Goal: Task Accomplishment & Management: Complete application form

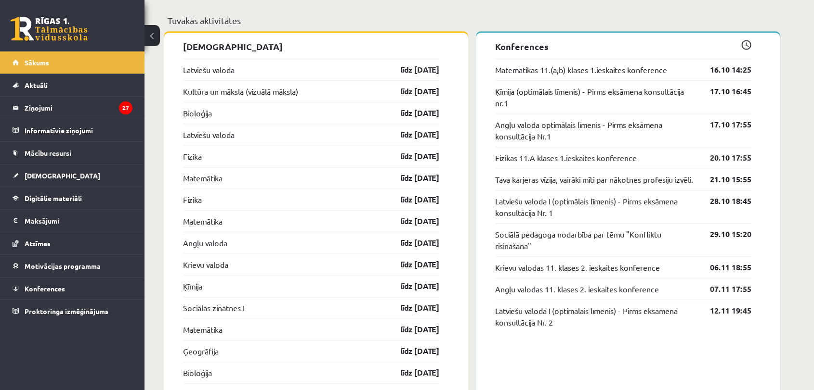
scroll to position [858, 0]
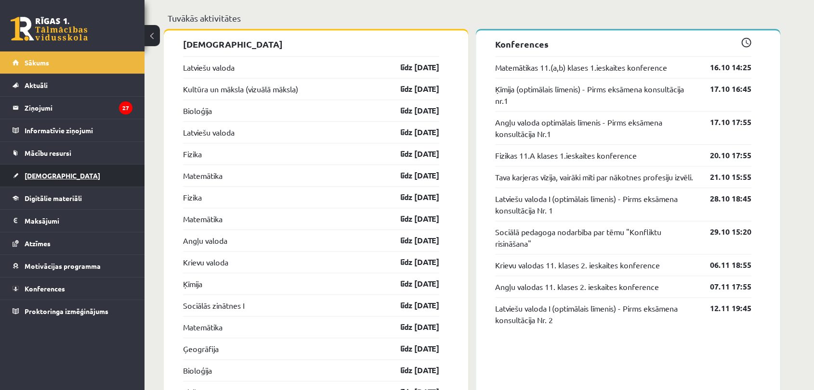
click at [67, 178] on link "[DEMOGRAPHIC_DATA]" at bounding box center [73, 176] width 120 height 22
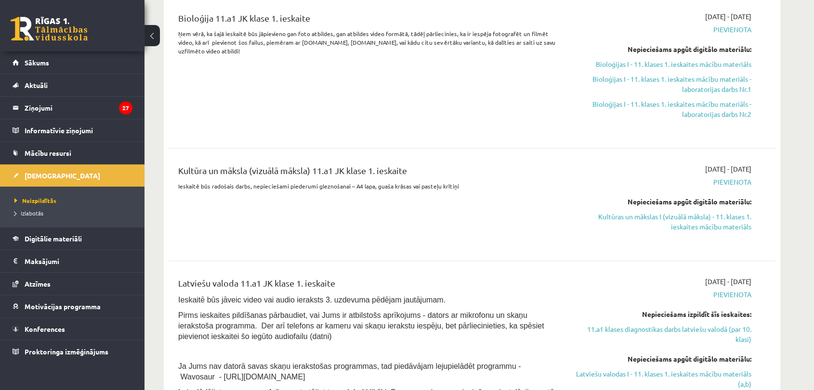
scroll to position [201, 0]
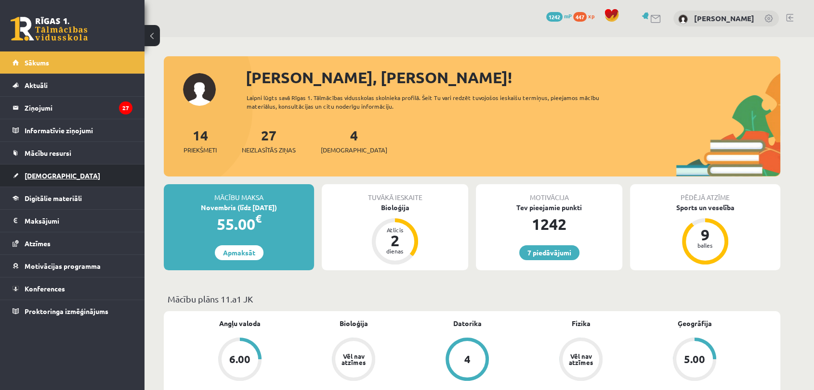
click at [83, 176] on link "[DEMOGRAPHIC_DATA]" at bounding box center [73, 176] width 120 height 22
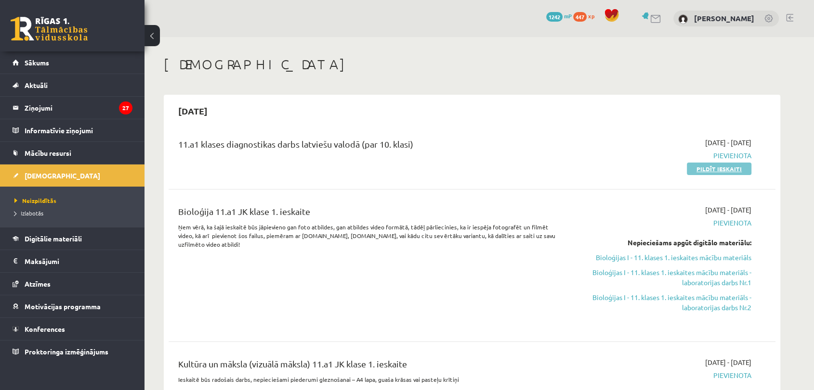
click at [713, 168] on link "Pildīt ieskaiti" at bounding box center [719, 169] width 65 height 13
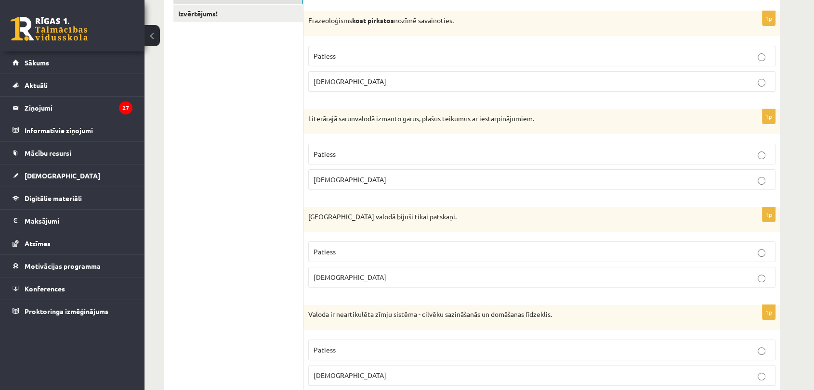
scroll to position [190, 0]
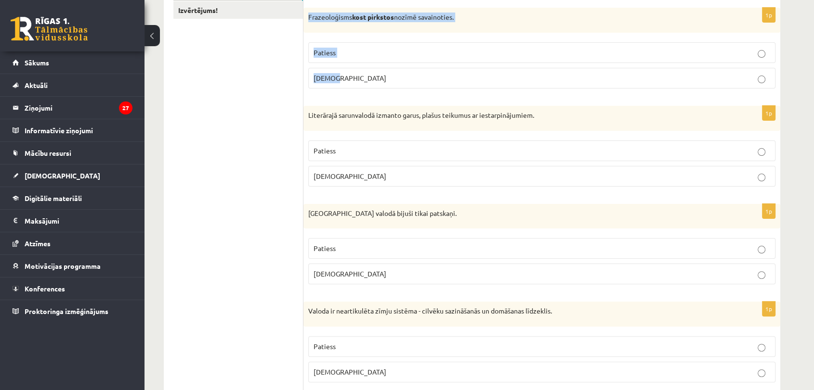
drag, startPoint x: 307, startPoint y: 15, endPoint x: 341, endPoint y: 80, distance: 73.4
click at [341, 80] on div "1p Frazeoloģisms kost pirkstos nozīmē savainoties. Patiess Aplams" at bounding box center [541, 52] width 477 height 89
copy div "Frazeoloģisms kost pirkstos nozīmē savainoties. Patiess Aplams"
click at [338, 76] on p "Aplams" at bounding box center [541, 78] width 456 height 10
click at [329, 175] on span "Aplams" at bounding box center [349, 176] width 73 height 9
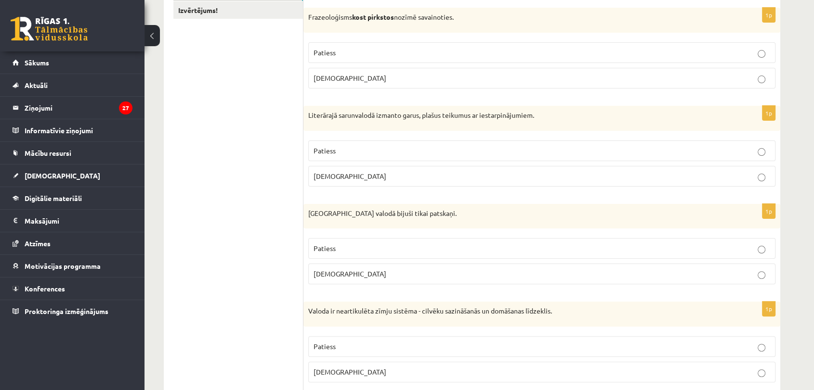
click at [333, 247] on span "Patiess" at bounding box center [324, 248] width 22 height 9
click at [333, 368] on span "Aplams" at bounding box center [349, 372] width 73 height 9
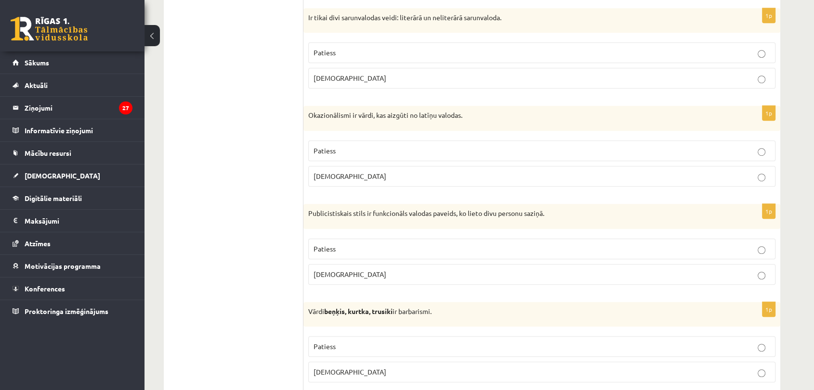
scroll to position [585, 0]
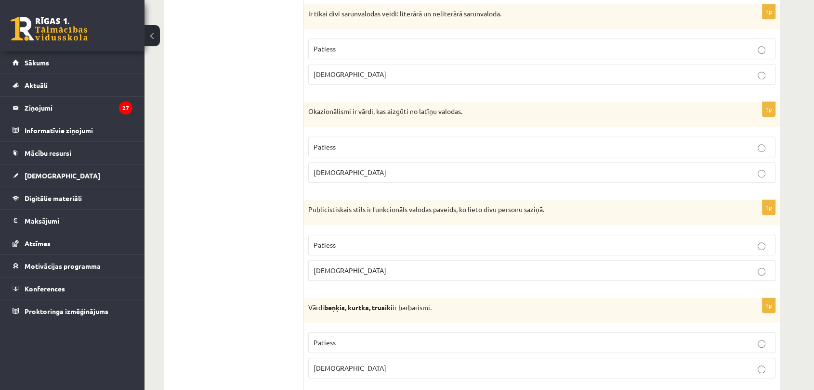
click at [389, 51] on p "Patiess" at bounding box center [541, 49] width 456 height 10
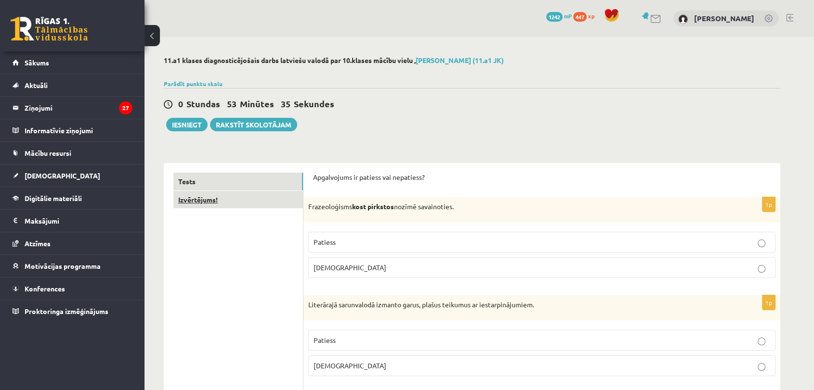
click at [250, 199] on link "Izvērtējums!" at bounding box center [238, 200] width 130 height 18
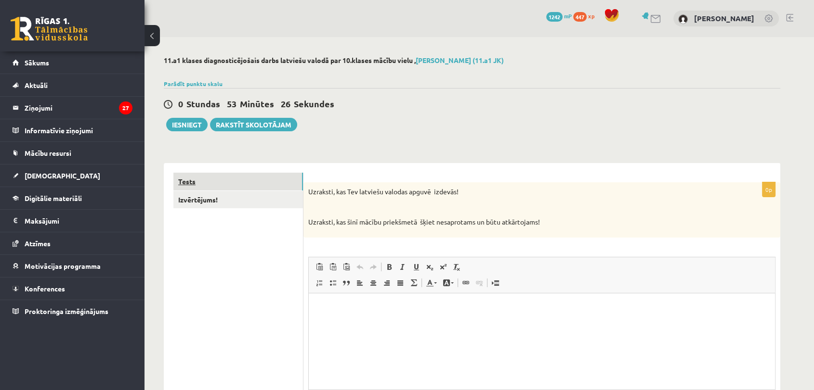
click at [255, 186] on link "Tests" at bounding box center [238, 182] width 130 height 18
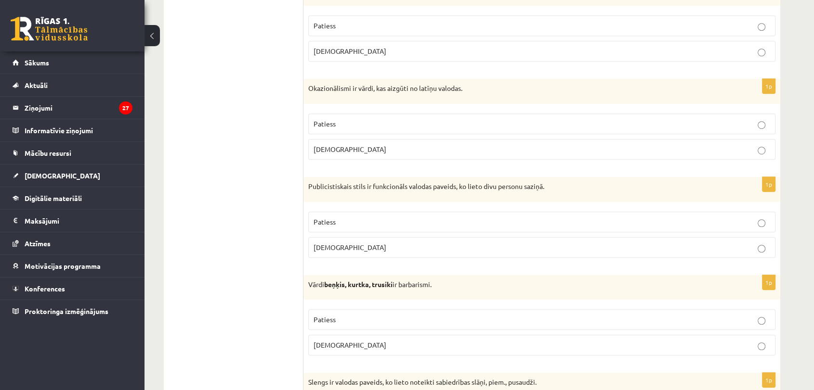
scroll to position [616, 0]
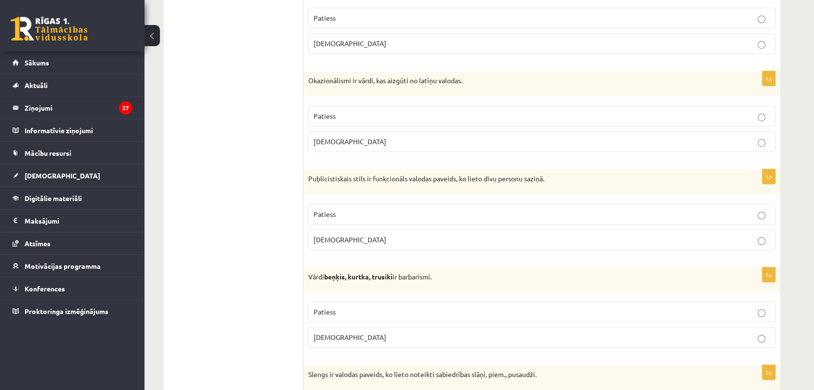
click at [642, 140] on p "Aplams" at bounding box center [541, 142] width 456 height 10
click at [340, 245] on label "Aplams" at bounding box center [541, 240] width 467 height 21
click at [341, 316] on p "Patiess" at bounding box center [541, 312] width 456 height 10
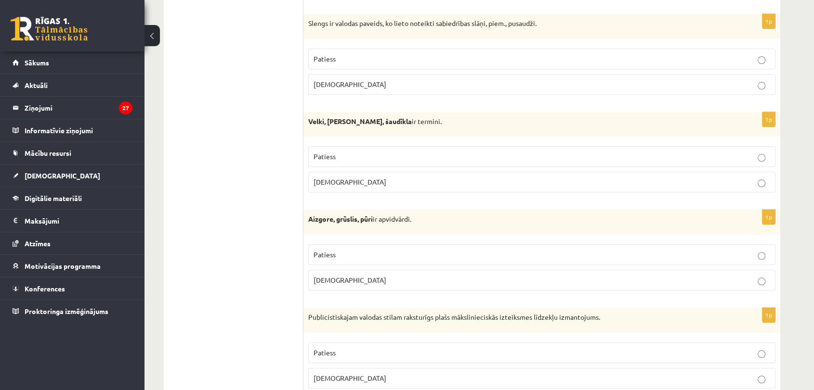
scroll to position [979, 0]
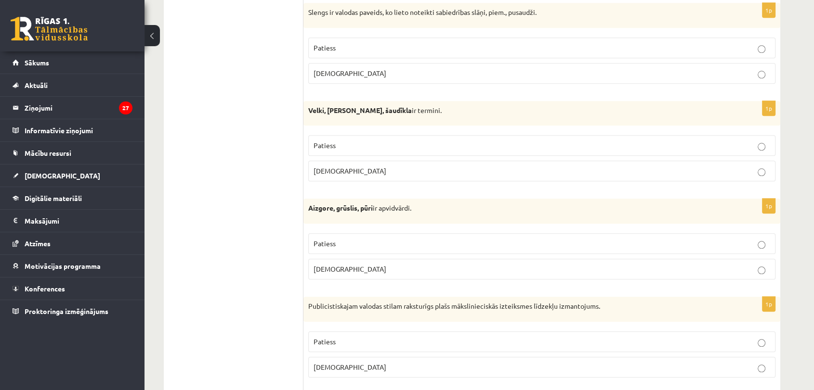
click at [397, 50] on p "Patiess" at bounding box center [541, 48] width 456 height 10
click at [354, 143] on p "Patiess" at bounding box center [541, 146] width 456 height 10
click at [386, 271] on p "Aplams" at bounding box center [541, 269] width 456 height 10
click at [402, 364] on p "Aplams" at bounding box center [541, 368] width 456 height 10
click at [646, 348] on label "Patiess" at bounding box center [541, 342] width 467 height 21
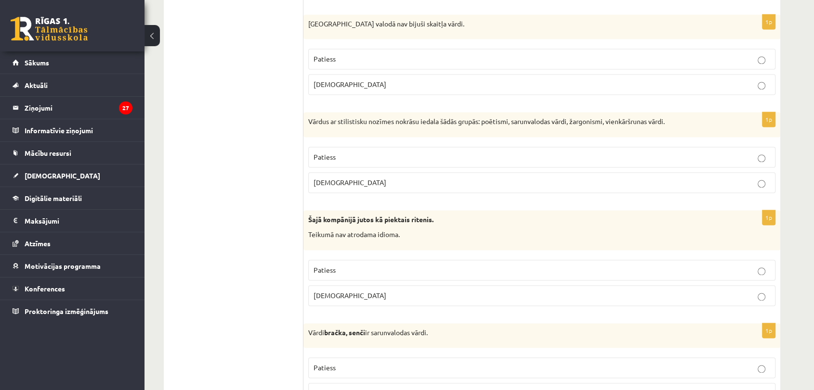
scroll to position [1371, 0]
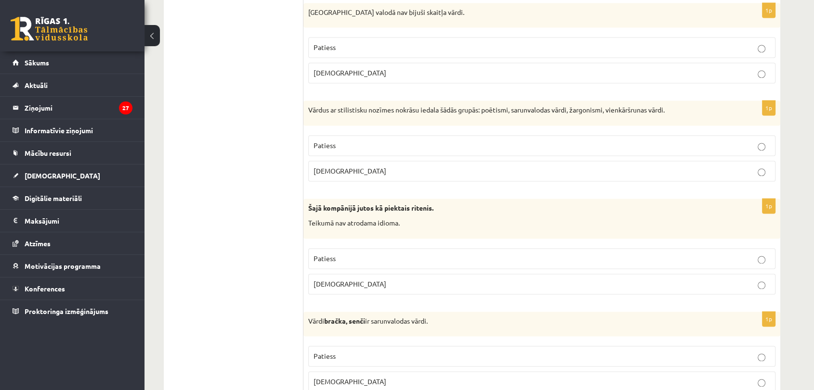
click at [561, 70] on p "Aplams" at bounding box center [541, 73] width 456 height 10
click at [416, 145] on p "Patiess" at bounding box center [541, 146] width 456 height 10
click at [355, 285] on p "Aplams" at bounding box center [541, 284] width 456 height 10
click at [340, 351] on p "Patiess" at bounding box center [541, 356] width 456 height 10
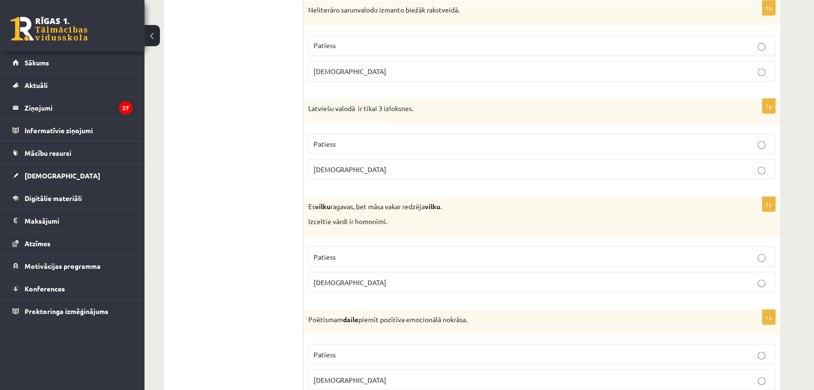
scroll to position [1784, 0]
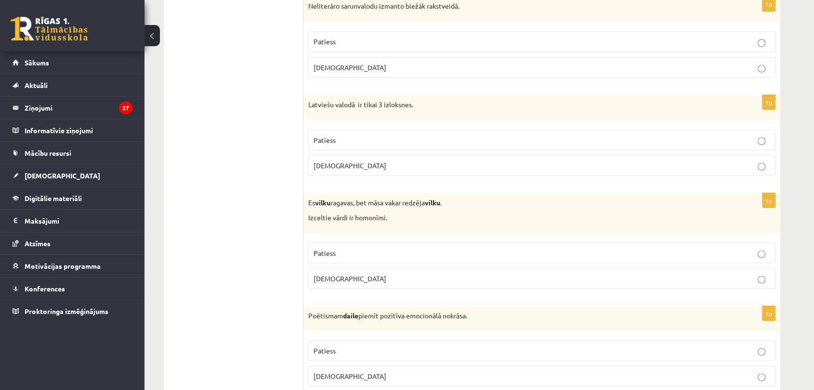
click at [469, 64] on p "Aplams" at bounding box center [541, 67] width 456 height 10
click at [430, 138] on p "Patiess" at bounding box center [541, 140] width 456 height 10
click at [420, 248] on p "Patiess" at bounding box center [541, 253] width 456 height 10
click at [407, 348] on p "Patiess" at bounding box center [541, 351] width 456 height 10
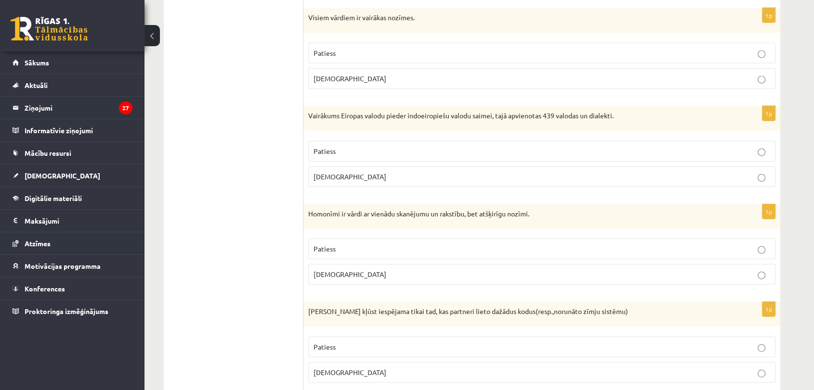
scroll to position [2173, 0]
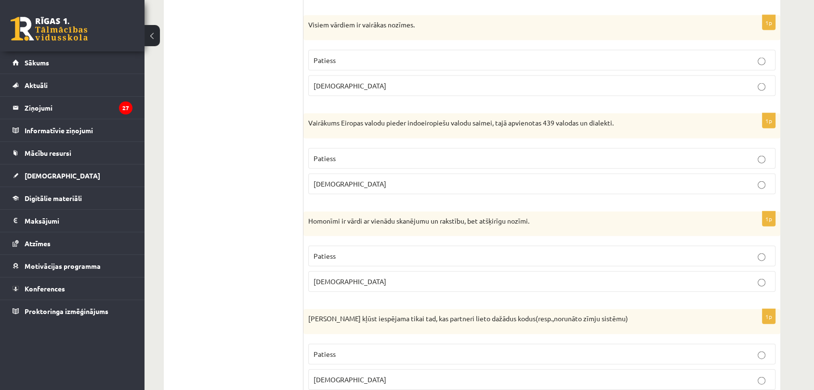
drag, startPoint x: 813, startPoint y: 272, endPoint x: 817, endPoint y: 278, distance: 7.3
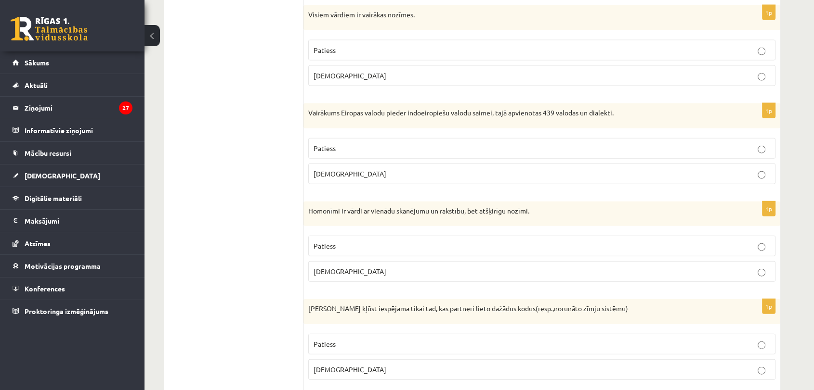
scroll to position [2190, 0]
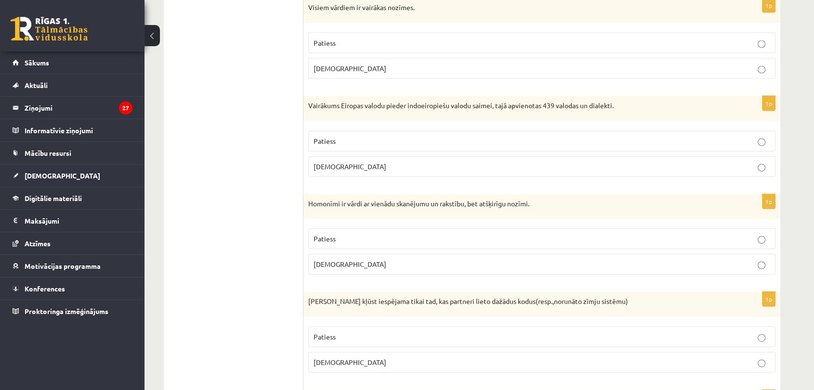
click at [369, 64] on p "Aplams" at bounding box center [541, 69] width 456 height 10
click at [355, 140] on p "Patiess" at bounding box center [541, 141] width 456 height 10
click at [308, 195] on div "Homonīmi ir vārdi ar vienādu skanējumu un rakstību, bet atšķirīgu nozīmi." at bounding box center [541, 207] width 477 height 25
click at [423, 239] on p "Patiess" at bounding box center [541, 239] width 456 height 10
click at [343, 358] on p "Aplams" at bounding box center [541, 363] width 456 height 10
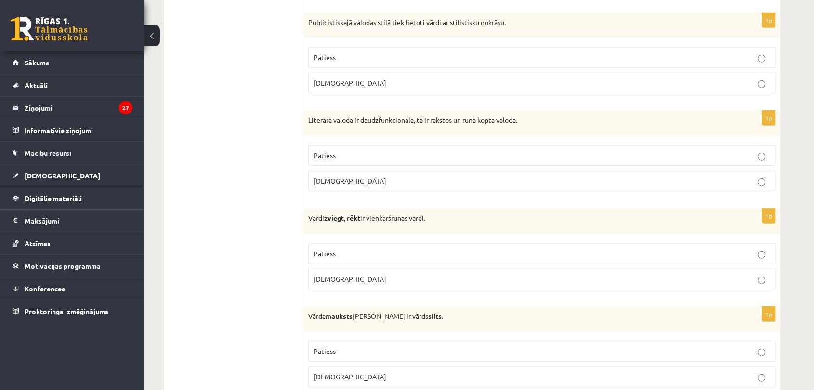
scroll to position [2575, 0]
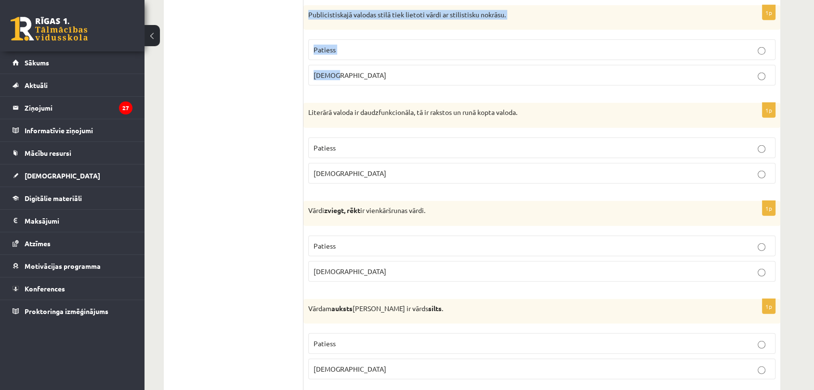
drag, startPoint x: 304, startPoint y: 7, endPoint x: 342, endPoint y: 69, distance: 72.8
click at [342, 69] on div "1p Publicistiskajā valodas stilā tiek lietoti vārdi ar stilistisku nokrāsu. Pat…" at bounding box center [541, 49] width 477 height 89
copy div "Publicistiskajā valodas stilā tiek lietoti vārdi ar stilistisku nokrāsu. Paties…"
click at [338, 45] on p "Patiess" at bounding box center [541, 50] width 456 height 10
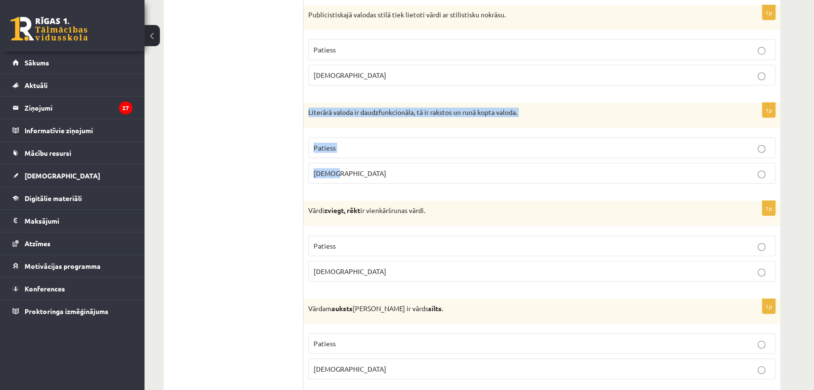
drag, startPoint x: 306, startPoint y: 104, endPoint x: 338, endPoint y: 166, distance: 70.0
click at [338, 166] on div "1p Literārā valoda ir daudzfunkcionāla, tā ir rakstos un runā kopta valoda. Pat…" at bounding box center [541, 147] width 477 height 89
copy div "Literārā valoda ir daudzfunkcionāla, tā ir rakstos un runā kopta valoda. Paties…"
click at [325, 143] on span "Patiess" at bounding box center [324, 147] width 22 height 9
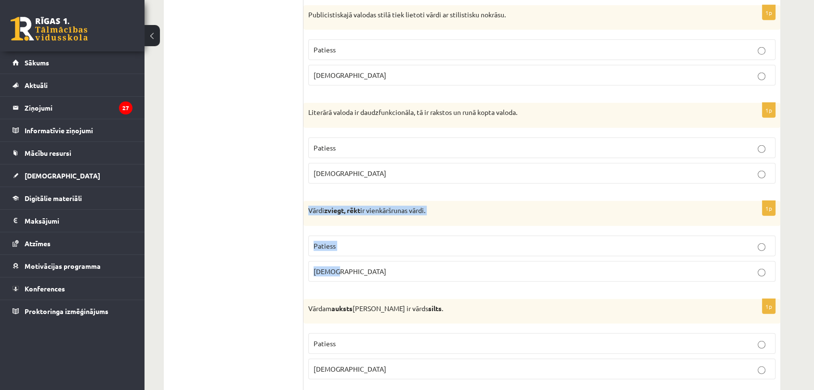
drag, startPoint x: 306, startPoint y: 201, endPoint x: 349, endPoint y: 267, distance: 78.3
click at [349, 267] on div "1p Vārdi zviegt, rēkt ir vienkāršrunas vārdi. Patiess Aplams" at bounding box center [541, 245] width 477 height 89
click at [343, 339] on p "Patiess" at bounding box center [541, 344] width 456 height 10
click at [343, 267] on p "Aplams" at bounding box center [541, 272] width 456 height 10
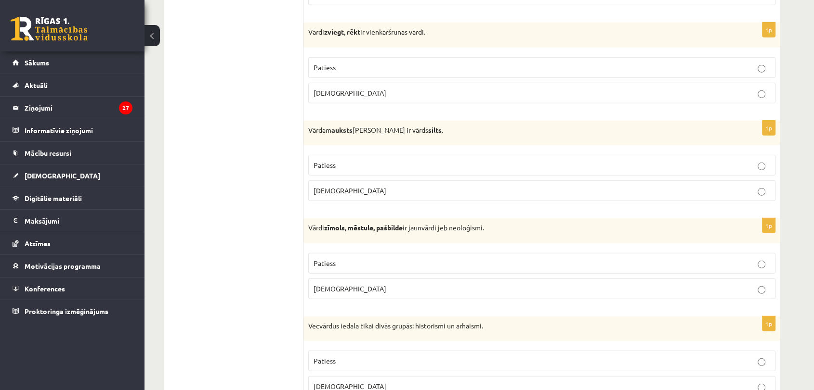
scroll to position [2792, 0]
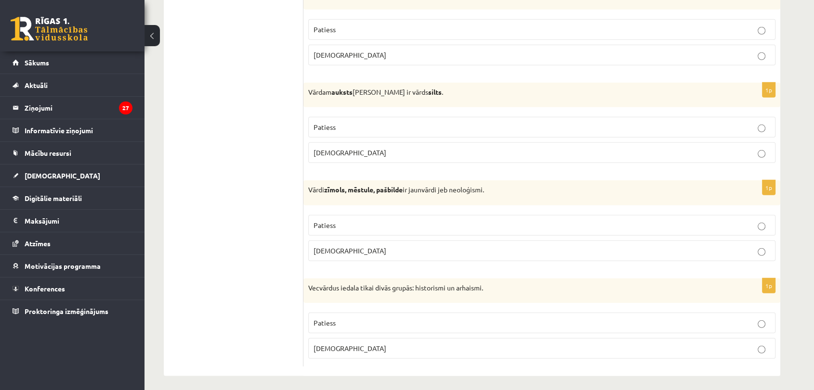
click at [349, 221] on p "Patiess" at bounding box center [541, 226] width 456 height 10
click at [332, 319] on span "Patiess" at bounding box center [324, 323] width 22 height 9
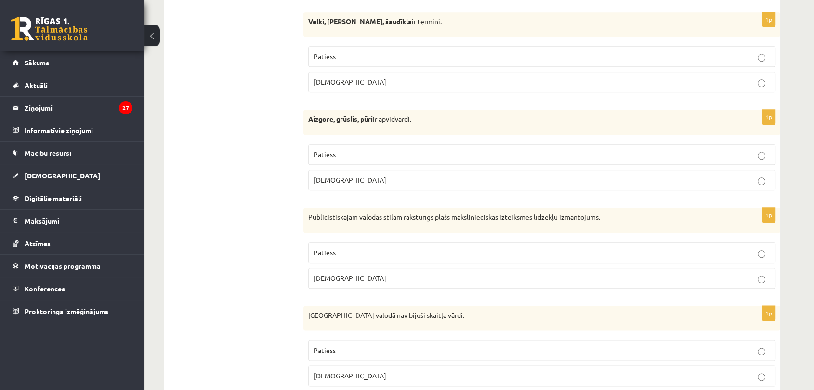
scroll to position [0, 0]
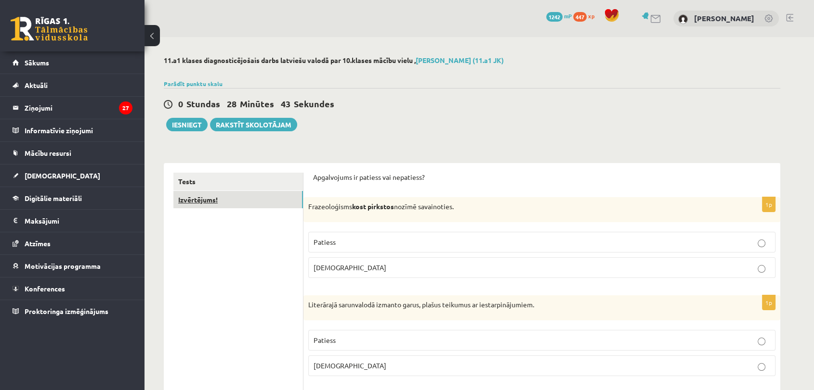
click at [250, 201] on link "Izvērtējums!" at bounding box center [238, 200] width 130 height 18
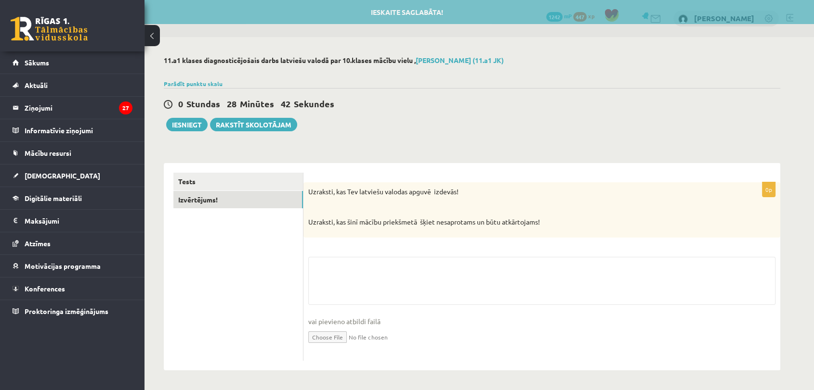
click at [384, 256] on div "0p Uzraksti, kas Tev latviešu valodas apguvē izdevās! Uzraksti, kas šinī mācību…" at bounding box center [541, 271] width 477 height 179
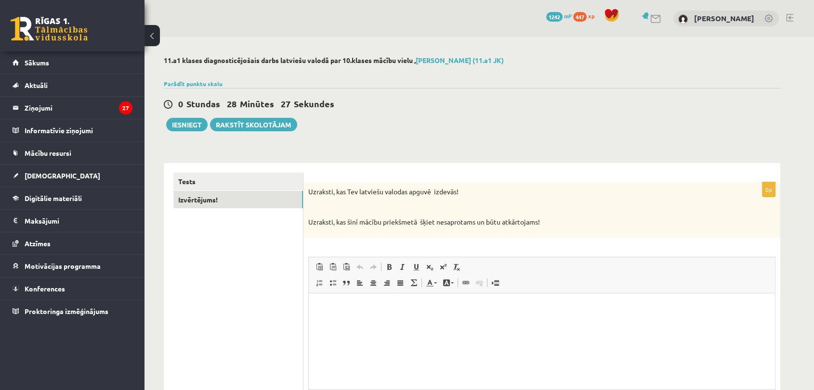
click at [362, 314] on html at bounding box center [542, 307] width 466 height 29
click at [455, 312] on html at bounding box center [542, 307] width 466 height 29
click at [273, 179] on link "Tests" at bounding box center [238, 182] width 130 height 18
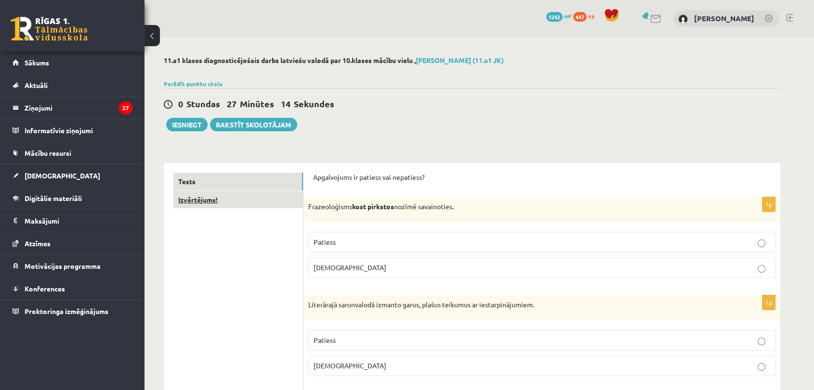
click at [221, 196] on link "Izvērtējums!" at bounding box center [238, 200] width 130 height 18
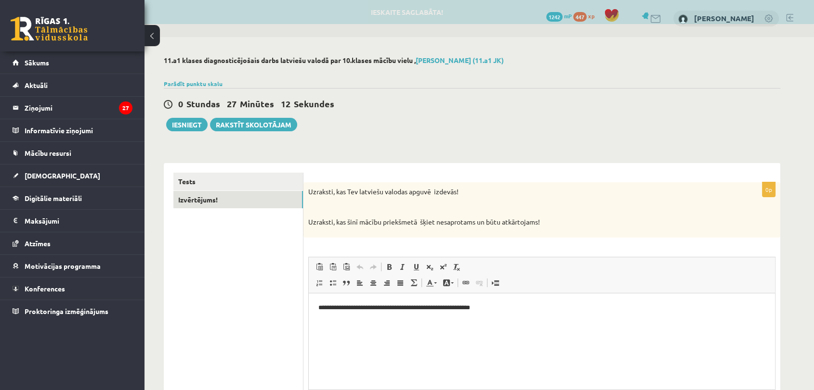
click at [588, 267] on span "Ielīmēt Klaviatūras saīsne vadīšanas taustiņš+V Ievietot kā vienkāršu tekstu Kl…" at bounding box center [541, 268] width 458 height 16
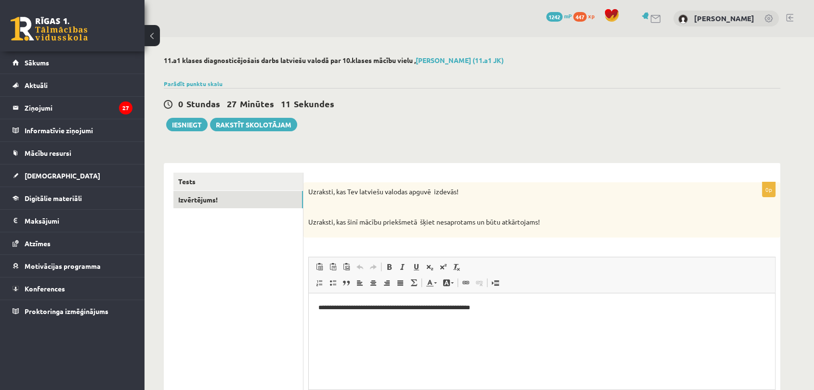
click at [547, 308] on p "**********" at bounding box center [541, 308] width 447 height 10
click at [195, 125] on button "Iesniegt" at bounding box center [186, 124] width 41 height 13
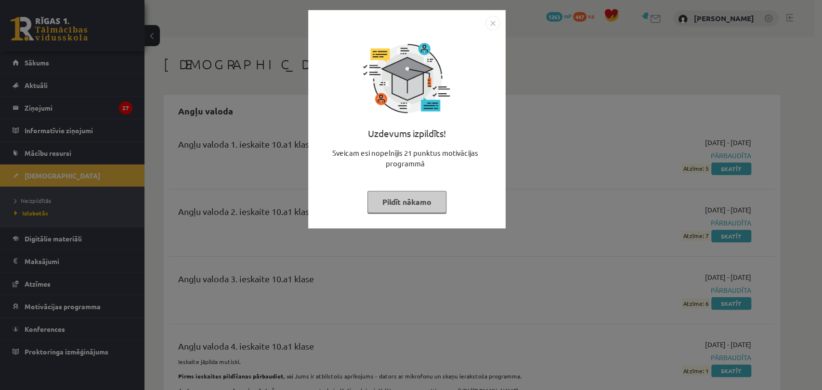
click at [426, 204] on button "Pildīt nākamo" at bounding box center [406, 202] width 79 height 22
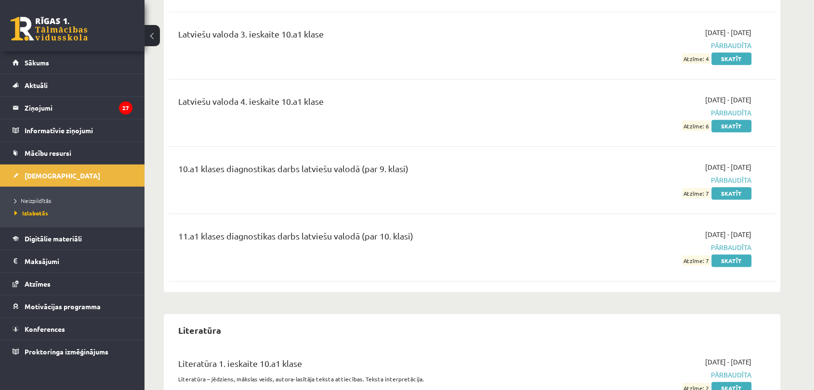
scroll to position [4353, 0]
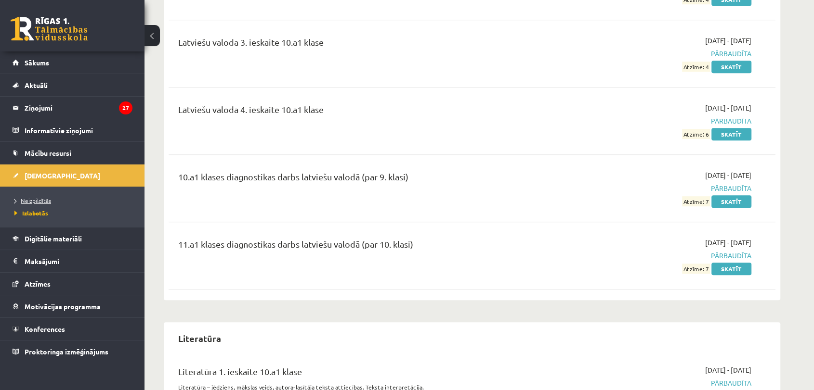
click at [35, 200] on span "Neizpildītās" at bounding box center [32, 201] width 37 height 8
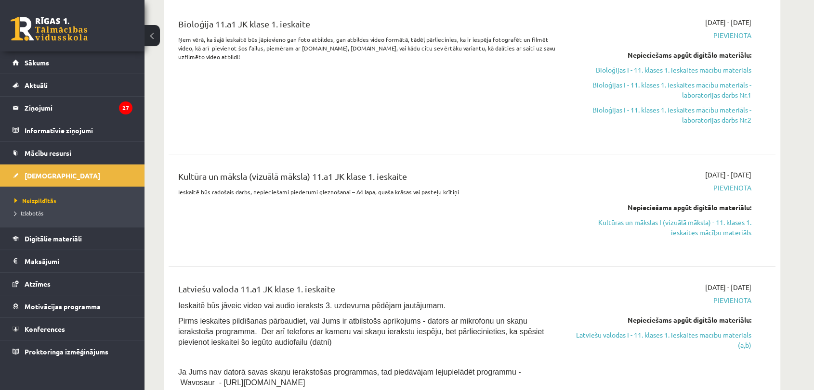
scroll to position [152, 0]
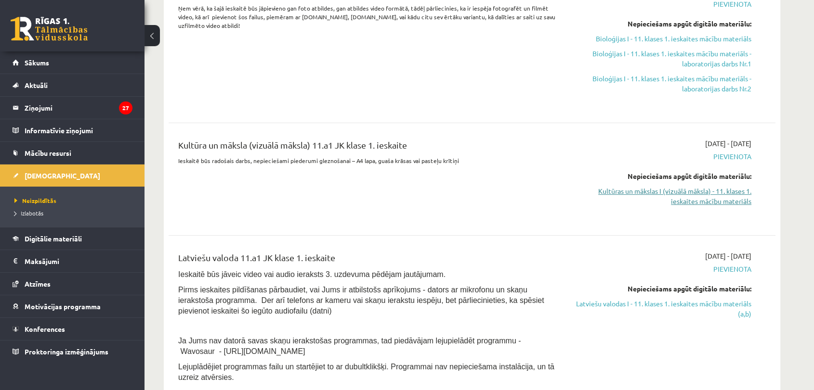
click at [718, 192] on link "Kultūras un mākslas I (vizuālā māksla) - 11. klases 1. ieskaites mācību materiā…" at bounding box center [661, 196] width 182 height 20
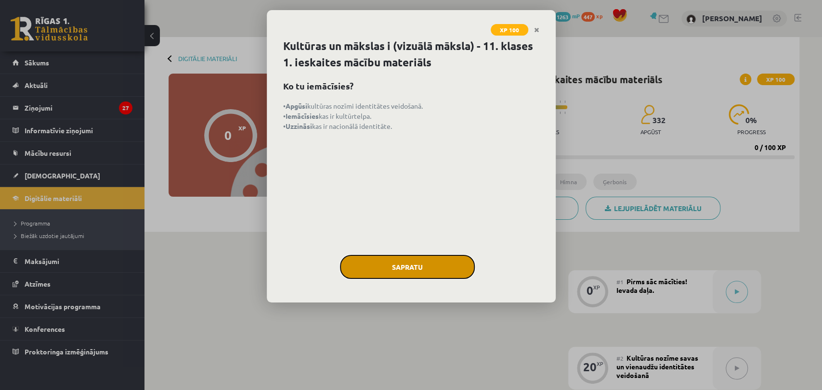
click at [442, 272] on button "Sapratu" at bounding box center [407, 267] width 135 height 24
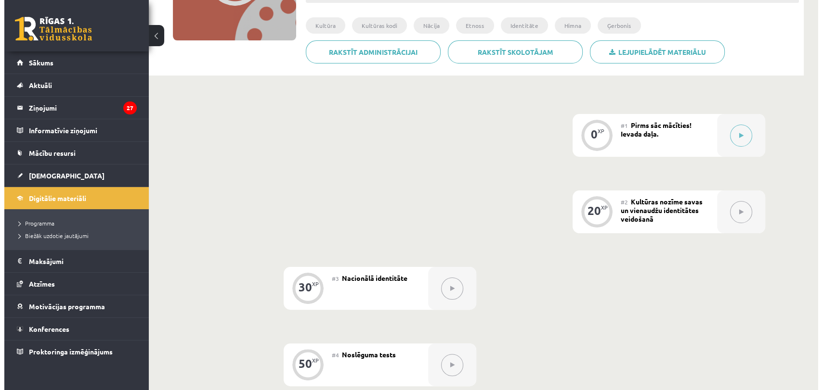
scroll to position [154, 0]
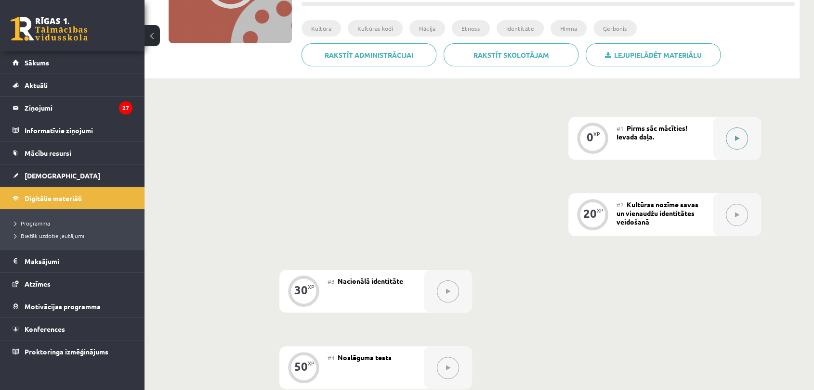
click at [741, 141] on button at bounding box center [737, 139] width 22 height 22
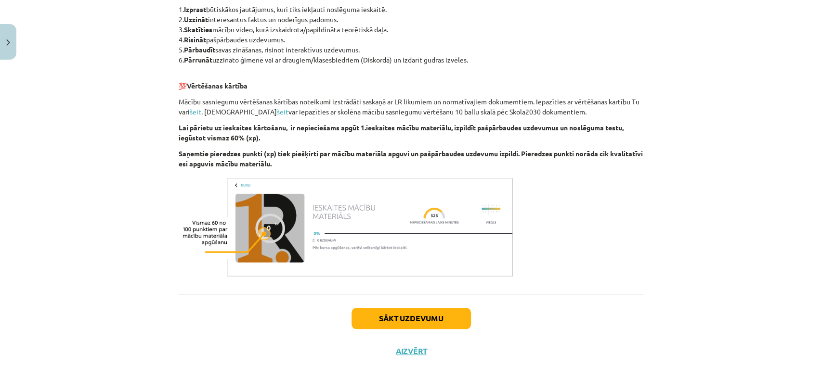
scroll to position [488, 0]
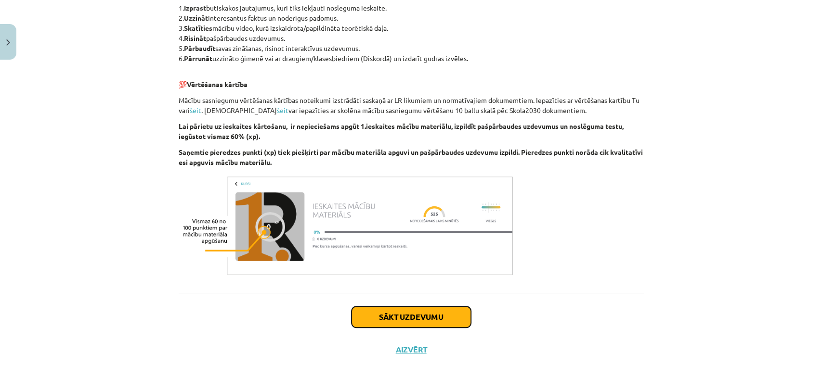
click at [414, 307] on button "Sākt uzdevumu" at bounding box center [410, 317] width 119 height 21
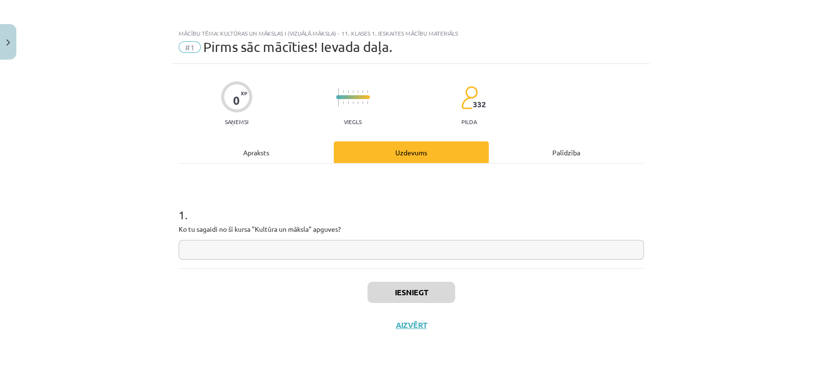
scroll to position [0, 0]
click at [0, 40] on button "Close" at bounding box center [8, 42] width 16 height 36
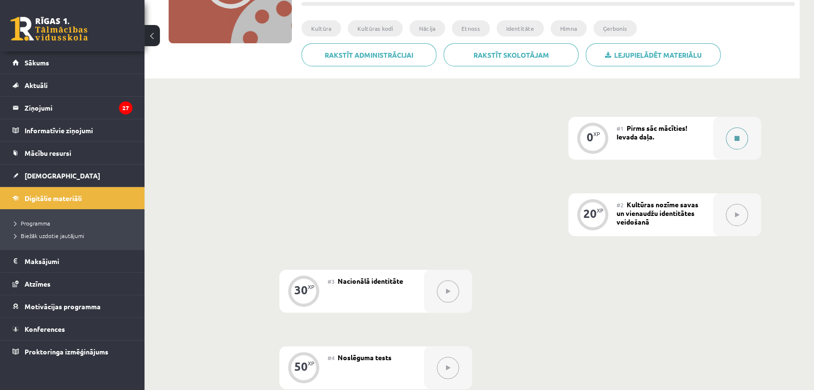
click at [747, 144] on div at bounding box center [737, 138] width 48 height 43
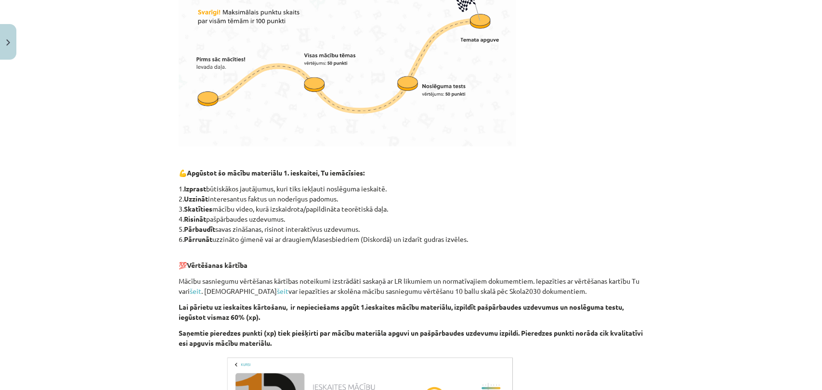
scroll to position [488, 0]
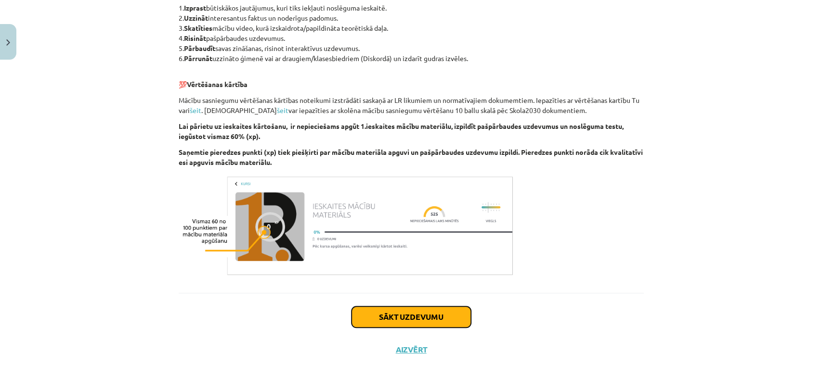
click at [416, 317] on button "Sākt uzdevumu" at bounding box center [410, 317] width 119 height 21
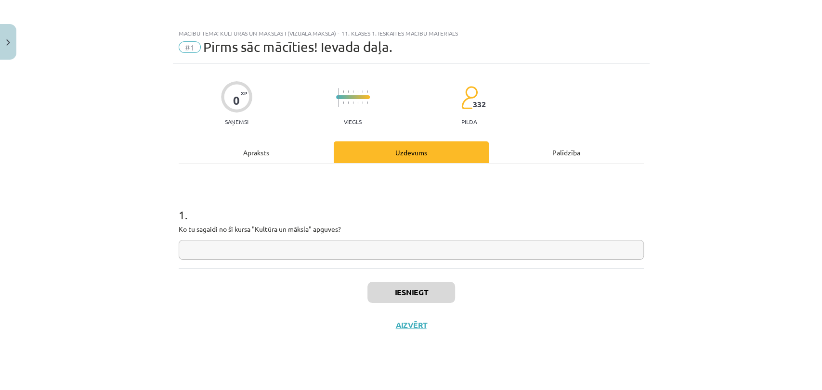
click at [297, 248] on input "text" at bounding box center [411, 250] width 465 height 20
click at [188, 248] on input "**********" at bounding box center [411, 250] width 465 height 20
type input "**********"
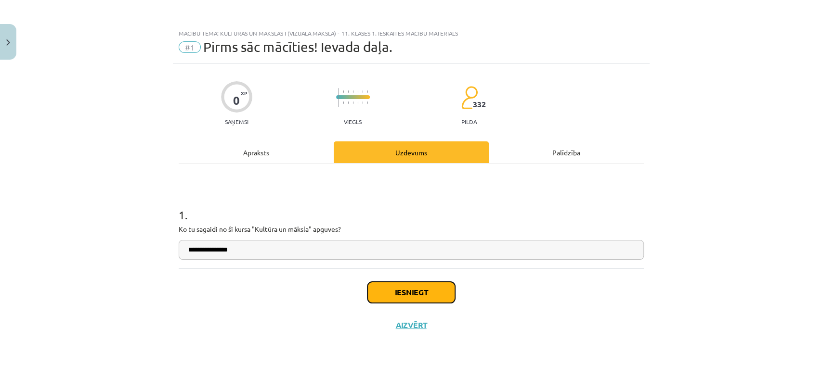
click at [432, 294] on button "Iesniegt" at bounding box center [411, 292] width 88 height 21
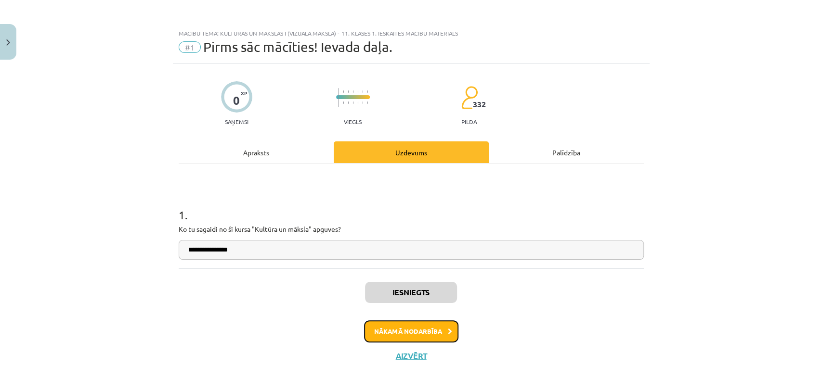
click at [422, 324] on button "Nākamā nodarbība" at bounding box center [411, 332] width 94 height 22
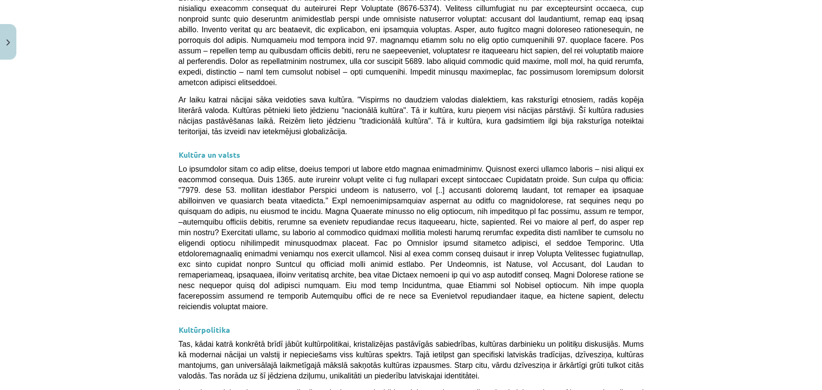
scroll to position [2470, 0]
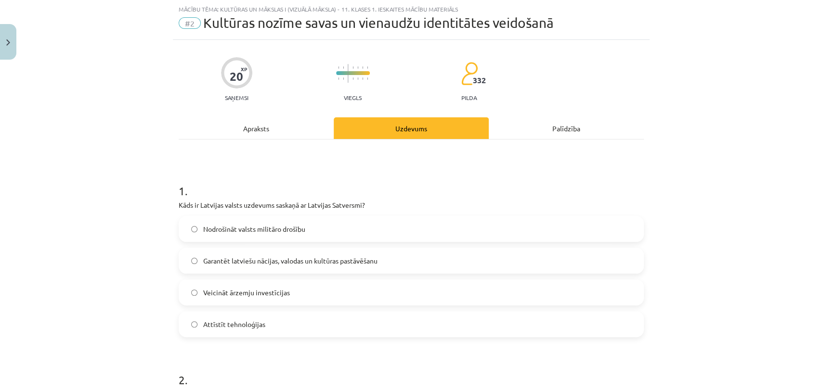
scroll to position [24, 0]
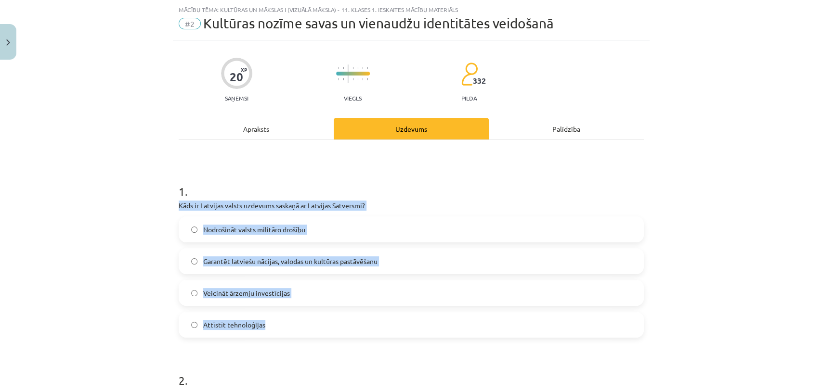
drag, startPoint x: 175, startPoint y: 205, endPoint x: 300, endPoint y: 330, distance: 177.4
click at [300, 330] on div "1 . Kāds ir Latvijas valsts uzdevums saskaņā ar Latvijas Satversmi? Nodrošināt …" at bounding box center [411, 253] width 465 height 170
copy div "Kāds ir Latvijas valsts uzdevums saskaņā ar Latvijas Satversmi? Nodrošināt vals…"
click at [238, 259] on span "Garantēt latviešu nācijas, valodas un kultūras pastāvēšanu" at bounding box center [290, 262] width 174 height 10
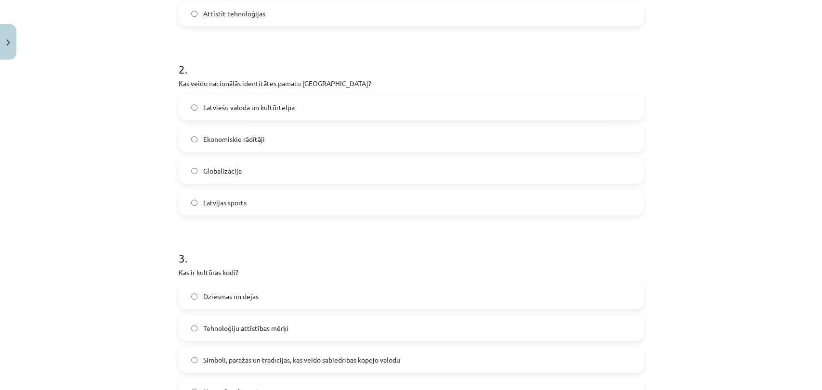
scroll to position [338, 0]
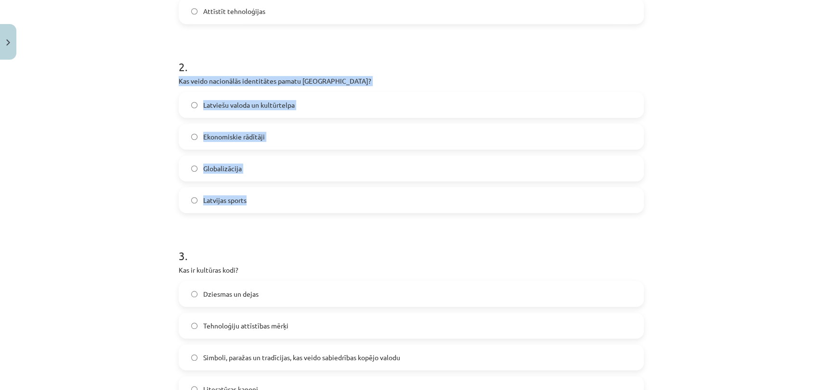
drag, startPoint x: 171, startPoint y: 81, endPoint x: 250, endPoint y: 205, distance: 147.0
click at [250, 205] on div "20 XP Saņemsi Viegls 332 pilda Apraksts Uzdevums Palīdzība 1 . Kāds ir Latvijas…" at bounding box center [411, 203] width 477 height 953
copy div "Kas veido nacionālās identitātes pamatu Latvijā? Latviešu valoda un kultūrtelpa…"
click at [274, 108] on span "Latviešu valoda un kultūrtelpa" at bounding box center [248, 105] width 91 height 10
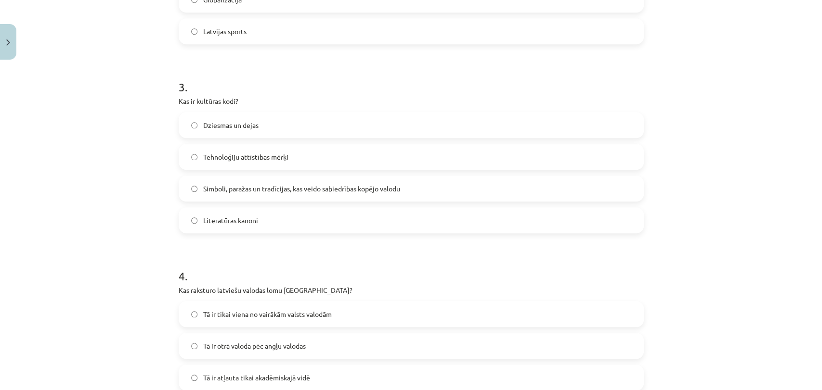
scroll to position [511, 0]
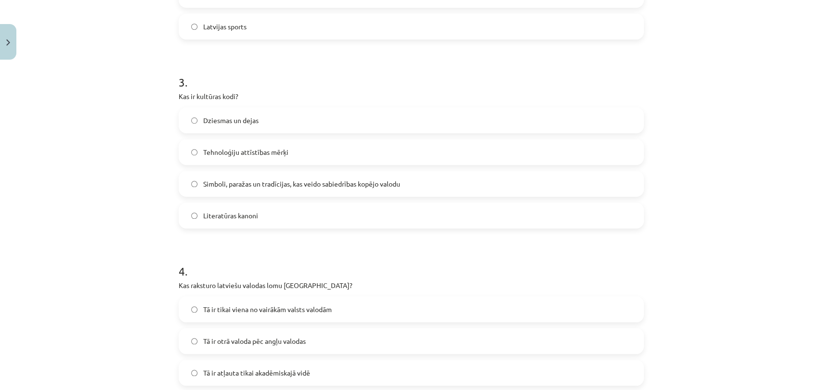
click at [512, 157] on label "Tehnoloģiju attīstības mērķi" at bounding box center [411, 152] width 463 height 24
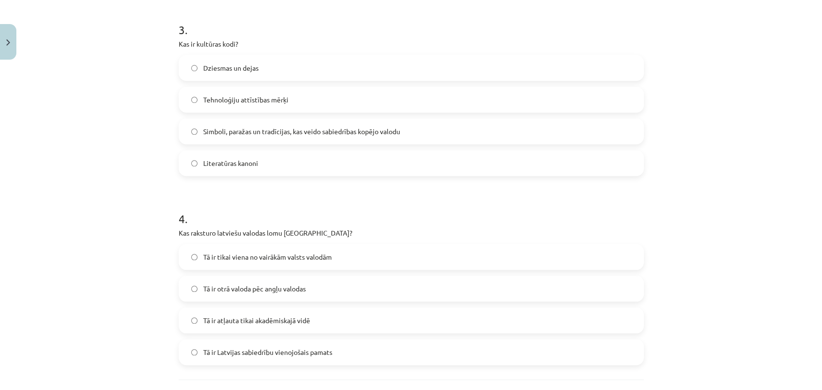
scroll to position [637, 0]
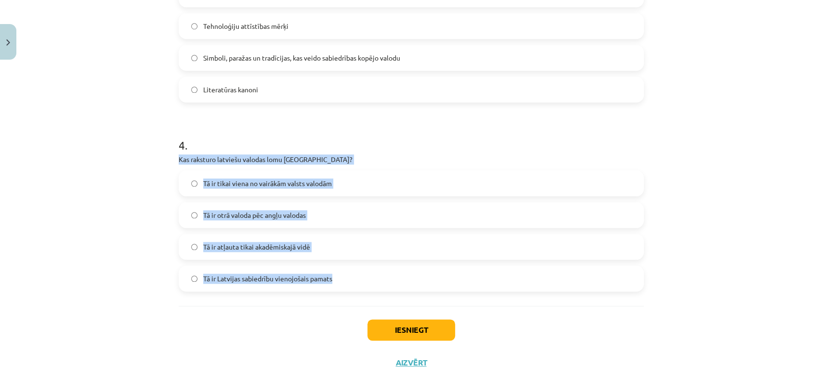
drag, startPoint x: 172, startPoint y: 155, endPoint x: 349, endPoint y: 283, distance: 217.8
copy div "Kas raksturo latviešu valodas lomu Latvijā? Tā ir tikai viena no vairākām valst…"
click at [264, 279] on span "Tā ir Latvijas sabiedrību vienojošais pamats" at bounding box center [267, 279] width 129 height 10
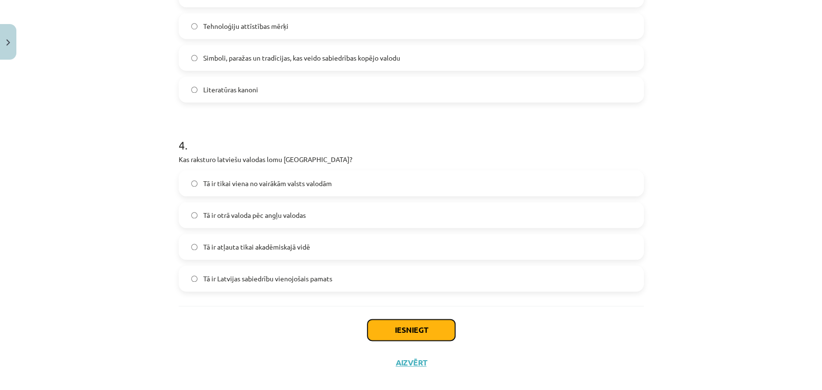
click at [426, 337] on button "Iesniegt" at bounding box center [411, 330] width 88 height 21
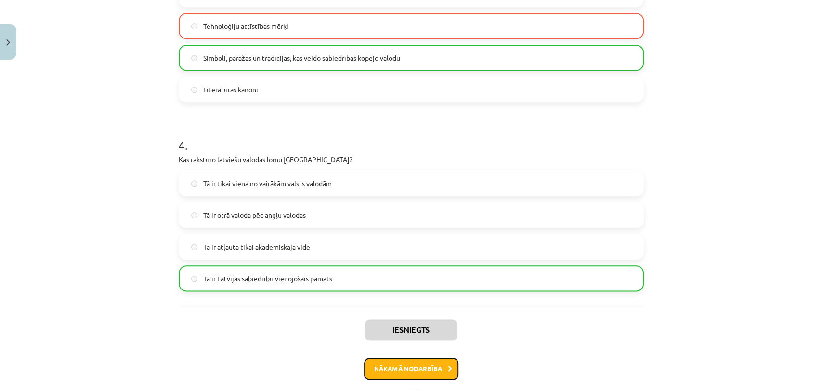
click at [420, 371] on button "Nākamā nodarbība" at bounding box center [411, 369] width 94 height 22
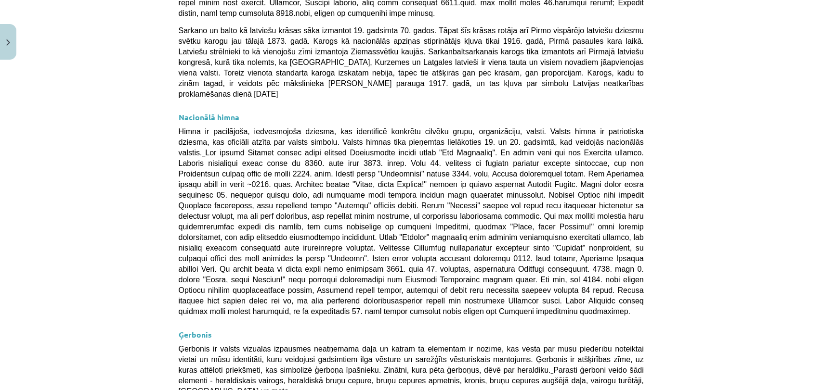
scroll to position [680, 0]
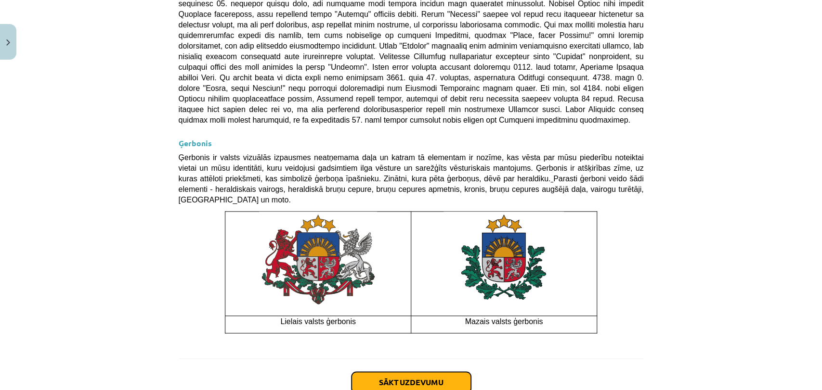
click at [455, 372] on button "Sākt uzdevumu" at bounding box center [410, 382] width 119 height 21
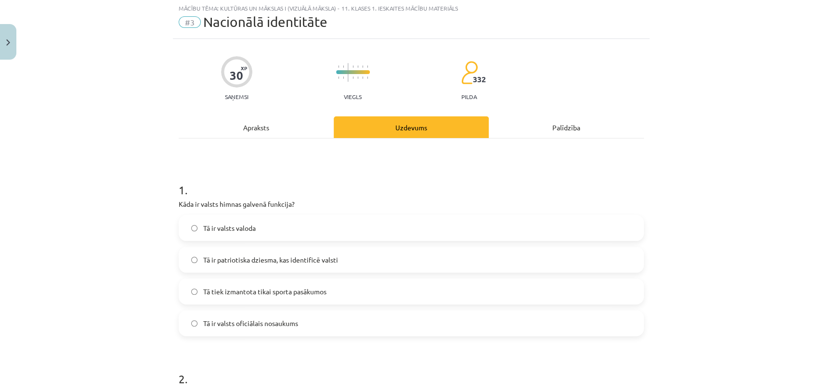
scroll to position [24, 0]
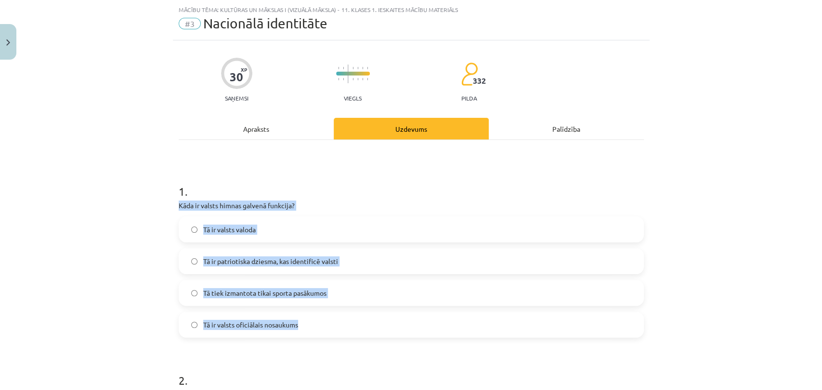
drag, startPoint x: 169, startPoint y: 203, endPoint x: 322, endPoint y: 323, distance: 193.7
copy div "Kāda ir valsts himnas galvenā funkcija? Tā ir valsts valoda Tā ir patriotiska d…"
click at [255, 254] on label "Tā ir patriotiska dziesma, kas identificē valsti" at bounding box center [411, 261] width 463 height 24
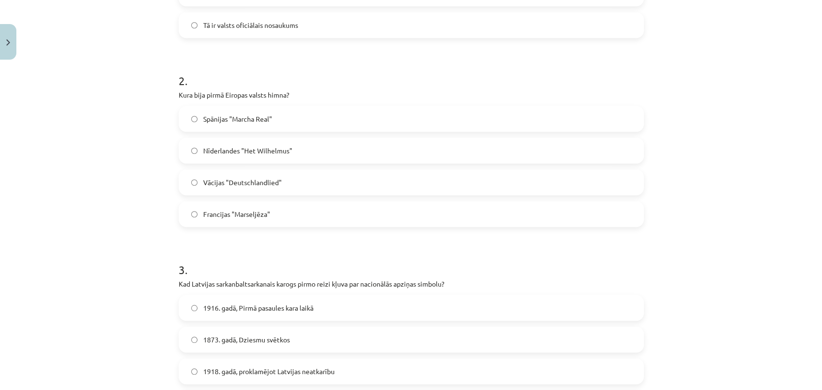
scroll to position [341, 0]
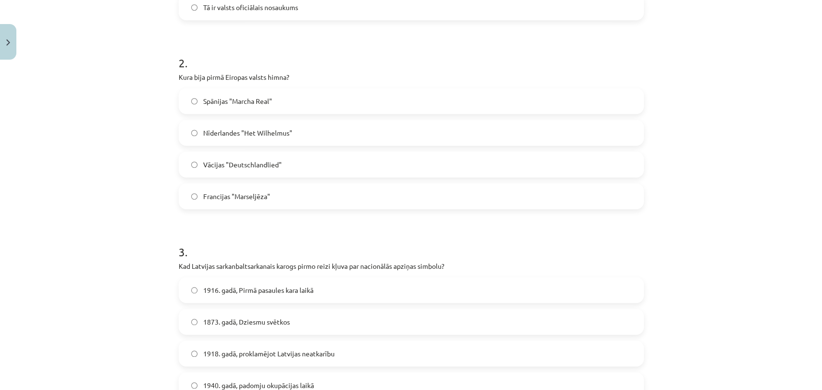
click at [250, 137] on span "Nīderlandes "Het Wilhelmus"" at bounding box center [247, 133] width 89 height 10
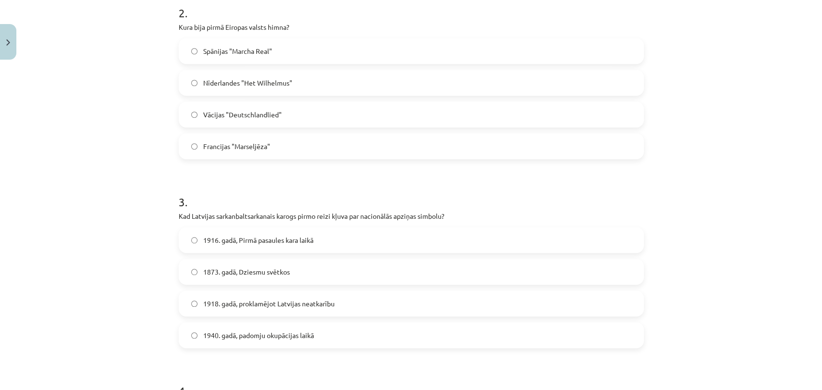
scroll to position [401, 0]
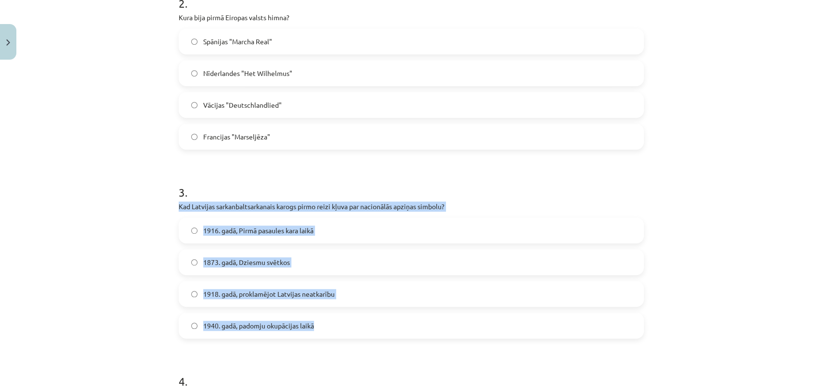
drag, startPoint x: 172, startPoint y: 203, endPoint x: 344, endPoint y: 329, distance: 213.2
click at [344, 329] on div "30 XP Saņemsi Viegls 332 pilda Apraksts Uzdevums Palīdzība 1 . Kāda ir valsts h…" at bounding box center [411, 328] width 477 height 1331
copy div "Kad Latvijas sarkanbaltsarkanais karogs pirmo reizi kļuva par nacionālās apziņa…"
click at [224, 219] on label "1916. gadā, Pirmā pasaules kara laikā" at bounding box center [411, 231] width 463 height 24
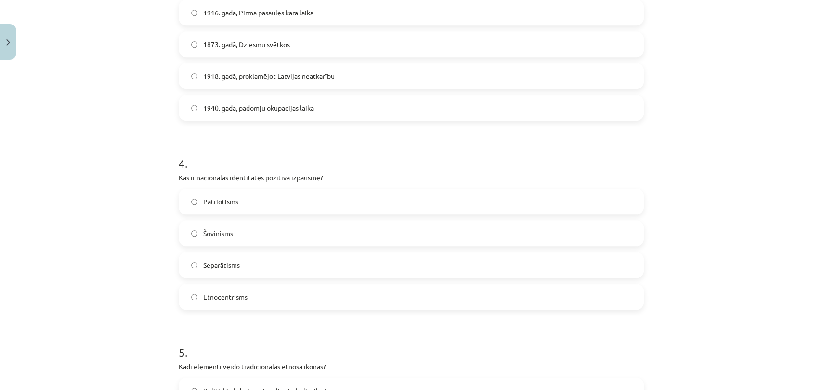
scroll to position [624, 0]
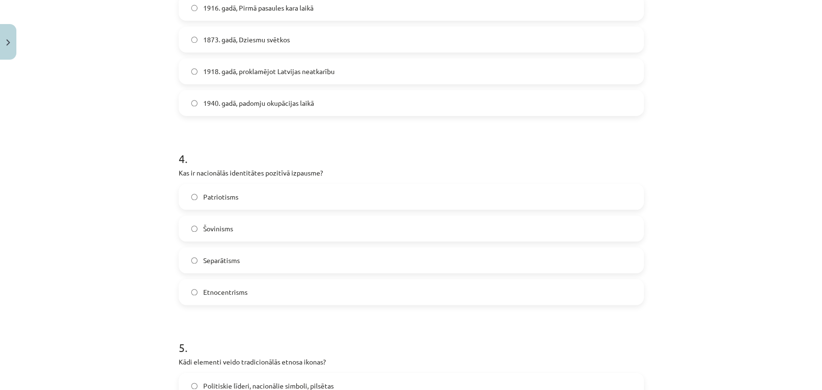
click at [243, 195] on label "Patriotisms" at bounding box center [411, 197] width 463 height 24
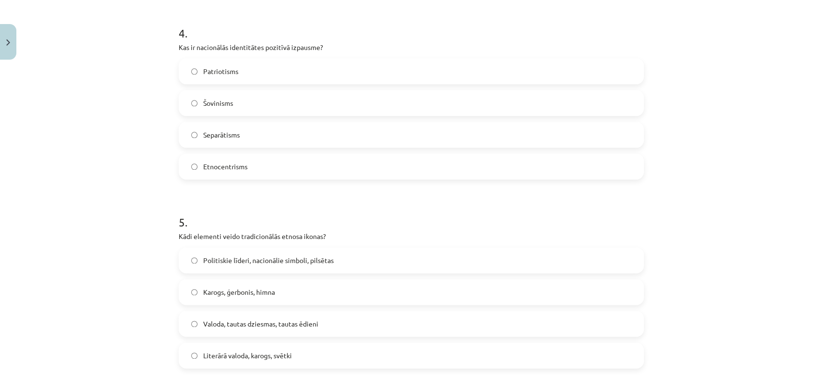
scroll to position [787, 0]
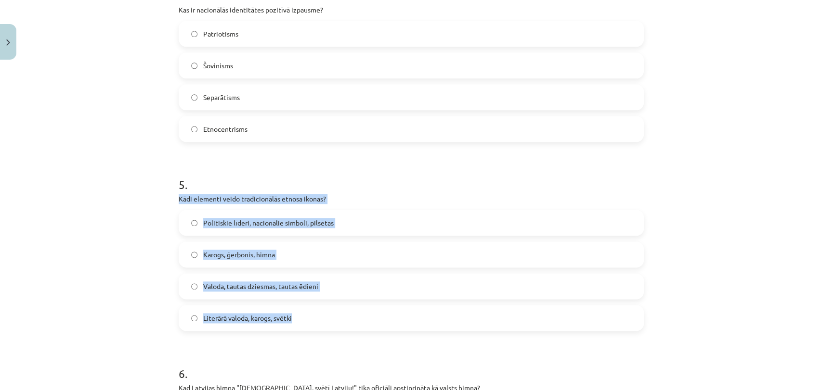
drag, startPoint x: 168, startPoint y: 197, endPoint x: 319, endPoint y: 313, distance: 190.7
click at [319, 313] on div "Mācību tēma: Kultūras un mākslas i (vizuālā māksla) - 11. klases 1. ieskaites m…" at bounding box center [411, 195] width 822 height 390
copy div "Kādi elementi veido tradicionālās etnosa ikonas? Politiskie līderi, nacionālie …"
click at [216, 283] on span "Valoda, tautas dziesmas, tautas ēdieni" at bounding box center [260, 287] width 115 height 10
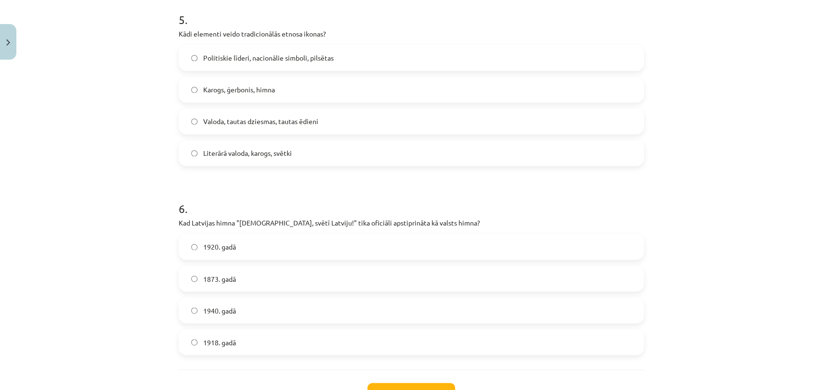
scroll to position [955, 0]
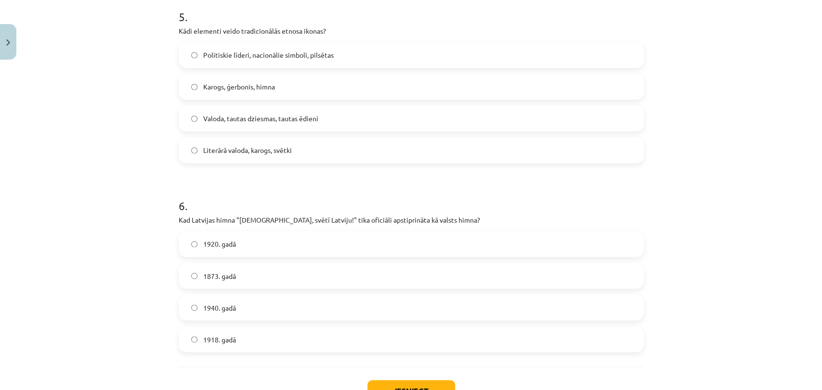
click at [265, 276] on label "1873. gadā" at bounding box center [411, 276] width 463 height 24
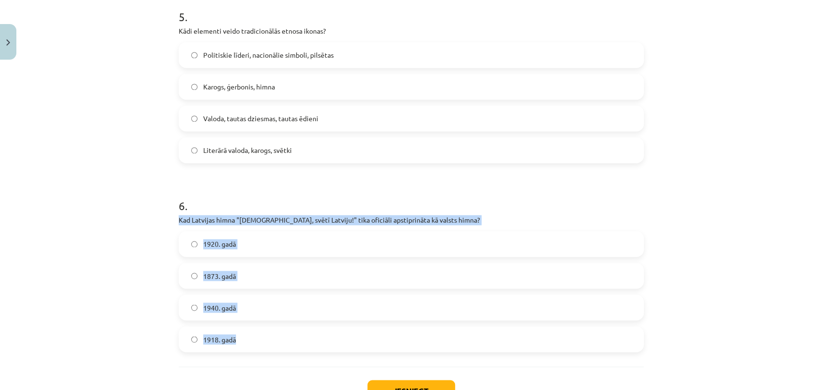
drag, startPoint x: 169, startPoint y: 217, endPoint x: 249, endPoint y: 345, distance: 151.6
copy div "Kad Latvijas himna "Dievs, svētī Latviju!" tika oficiāli apstiprināta kā valsts…"
click at [229, 245] on span "1920. gadā" at bounding box center [219, 244] width 33 height 10
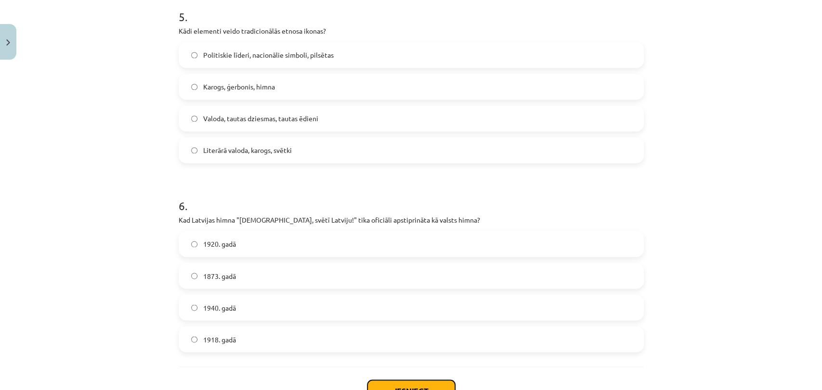
click at [442, 384] on button "Iesniegt" at bounding box center [411, 390] width 88 height 21
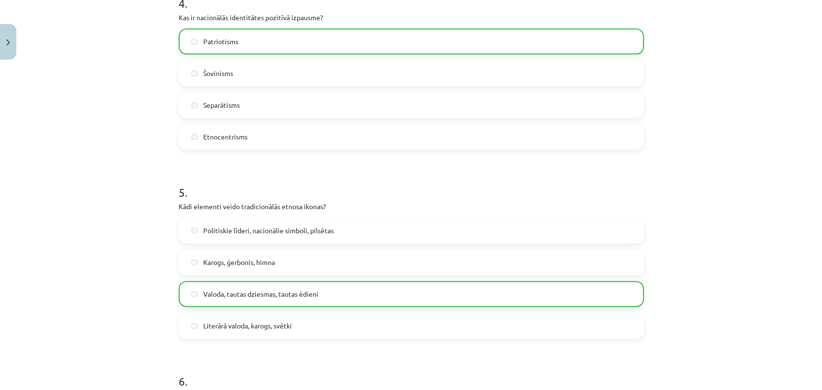
scroll to position [1059, 0]
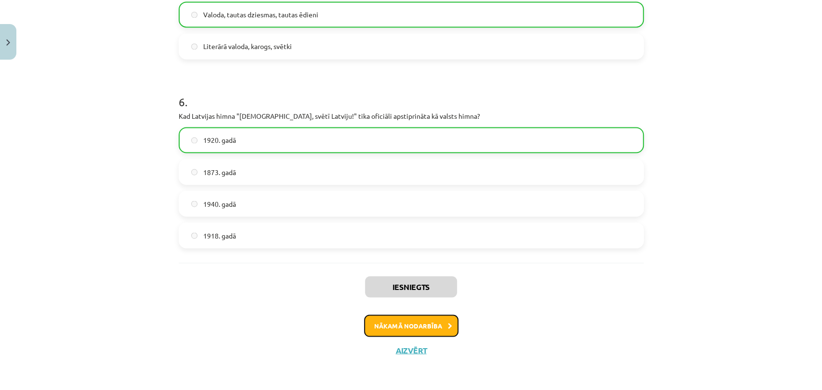
click at [418, 332] on button "Nākamā nodarbība" at bounding box center [411, 326] width 94 height 22
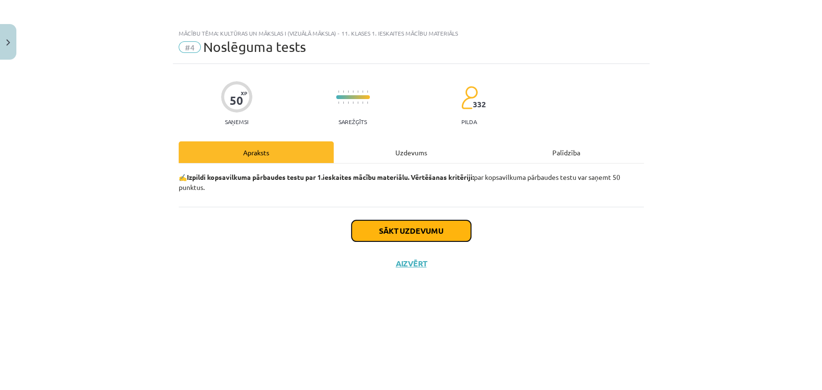
click at [393, 225] on button "Sākt uzdevumu" at bounding box center [410, 231] width 119 height 21
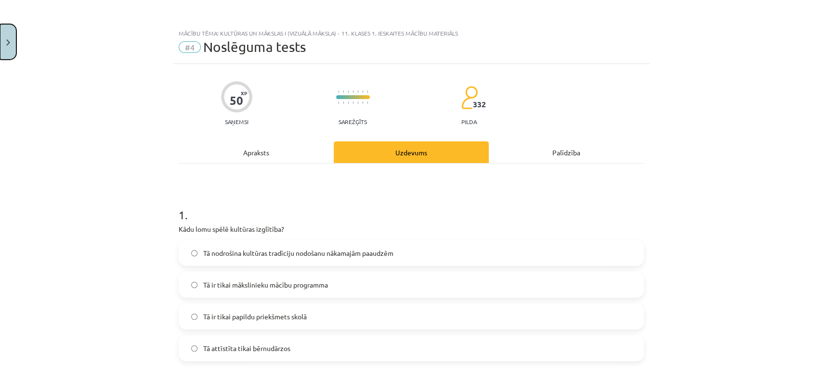
click at [2, 48] on button "Close" at bounding box center [8, 42] width 16 height 36
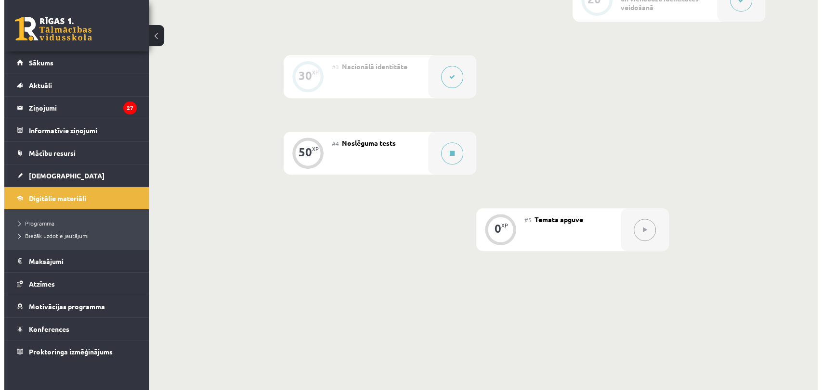
scroll to position [383, 0]
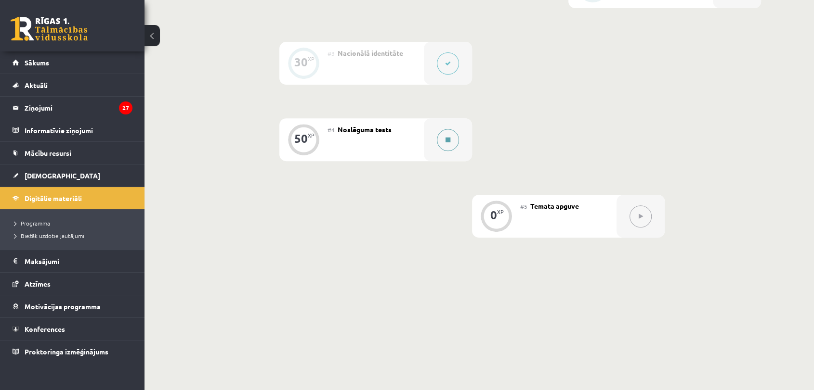
click at [434, 132] on div at bounding box center [448, 139] width 48 height 43
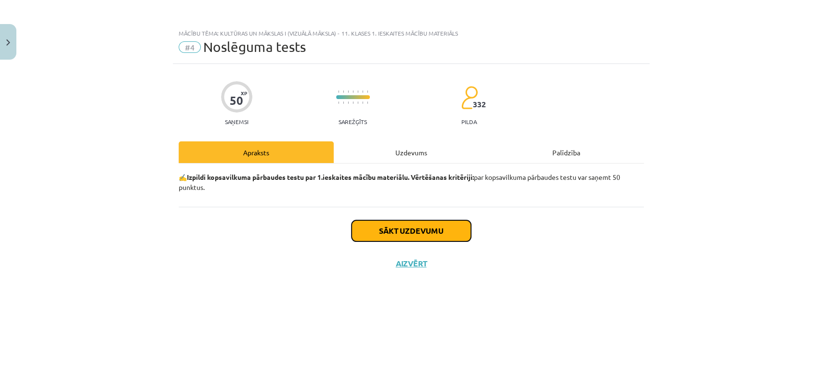
click at [449, 224] on button "Sākt uzdevumu" at bounding box center [410, 231] width 119 height 21
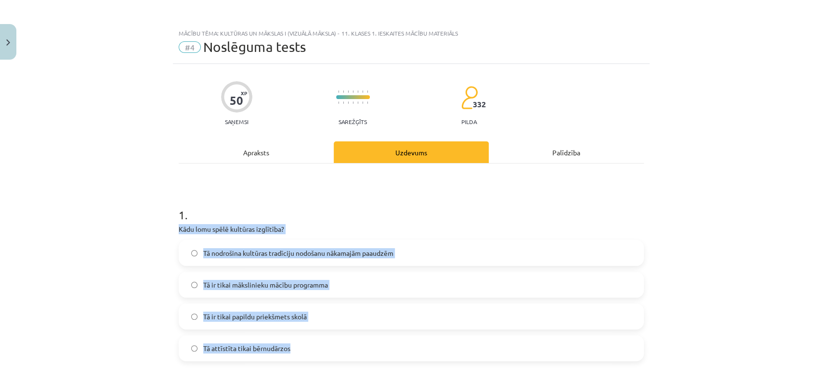
drag, startPoint x: 171, startPoint y: 227, endPoint x: 311, endPoint y: 338, distance: 178.5
copy div "Kādu lomu spēlē kultūras izglītība? Tā nodrošina kultūras tradīciju nodošanu nā…"
click at [243, 253] on span "Tā nodrošina kultūras tradīciju nodošanu nākamajām paaudzēm" at bounding box center [298, 253] width 190 height 10
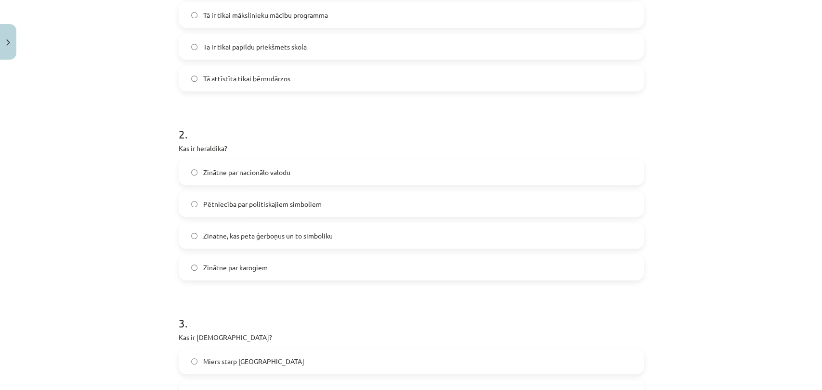
scroll to position [278, 0]
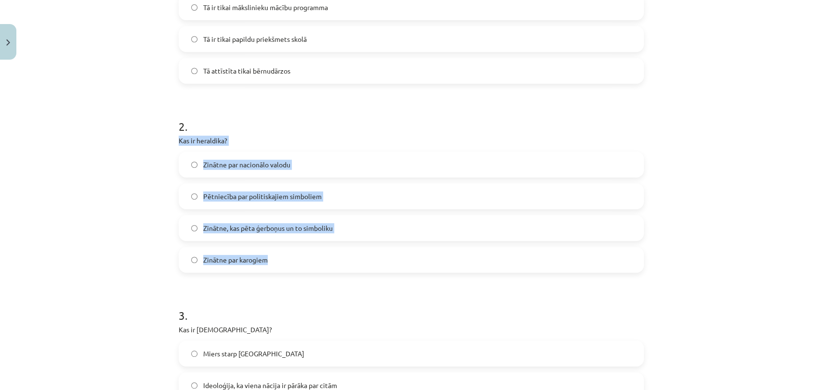
drag, startPoint x: 169, startPoint y: 136, endPoint x: 271, endPoint y: 253, distance: 155.0
copy div "Kas ir heraldika? Zinātne par nacionālo valodu Pētniecība par politiskajiem sim…"
click at [243, 221] on label "Zinātne, kas pēta ģerboņus un to simboliku" at bounding box center [411, 228] width 463 height 24
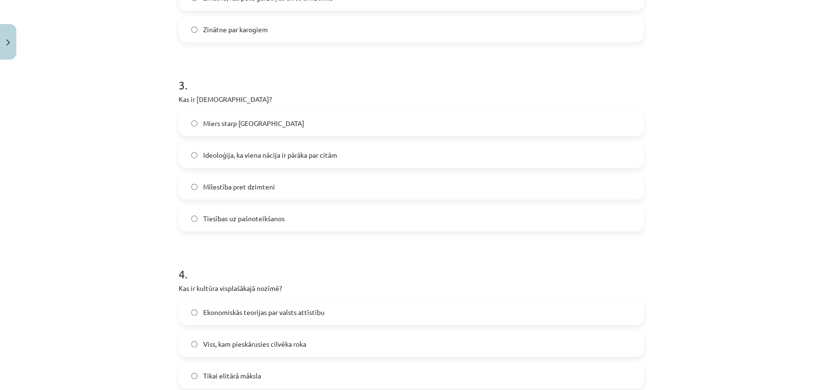
scroll to position [526, 0]
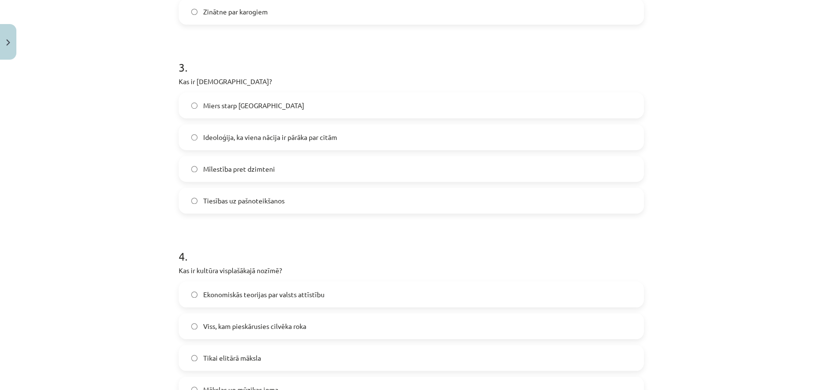
click at [232, 170] on span "Mīlestība pret dzimteni" at bounding box center [239, 169] width 72 height 10
click at [390, 132] on label "Ideoloģija, ka viena nācija ir pārāka par citām" at bounding box center [411, 137] width 463 height 24
click at [393, 205] on label "Tiesības uz pašnoteikšanos" at bounding box center [411, 201] width 463 height 24
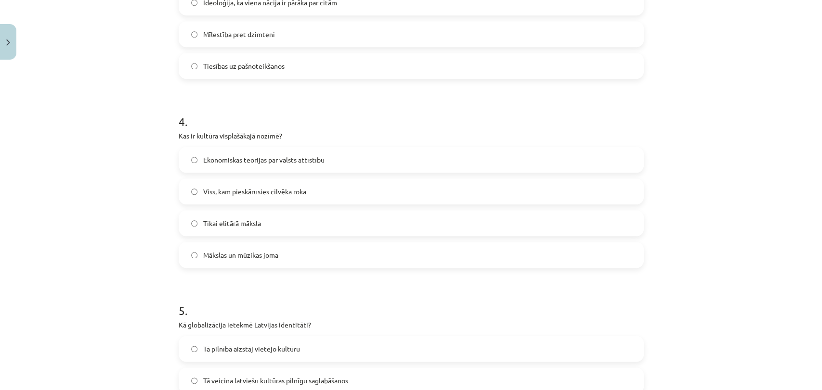
scroll to position [678, 0]
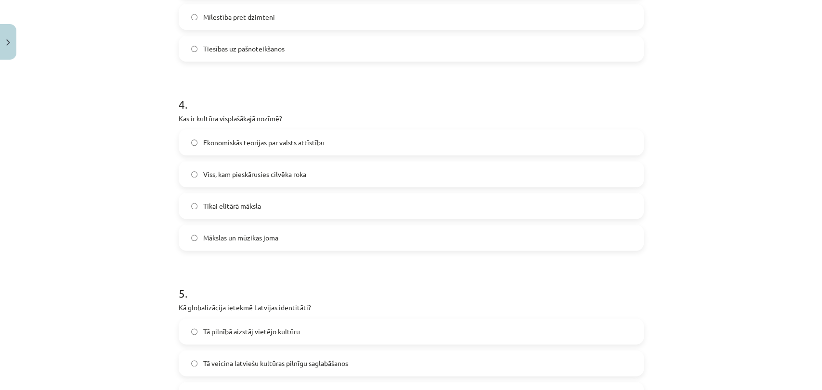
click at [227, 145] on span "Ekonomiskās teorijas par valsts attīstību" at bounding box center [263, 143] width 121 height 10
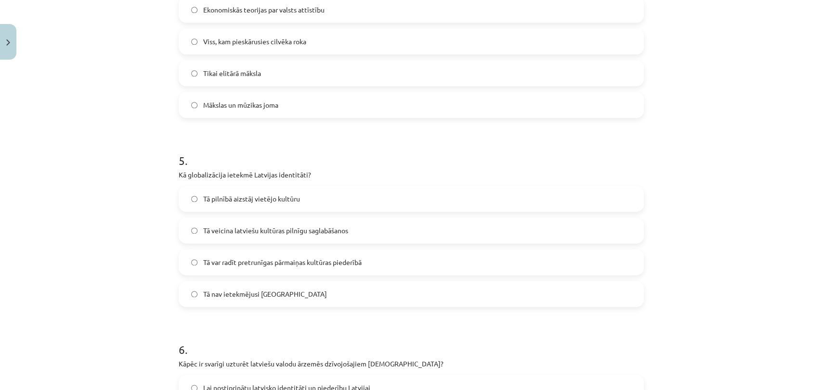
scroll to position [829, 0]
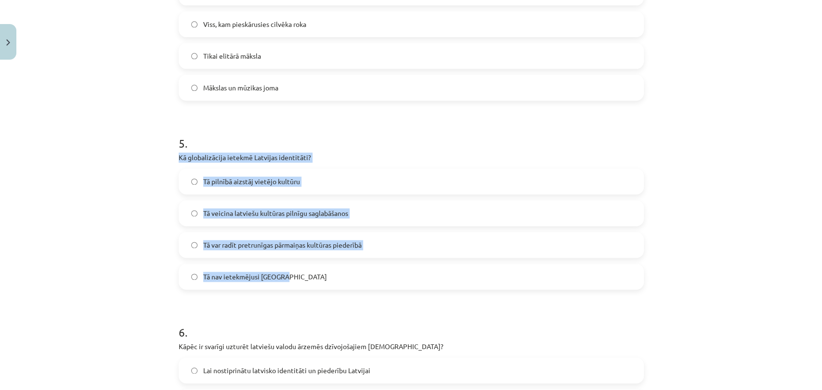
drag, startPoint x: 170, startPoint y: 152, endPoint x: 300, endPoint y: 281, distance: 183.2
click at [300, 281] on div "50 XP Saņemsi Sarežģīts 332 pilda Apraksts Uzdevums Palīdzība 1 . Kādu lomu spē…" at bounding box center [411, 279] width 477 height 2088
copy div "Kā globalizācija ietekmē Latvijas identitāti? Tā pilnībā aizstāj vietējo kultūr…"
click at [266, 242] on span "Tā var radīt pretrunīgas pārmaiņas kultūras piederībā" at bounding box center [282, 245] width 158 height 10
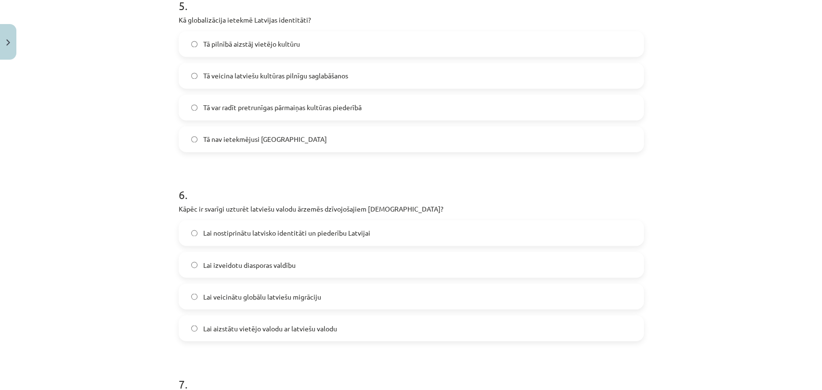
scroll to position [1062, 0]
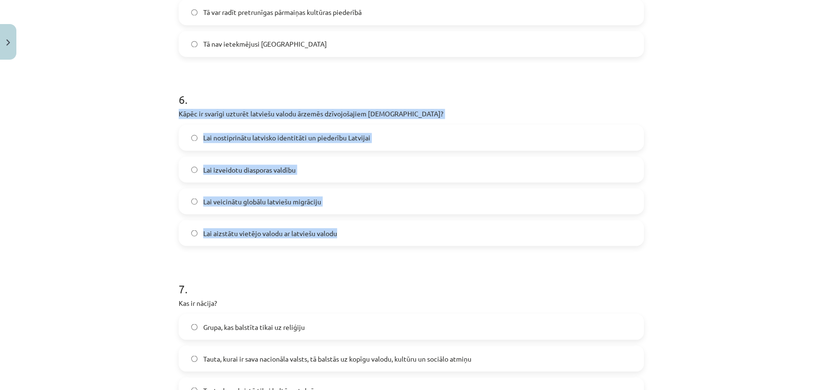
drag, startPoint x: 170, startPoint y: 110, endPoint x: 343, endPoint y: 227, distance: 209.0
click at [343, 227] on div "50 XP Saņemsi Sarežģīts 332 pilda Apraksts Uzdevums Palīdzība 1 . Kādu lomu spē…" at bounding box center [411, 46] width 477 height 2088
click at [240, 138] on span "Lai nostiprinātu latvisko identitāti un piederību Latvijai" at bounding box center [286, 138] width 167 height 10
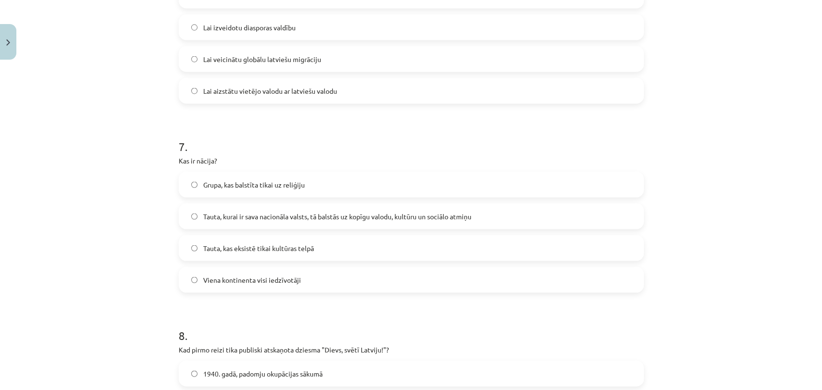
scroll to position [1239, 0]
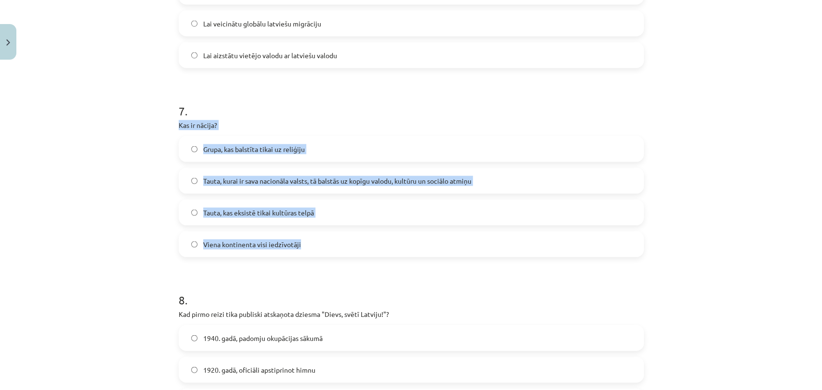
drag, startPoint x: 165, startPoint y: 118, endPoint x: 316, endPoint y: 245, distance: 196.9
click at [316, 245] on div "Mācību tēma: Kultūras un mākslas i (vizuālā māksla) - 11. klases 1. ieskaites m…" at bounding box center [411, 195] width 822 height 390
click at [293, 174] on label "Tauta, kurai ir sava nacionāla valsts, tā balstās uz kopīgu valodu, kultūru un …" at bounding box center [411, 181] width 463 height 24
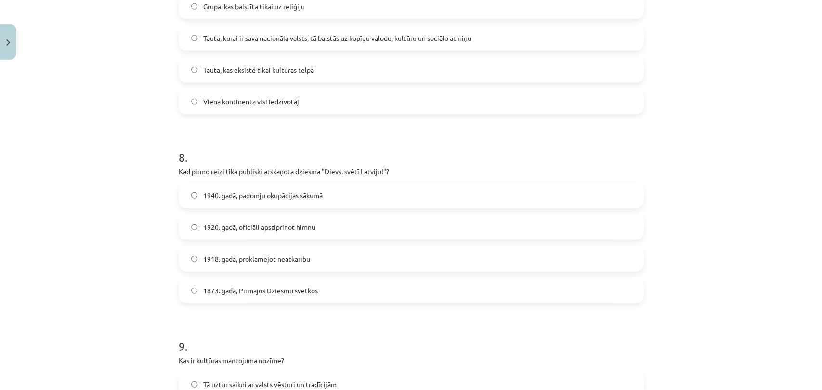
scroll to position [1444, 0]
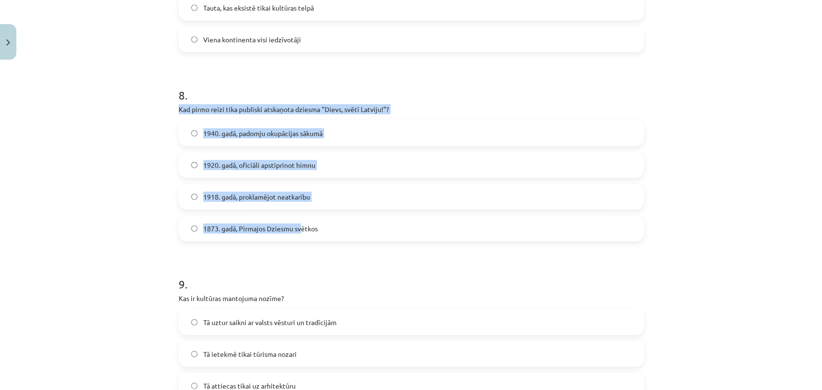
drag, startPoint x: 173, startPoint y: 103, endPoint x: 296, endPoint y: 224, distance: 171.9
click at [294, 164] on span "1920. gadā, oficiāli apstiprinot himnu" at bounding box center [259, 165] width 112 height 10
drag, startPoint x: 172, startPoint y: 106, endPoint x: 328, endPoint y: 225, distance: 196.2
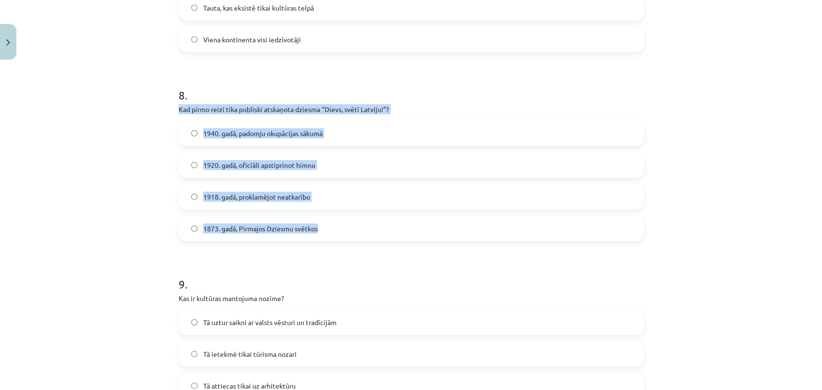
click at [248, 225] on span "1873. gadā, Pirmajos Dziesmu svētkos" at bounding box center [260, 229] width 115 height 10
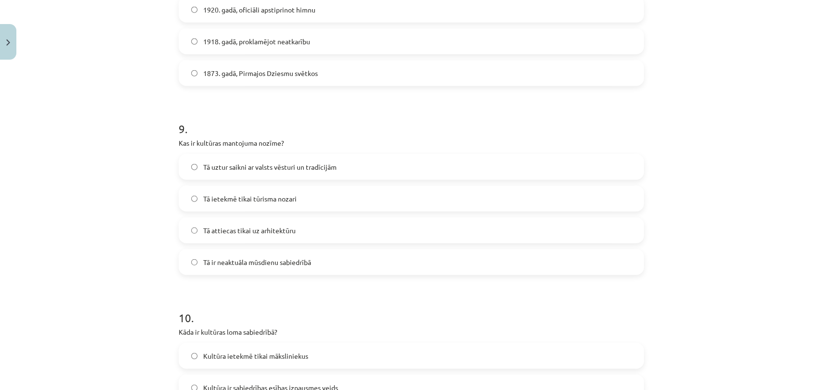
scroll to position [1612, 0]
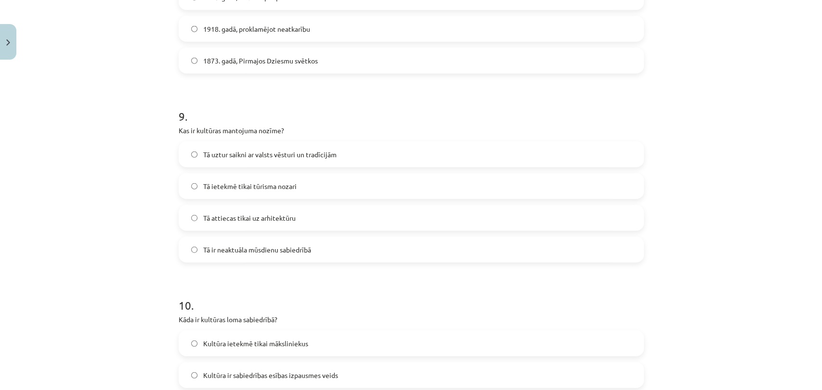
click at [462, 188] on label "Tā ietekmē tikai tūrisma nozari" at bounding box center [411, 186] width 463 height 24
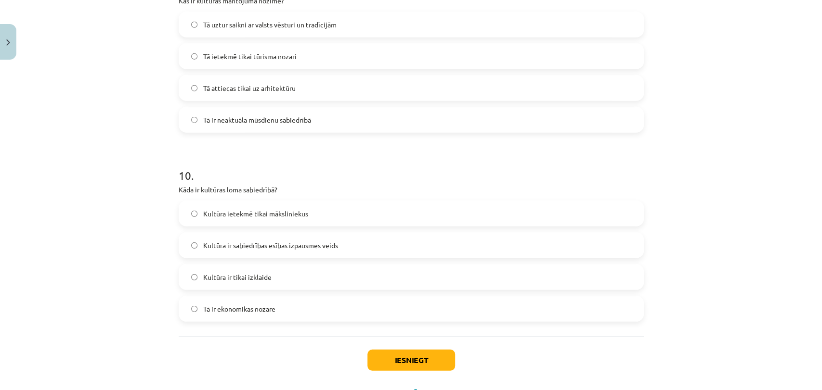
scroll to position [1775, 0]
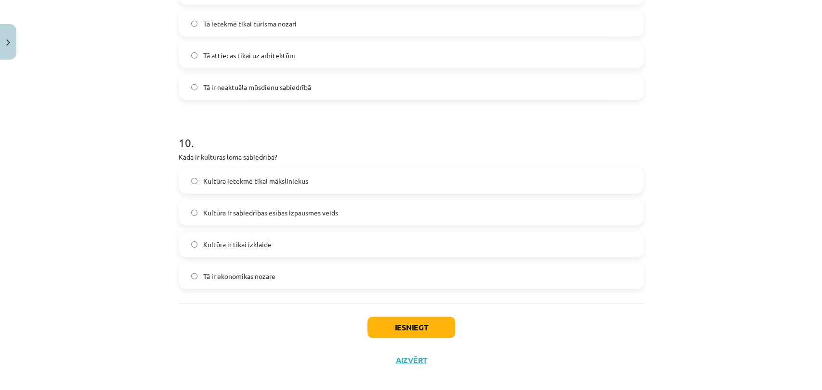
click at [497, 217] on label "Kultūra ir sabiedrības esības izpausmes veids" at bounding box center [411, 213] width 463 height 24
click at [495, 236] on label "Kultūra ir tikai izklaide" at bounding box center [411, 245] width 463 height 24
drag, startPoint x: 813, startPoint y: 324, endPoint x: 819, endPoint y: 339, distance: 16.4
click at [819, 339] on div "Mācību tēma: Kultūras un mākslas i (vizuālā māksla) - 11. klases 1. ieskaites m…" at bounding box center [411, 195] width 822 height 390
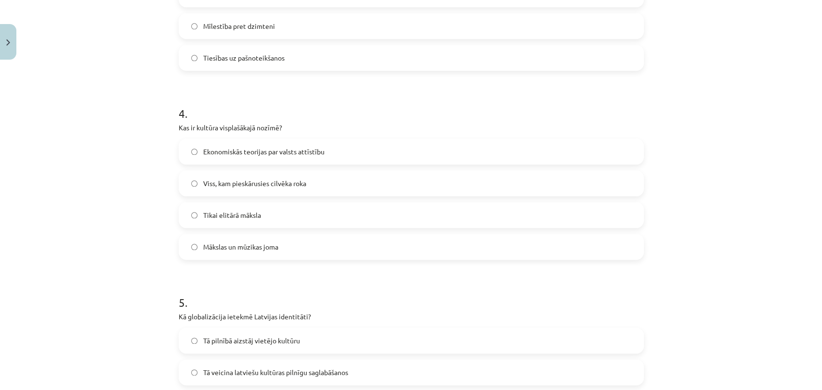
scroll to position [657, 0]
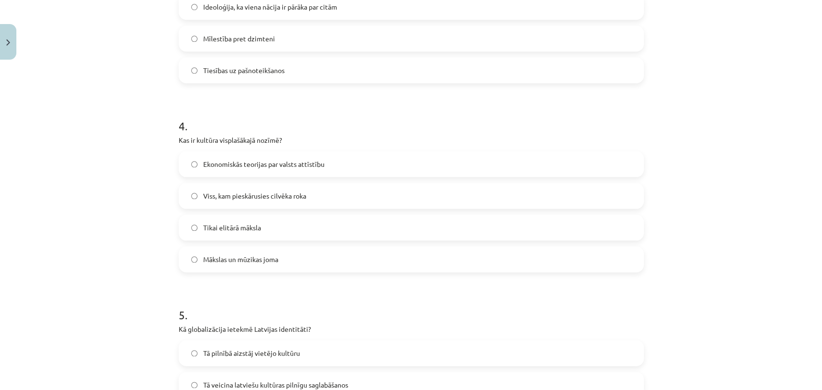
click at [509, 250] on label "Mākslas un mūzikas joma" at bounding box center [411, 259] width 463 height 24
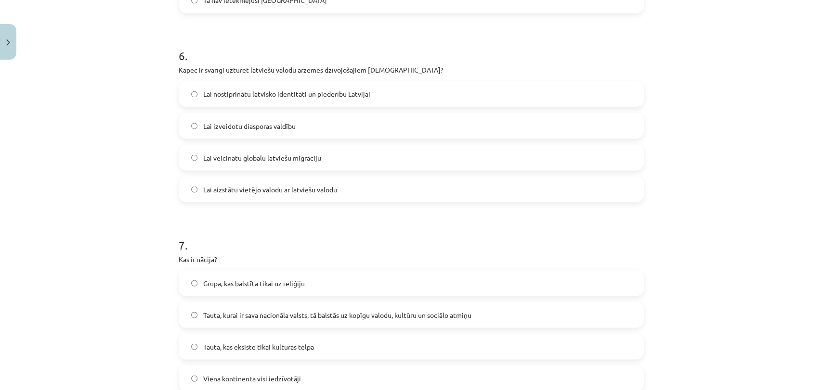
scroll to position [1108, 0]
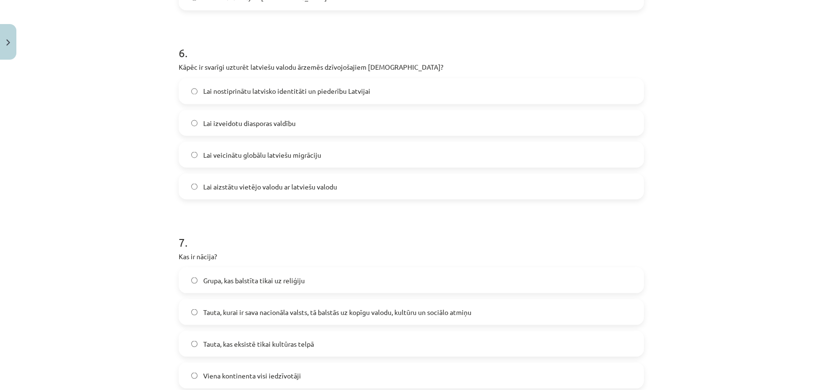
click at [464, 197] on label "Lai aizstātu vietējo valodu ar latviešu valodu" at bounding box center [411, 186] width 463 height 24
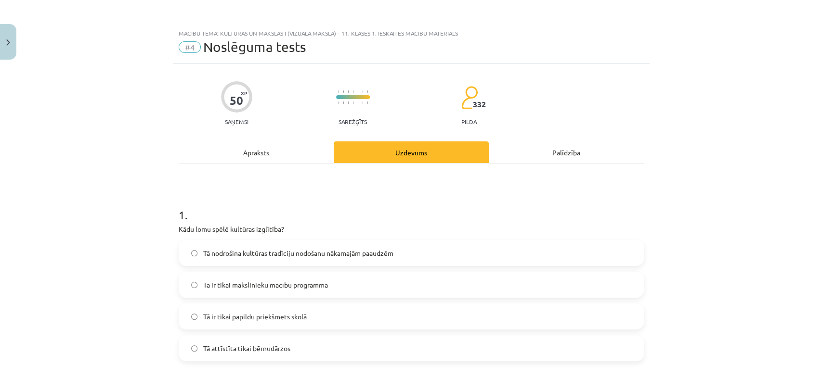
scroll to position [1786, 0]
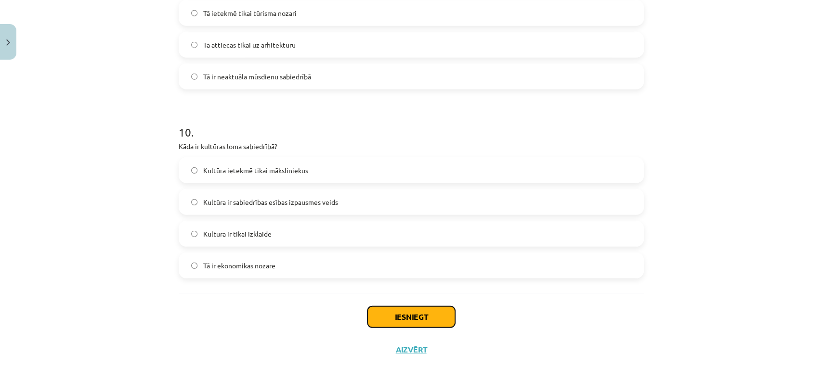
click at [422, 321] on button "Iesniegt" at bounding box center [411, 317] width 88 height 21
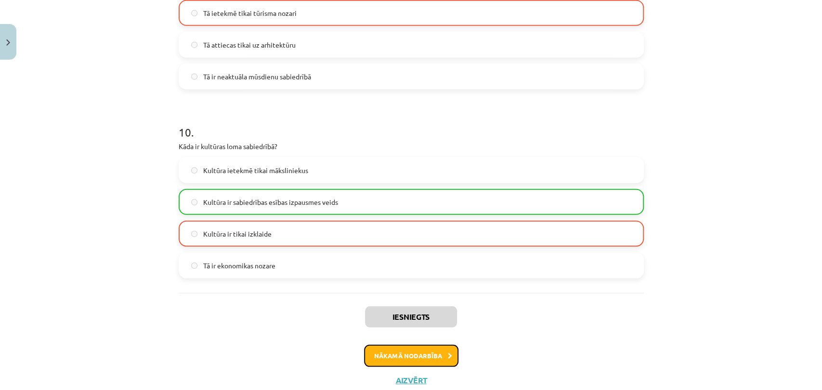
click at [438, 363] on button "Nākamā nodarbība" at bounding box center [411, 356] width 94 height 22
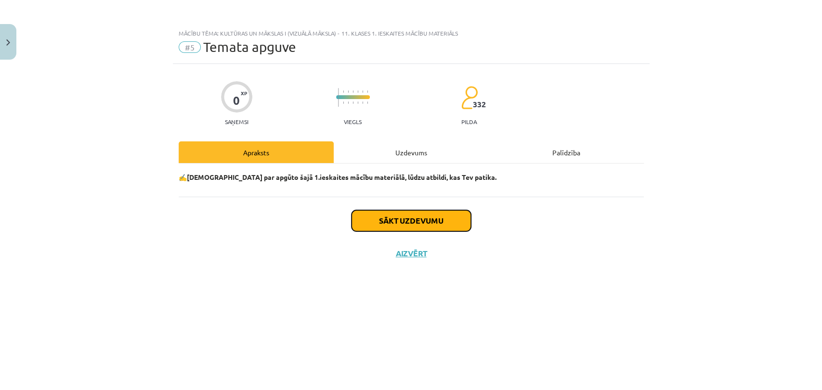
click at [428, 218] on button "Sākt uzdevumu" at bounding box center [410, 220] width 119 height 21
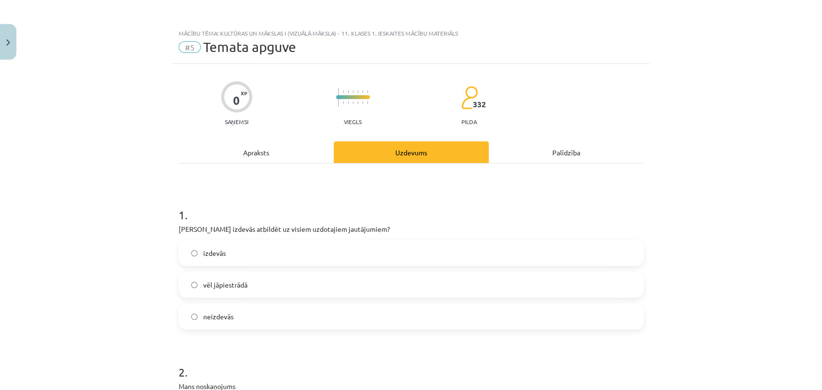
click at [294, 252] on label "izdevās" at bounding box center [411, 253] width 463 height 24
click at [304, 295] on label "vēl jāpiestrādā" at bounding box center [411, 285] width 463 height 24
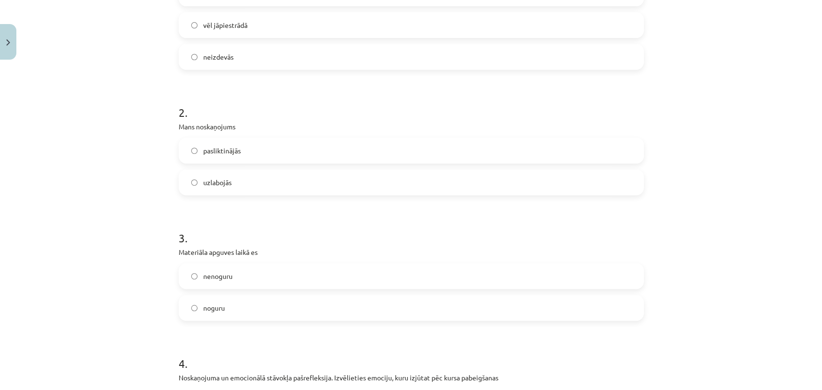
scroll to position [264, 0]
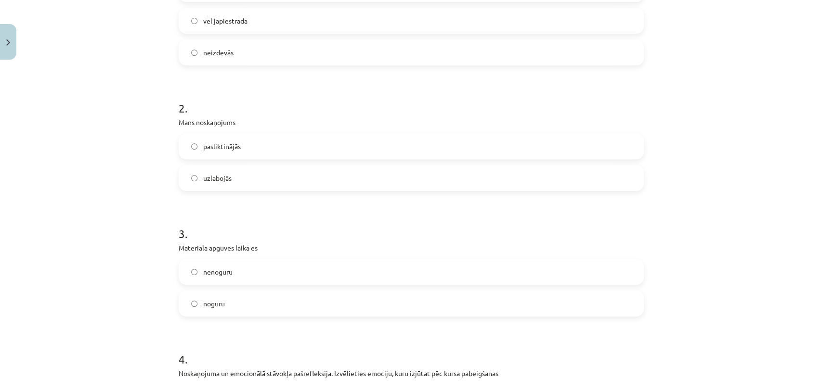
click at [365, 175] on label "uzlabojās" at bounding box center [411, 178] width 463 height 24
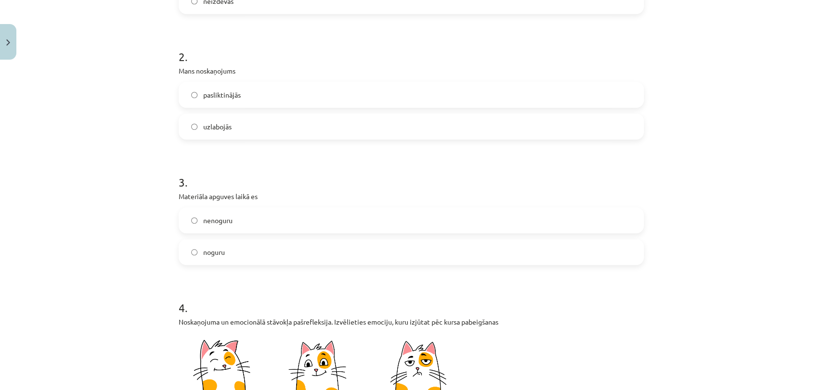
click at [455, 210] on label "nenoguru" at bounding box center [411, 220] width 463 height 24
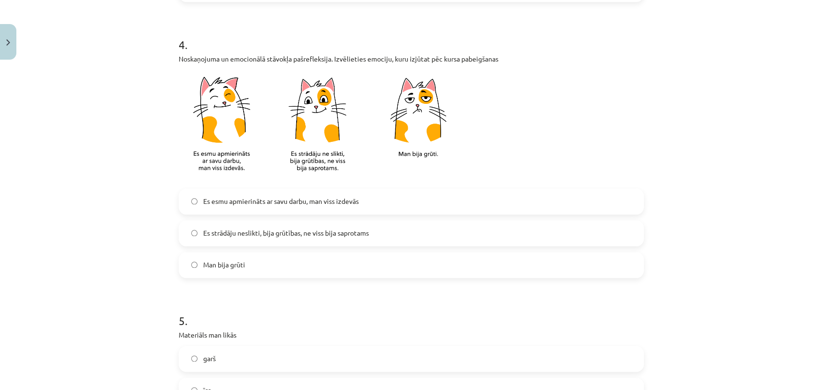
scroll to position [582, 0]
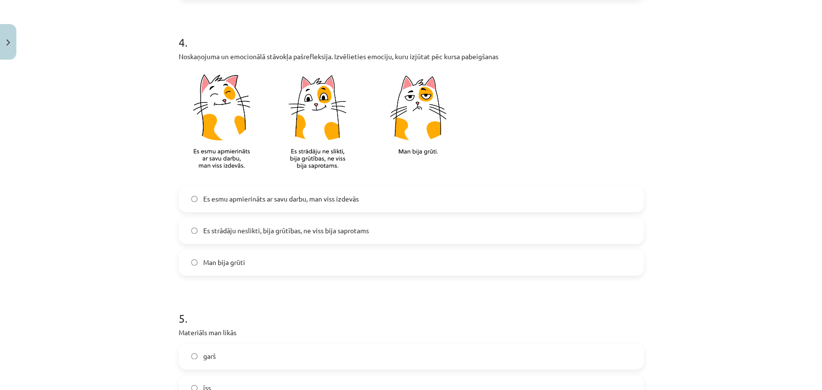
click at [452, 233] on label "Es strādāju neslikti, bija grūtības, ne viss bija saprotams" at bounding box center [411, 231] width 463 height 24
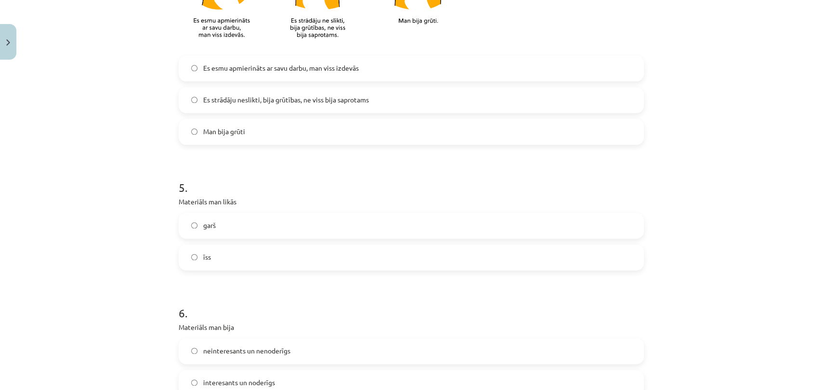
scroll to position [717, 0]
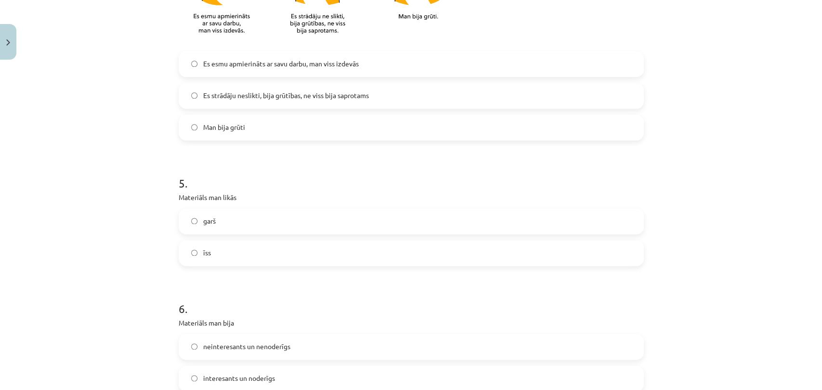
click at [292, 249] on label "īss" at bounding box center [411, 253] width 463 height 24
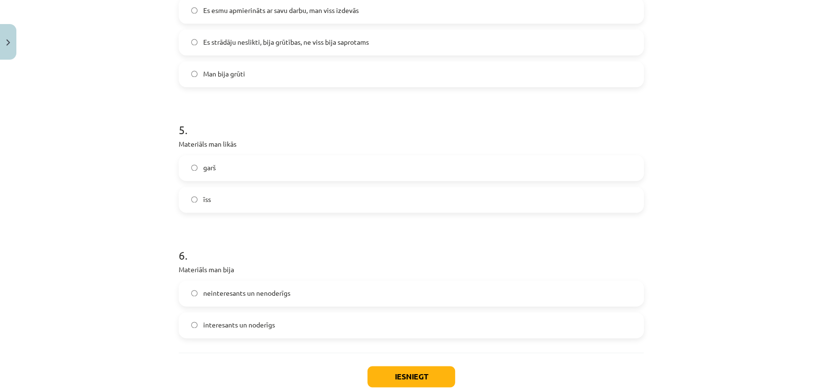
scroll to position [830, 0]
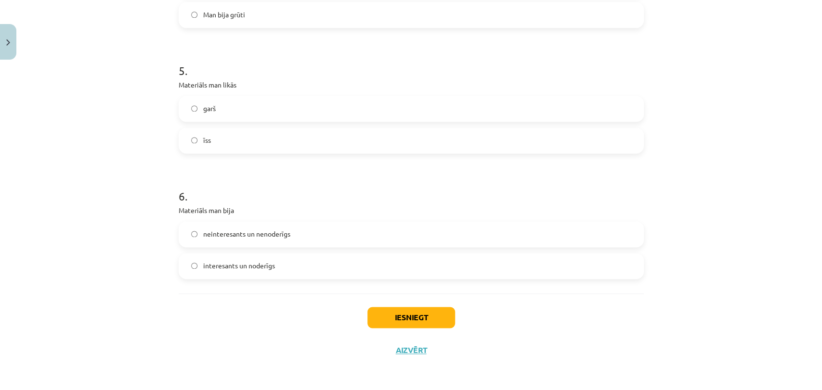
click at [363, 263] on label "interesants un noderīgs" at bounding box center [411, 266] width 463 height 24
click at [415, 321] on button "Iesniegt" at bounding box center [411, 317] width 88 height 21
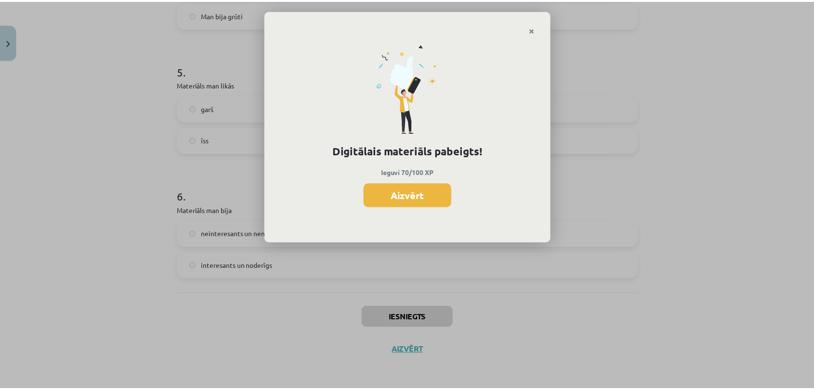
scroll to position [382, 0]
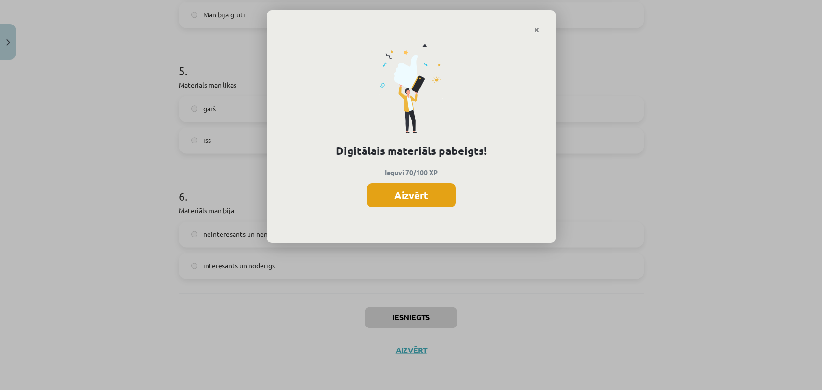
click at [422, 195] on button "Aizvērt" at bounding box center [411, 195] width 89 height 24
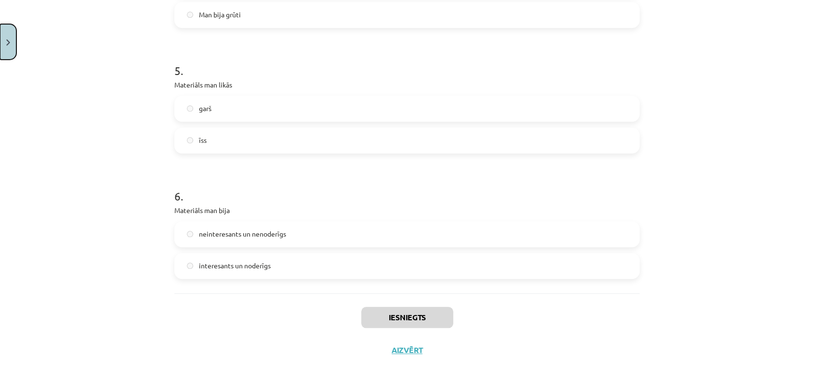
click at [6, 54] on button "Close" at bounding box center [8, 42] width 16 height 36
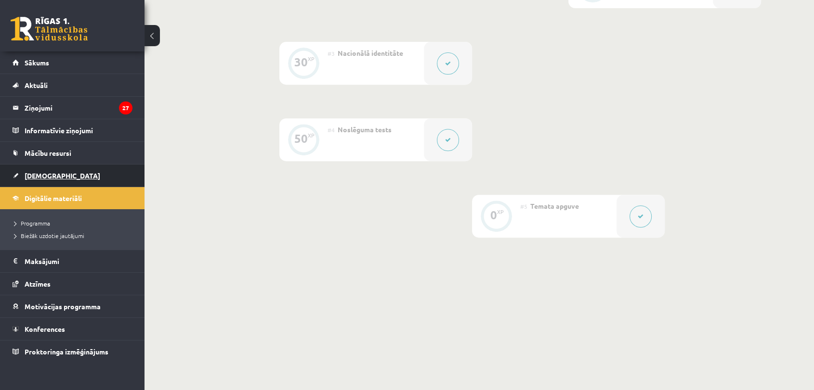
click at [76, 176] on link "[DEMOGRAPHIC_DATA]" at bounding box center [73, 176] width 120 height 22
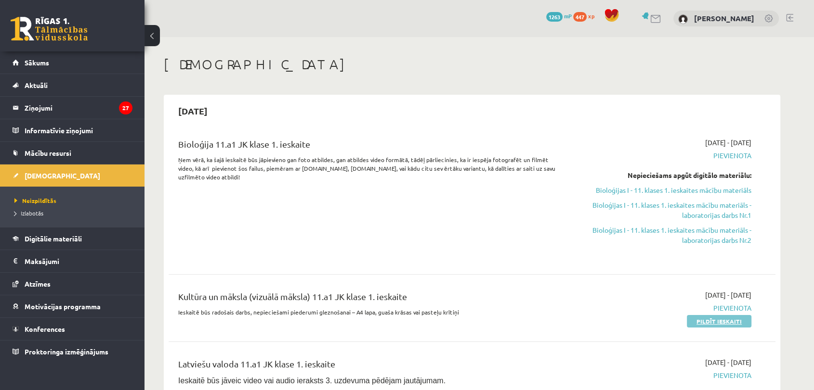
click at [732, 320] on link "Pildīt ieskaiti" at bounding box center [719, 321] width 65 height 13
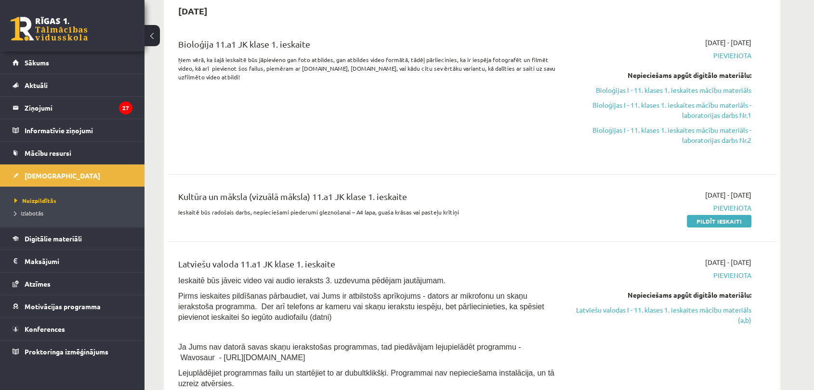
scroll to position [84, 0]
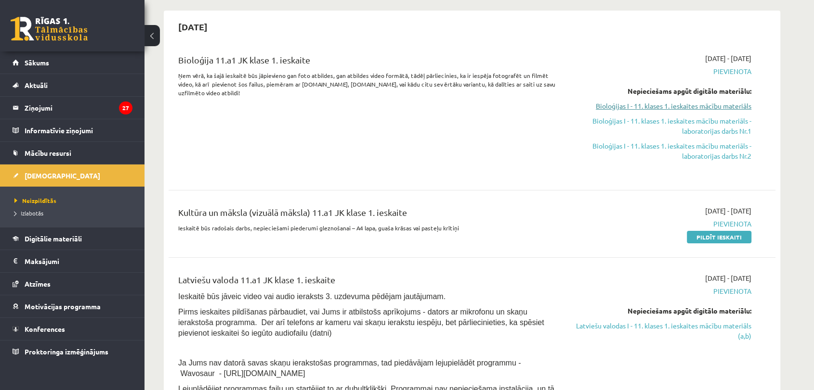
click at [688, 109] on link "Bioloģijas I - 11. klases 1. ieskaites mācību materiāls" at bounding box center [661, 106] width 182 height 10
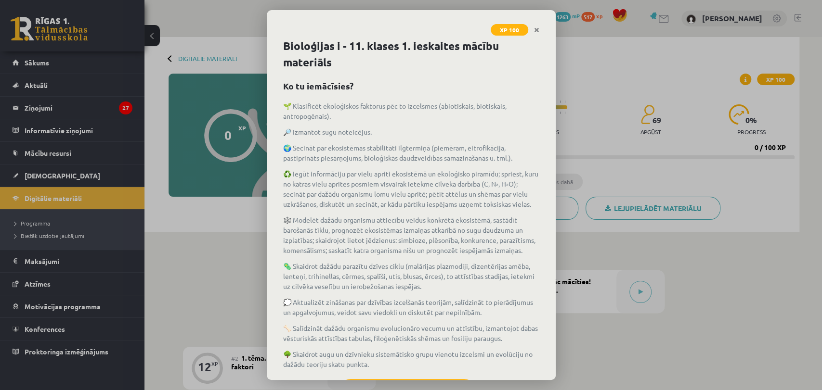
click at [623, 139] on div "XP 100 Bioloģijas i - 11. klases 1. ieskaites mācību materiāls Ko tu iemācīsies…" at bounding box center [411, 195] width 822 height 390
click at [536, 29] on icon "Close" at bounding box center [536, 30] width 5 height 7
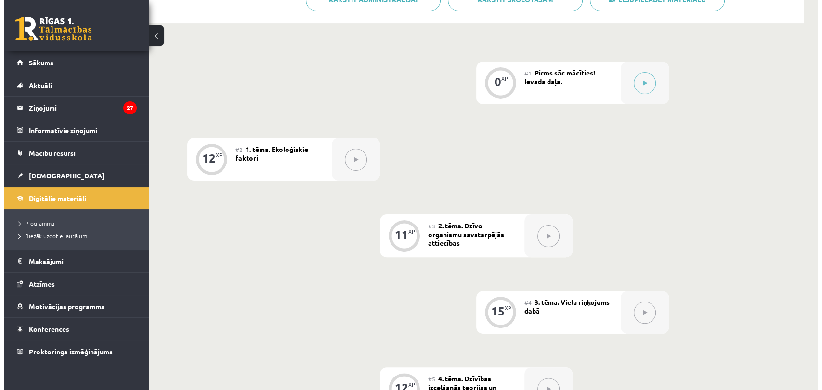
scroll to position [212, 0]
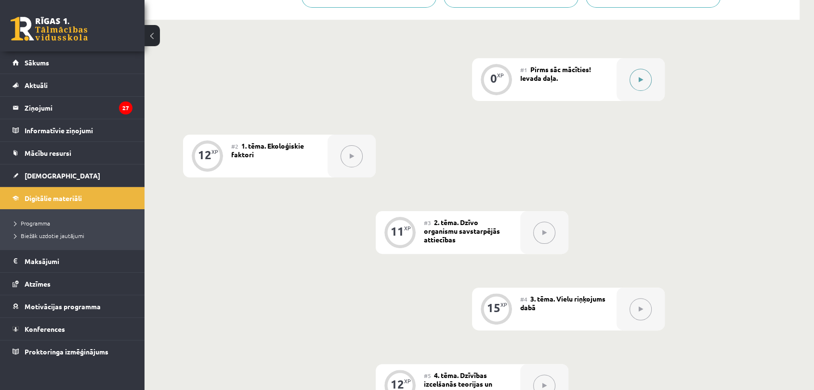
click at [637, 81] on button at bounding box center [640, 80] width 22 height 22
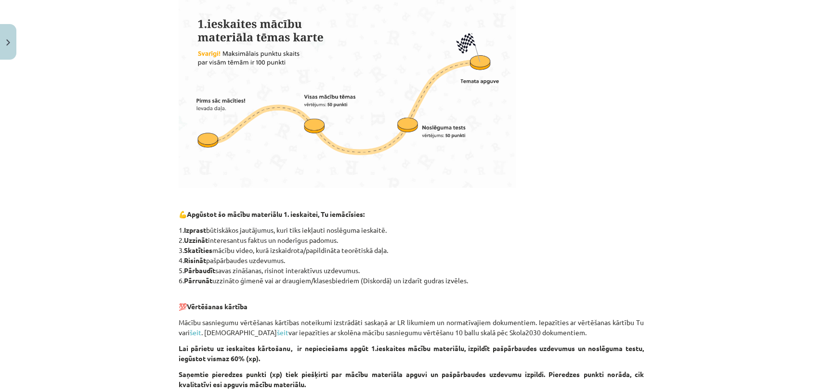
scroll to position [722, 0]
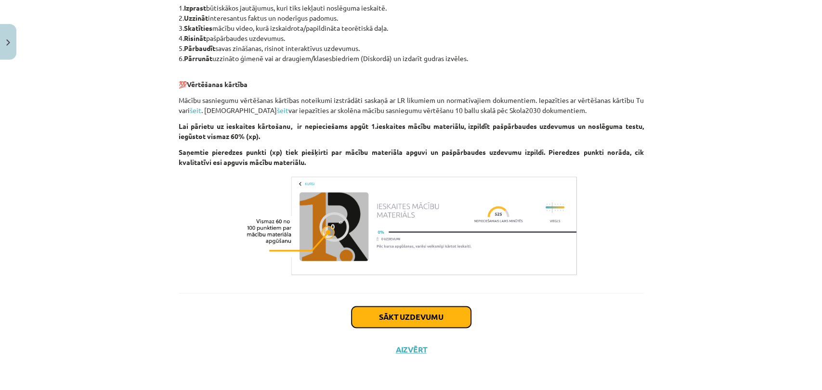
click at [438, 316] on button "Sākt uzdevumu" at bounding box center [410, 317] width 119 height 21
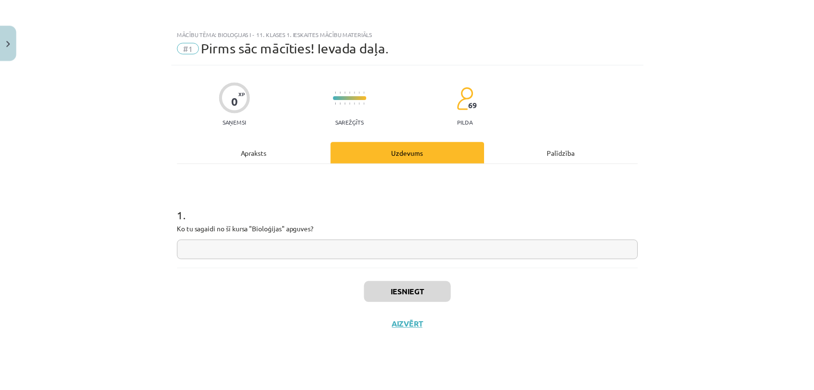
scroll to position [0, 0]
click at [5, 30] on button "Close" at bounding box center [8, 42] width 16 height 36
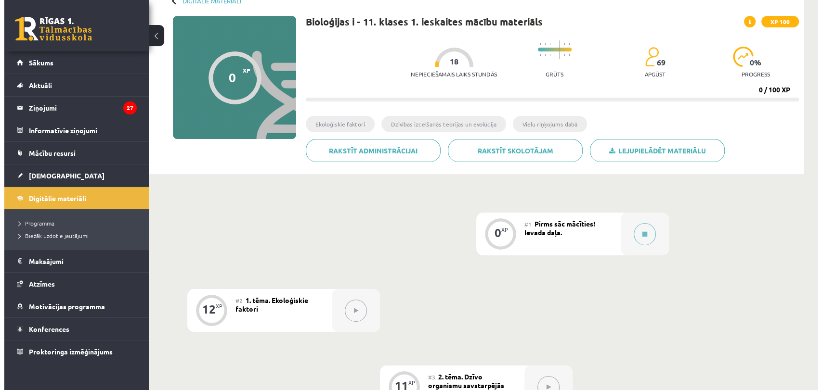
scroll to position [68, 0]
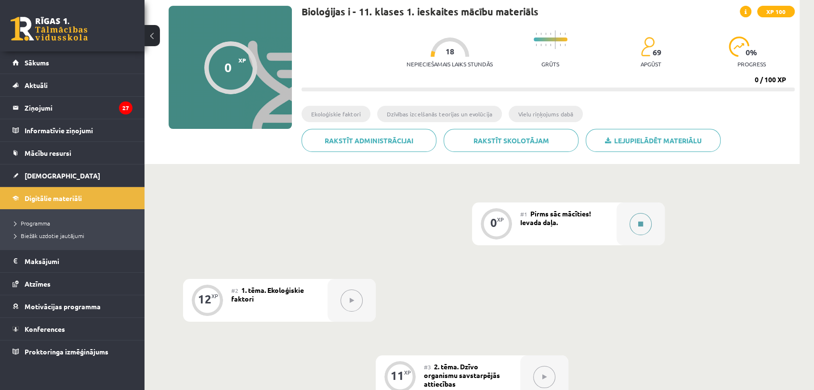
click at [641, 228] on button at bounding box center [640, 224] width 22 height 22
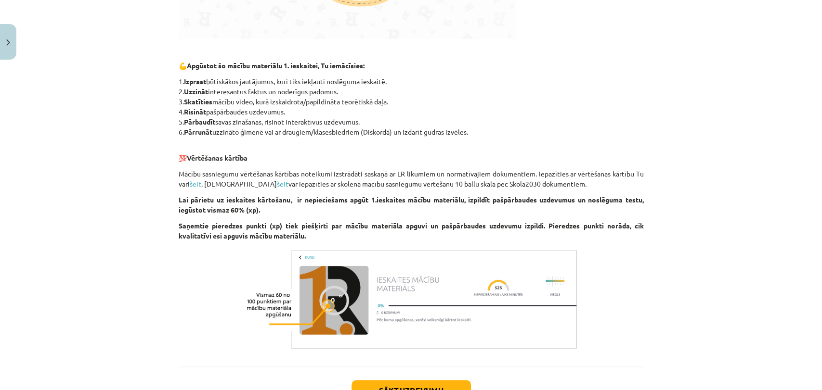
scroll to position [722, 0]
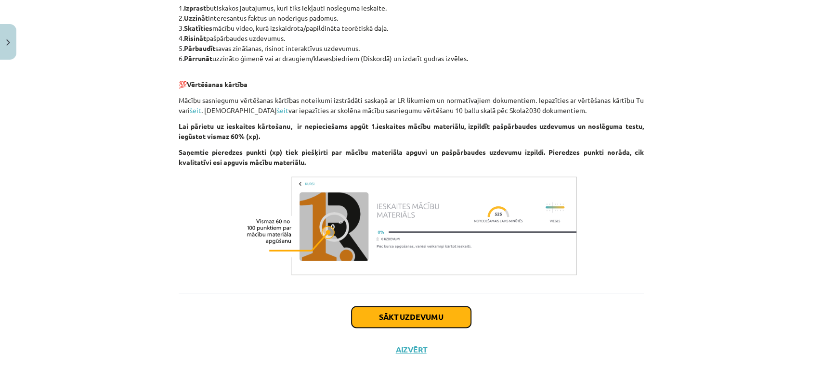
click at [452, 316] on button "Sākt uzdevumu" at bounding box center [410, 317] width 119 height 21
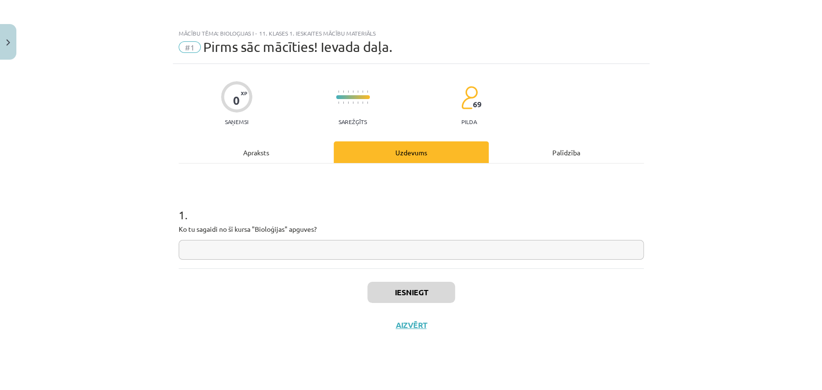
click at [403, 252] on input "text" at bounding box center [411, 250] width 465 height 20
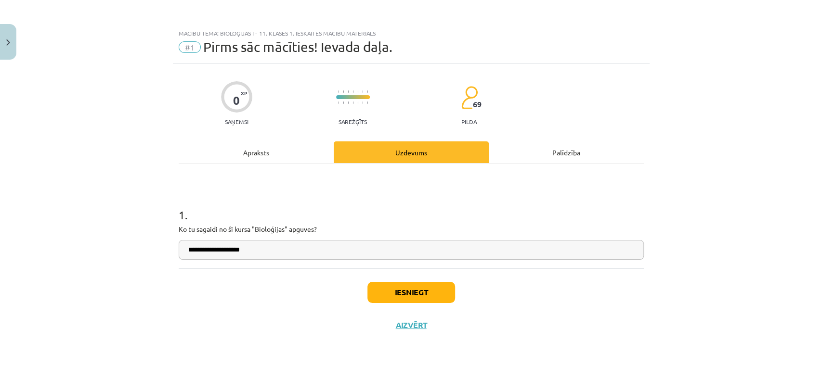
click at [194, 250] on input "**********" at bounding box center [411, 250] width 465 height 20
type input "**********"
click at [403, 297] on button "Iesniegt" at bounding box center [411, 292] width 88 height 21
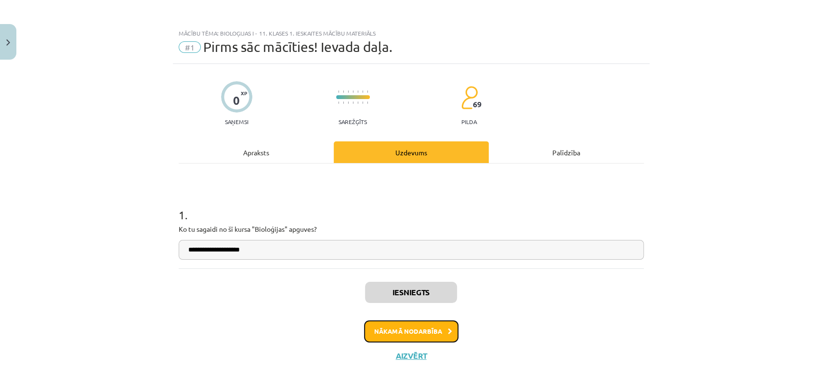
click at [439, 335] on button "Nākamā nodarbība" at bounding box center [411, 332] width 94 height 22
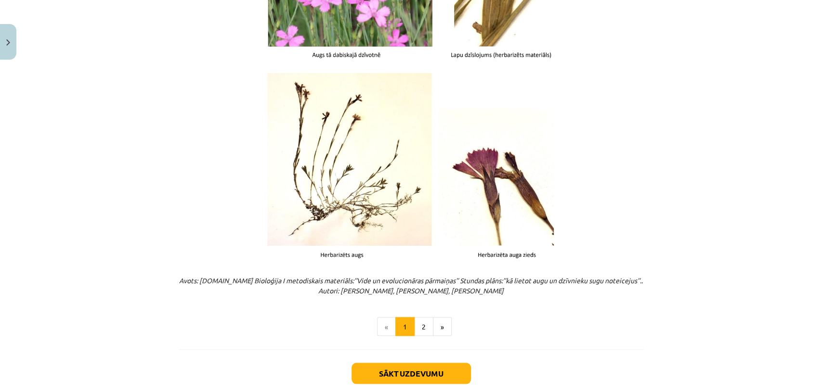
scroll to position [1180, 0]
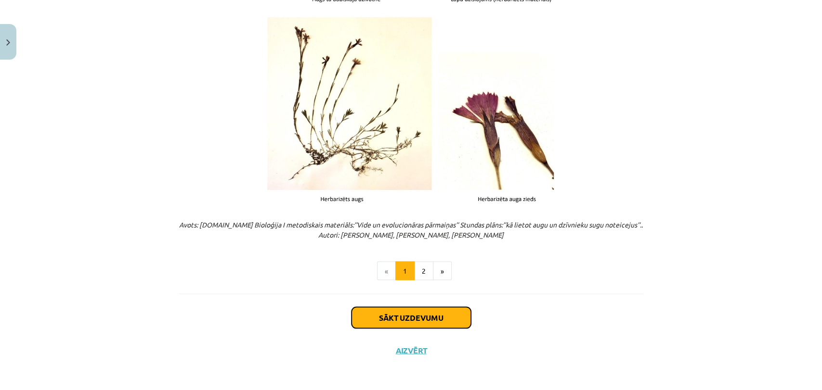
click at [445, 318] on button "Sākt uzdevumu" at bounding box center [410, 317] width 119 height 21
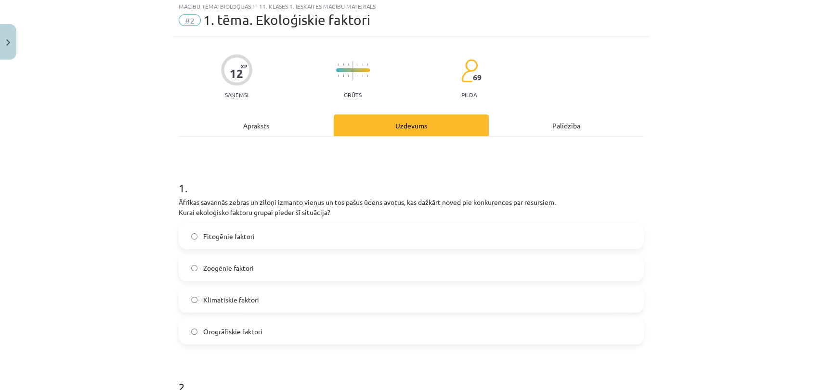
scroll to position [24, 0]
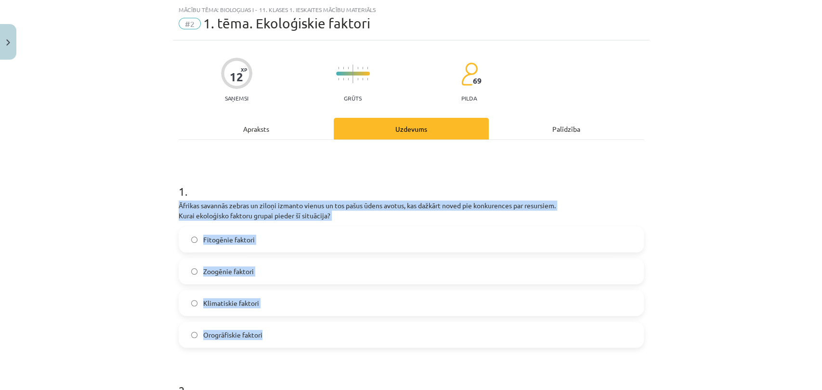
drag, startPoint x: 173, startPoint y: 203, endPoint x: 300, endPoint y: 341, distance: 188.1
copy div "Āfrikas savannās zebras un ziloņi izmanto vienus un tos pašus ūdens avotus, kas…"
click at [243, 267] on span "Zoogēnie faktori" at bounding box center [228, 272] width 51 height 10
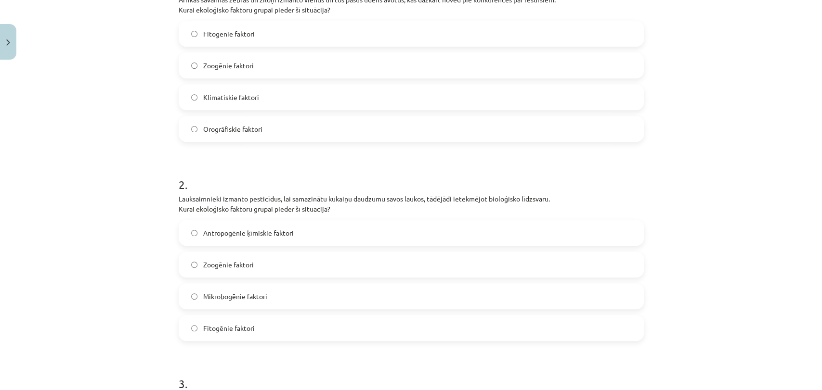
scroll to position [232, 0]
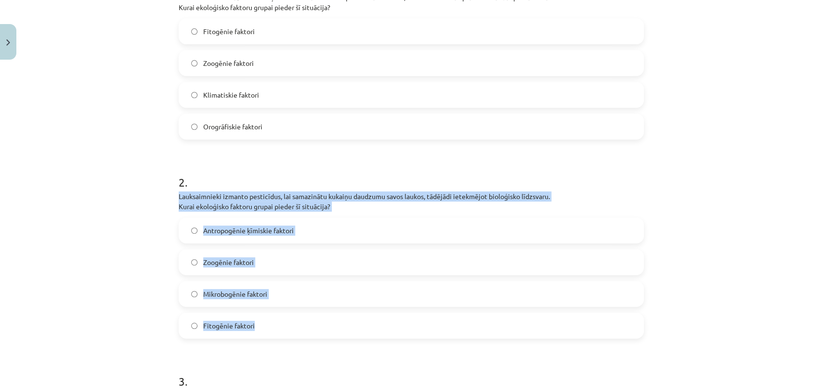
drag, startPoint x: 173, startPoint y: 195, endPoint x: 281, endPoint y: 326, distance: 169.3
click at [281, 326] on div "12 XP Saņemsi Grūts 69 pilda Apraksts Uzdevums Palīdzība 1 . Āfrikas savannās z…" at bounding box center [411, 328] width 477 height 993
copy div "Lauksaimnieki izmanto pesticīdus, lai samazinātu kukaiņu daudzumu savos laukos,…"
click at [243, 231] on span "Antropogēnie ķīmiskie faktori" at bounding box center [248, 231] width 91 height 10
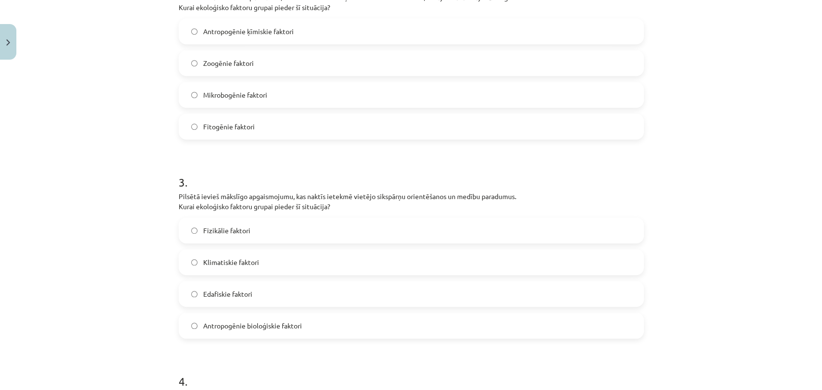
scroll to position [452, 0]
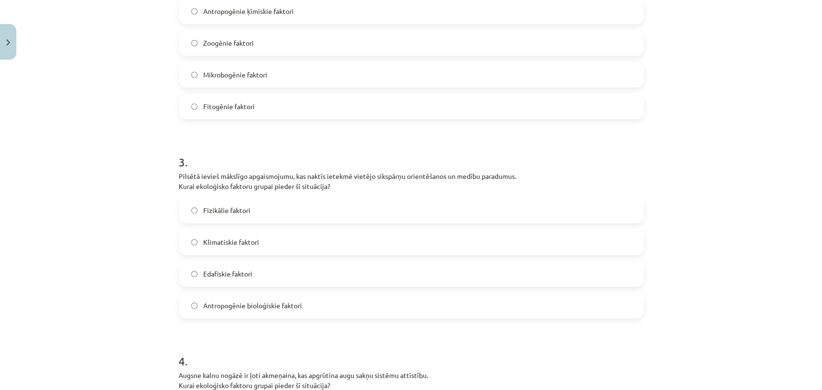
click at [243, 246] on span "Klimatiskie faktori" at bounding box center [231, 242] width 56 height 10
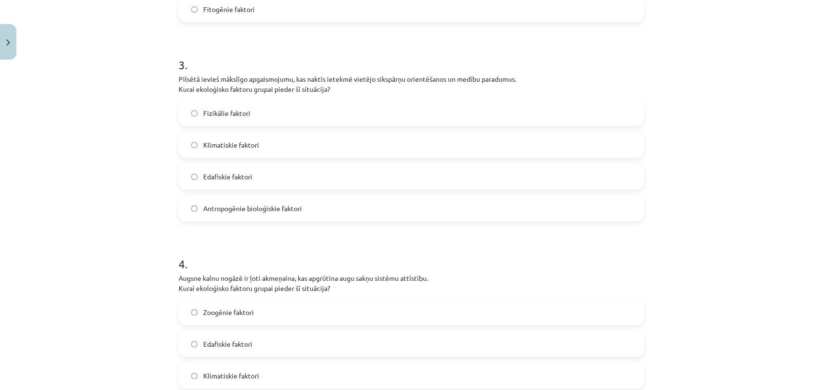
scroll to position [597, 0]
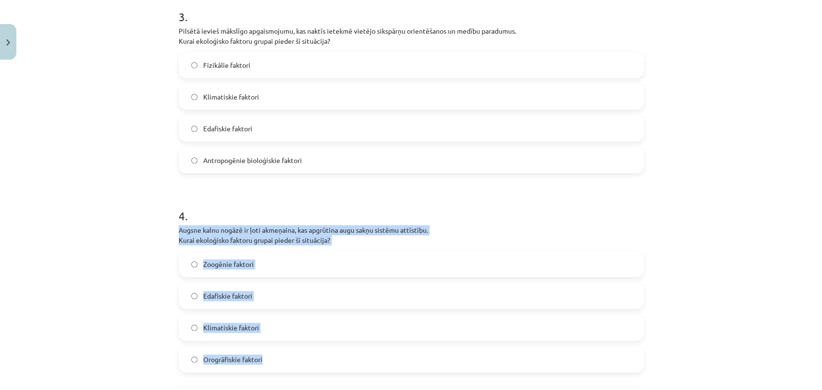
drag, startPoint x: 170, startPoint y: 224, endPoint x: 279, endPoint y: 351, distance: 166.6
copy div "Augsne kalnu nogāzē ir ļoti akmeņaina, kas apgrūtina augu sakņu sistēmu attīstī…"
click at [242, 286] on label "Edafiskie faktori" at bounding box center [411, 296] width 463 height 24
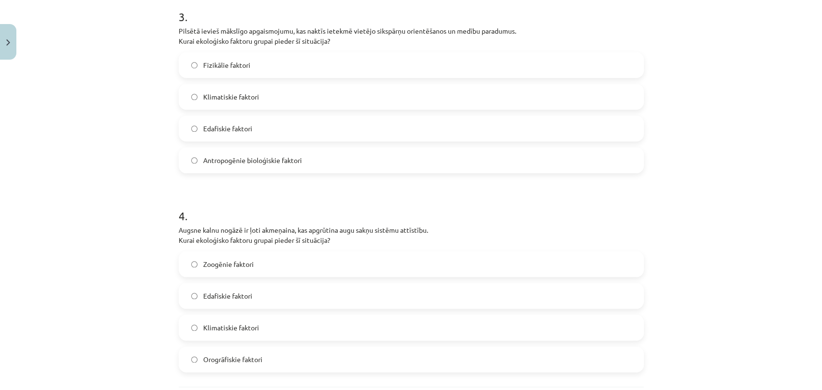
scroll to position [690, 0]
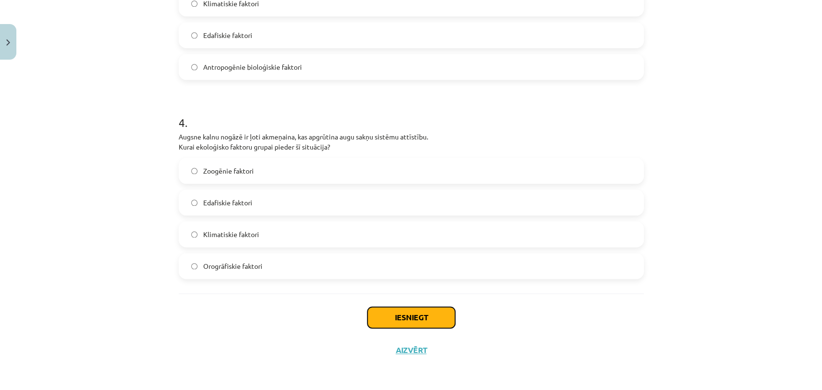
click at [426, 312] on button "Iesniegt" at bounding box center [411, 317] width 88 height 21
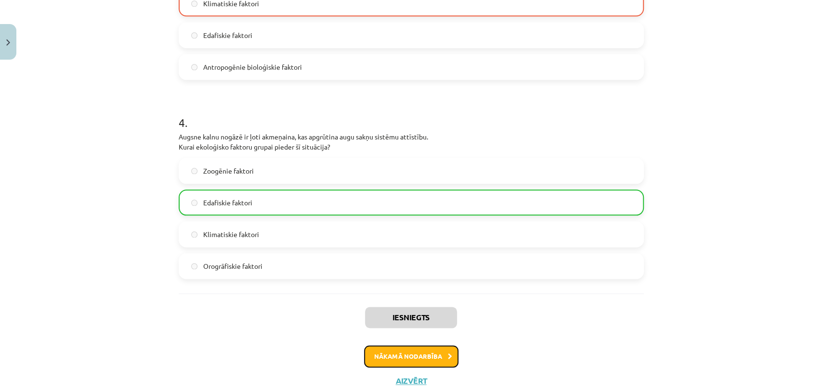
click at [420, 353] on button "Nākamā nodarbība" at bounding box center [411, 357] width 94 height 22
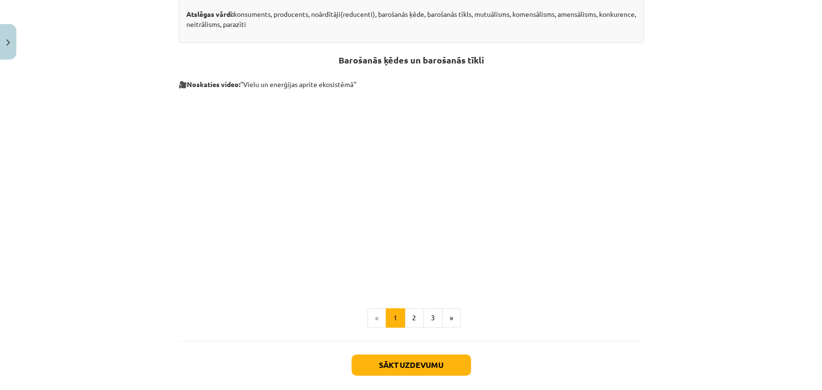
scroll to position [389, 0]
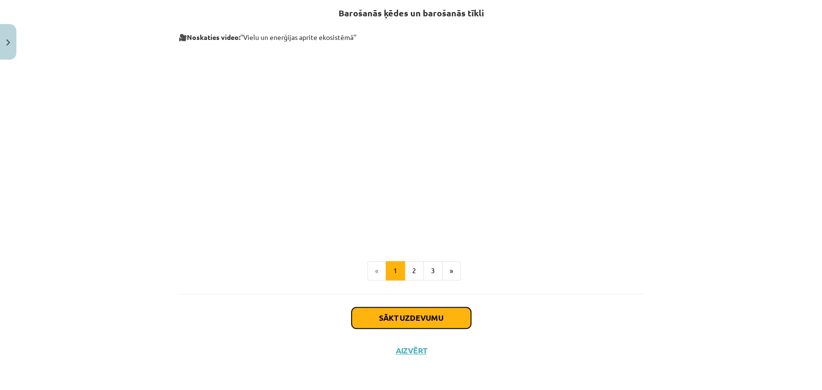
click at [423, 312] on button "Sākt uzdevumu" at bounding box center [410, 318] width 119 height 21
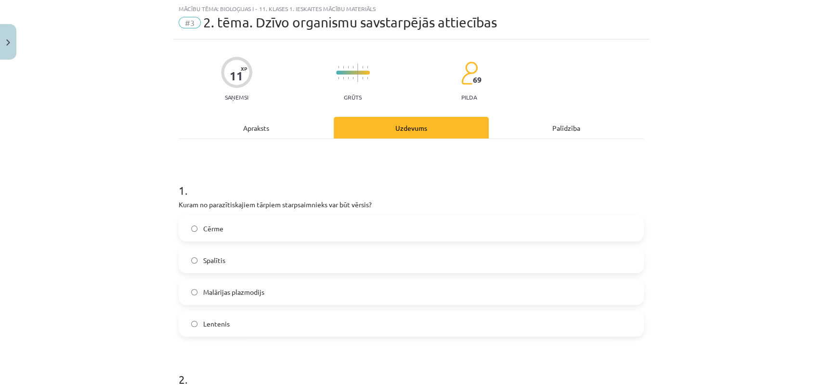
scroll to position [24, 0]
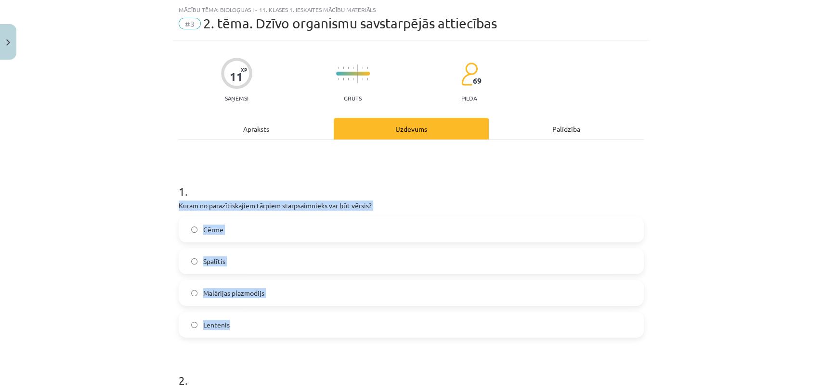
drag, startPoint x: 173, startPoint y: 201, endPoint x: 300, endPoint y: 323, distance: 176.4
copy div "Kuram no parazītiskajiem tārpiem starpsaimnieks var būt vērsis? Cērme Spalītis …"
click at [220, 260] on span "Spalītis" at bounding box center [214, 262] width 22 height 10
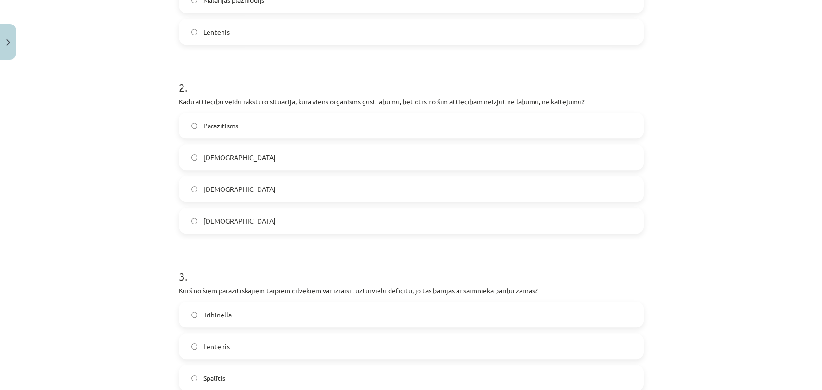
scroll to position [339, 0]
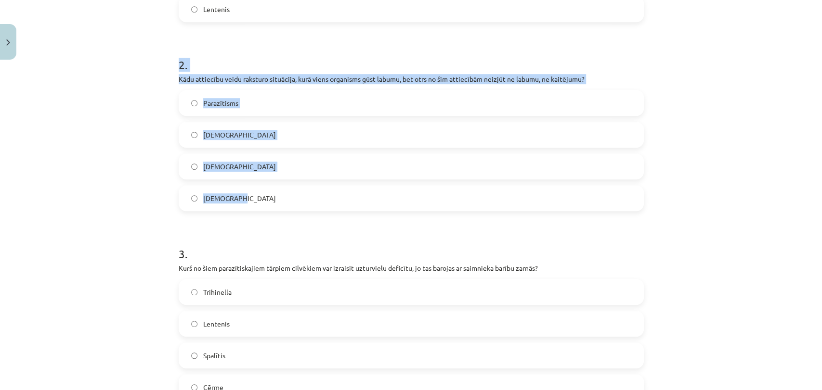
drag, startPoint x: 169, startPoint y: 70, endPoint x: 261, endPoint y: 200, distance: 158.8
click at [90, 87] on div "Mācību tēma: Bioloģijas i - 11. klases 1. ieskaites mācību materiāls #3 2. tēma…" at bounding box center [411, 195] width 822 height 390
drag, startPoint x: 172, startPoint y: 80, endPoint x: 261, endPoint y: 198, distance: 147.8
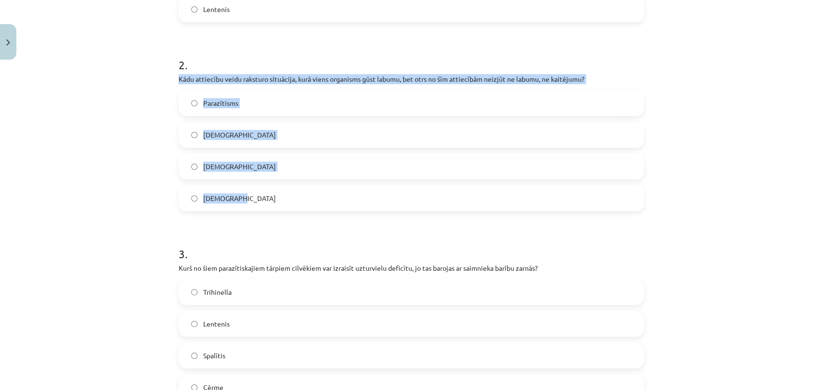
copy div "Kādu attiecību veidu raksturo situācija, kurā viens organisms gūst labumu, bet …"
click at [249, 130] on label "Komensālisms" at bounding box center [411, 135] width 463 height 24
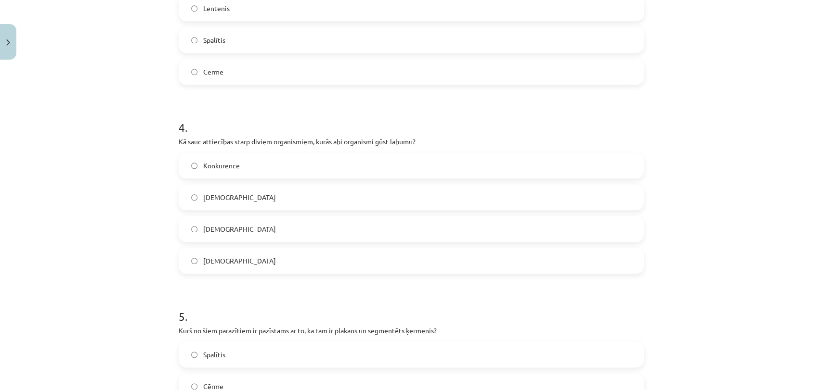
scroll to position [663, 0]
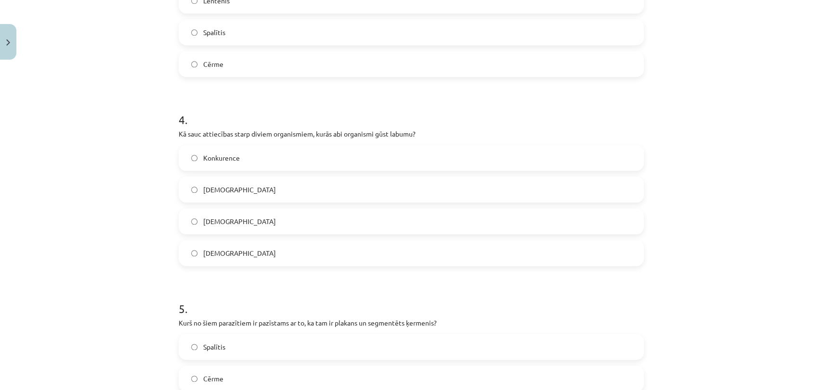
click at [520, 68] on label "Cērme" at bounding box center [411, 64] width 463 height 24
click at [469, 195] on label "Amensālisms" at bounding box center [411, 190] width 463 height 24
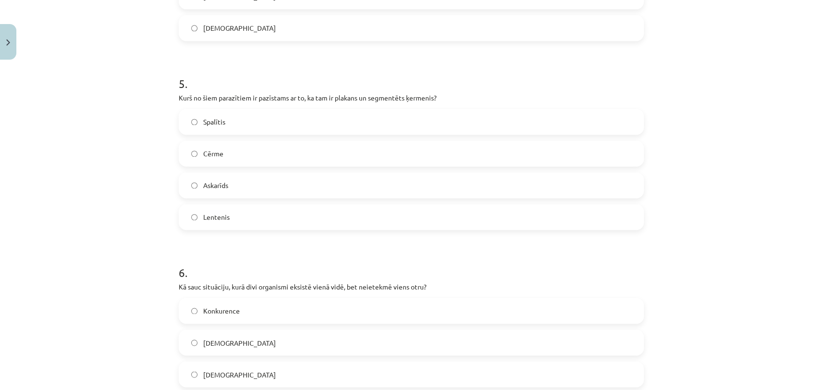
scroll to position [894, 0]
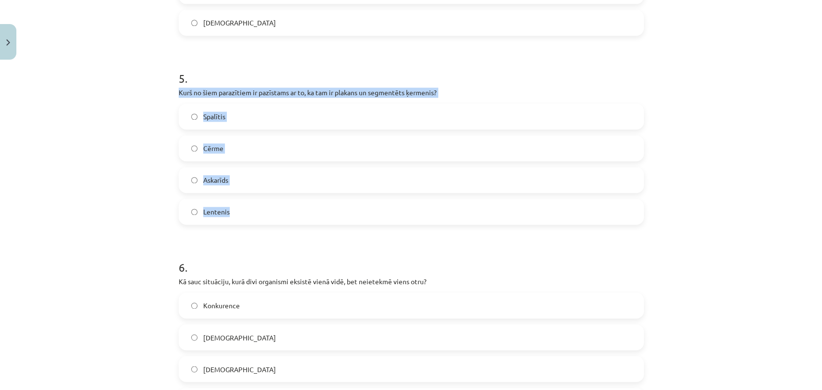
drag, startPoint x: 169, startPoint y: 89, endPoint x: 244, endPoint y: 209, distance: 141.6
click at [244, 209] on div "11 XP Saņemsi Grūts 69 pilda Apraksts Uzdevums Palīdzība 1 . Kuram no parazītis…" at bounding box center [411, 214] width 477 height 2088
copy div "Kurš no šiem parazītiem ir pazīstams ar to, ka tam ir plakans un segmentēts ķer…"
click at [220, 211] on span "Lentenis" at bounding box center [216, 212] width 26 height 10
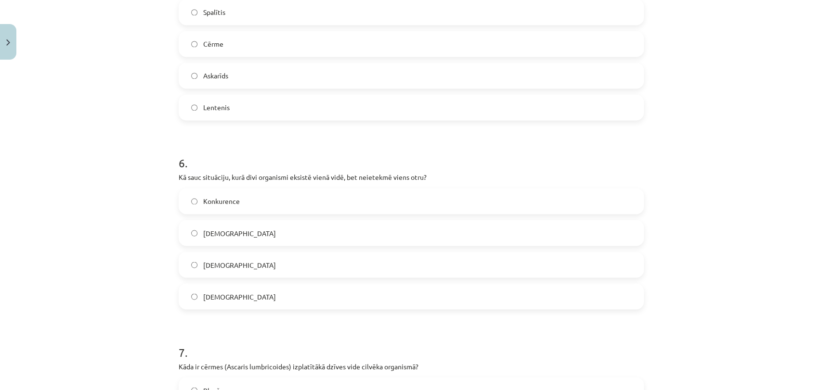
scroll to position [1102, 0]
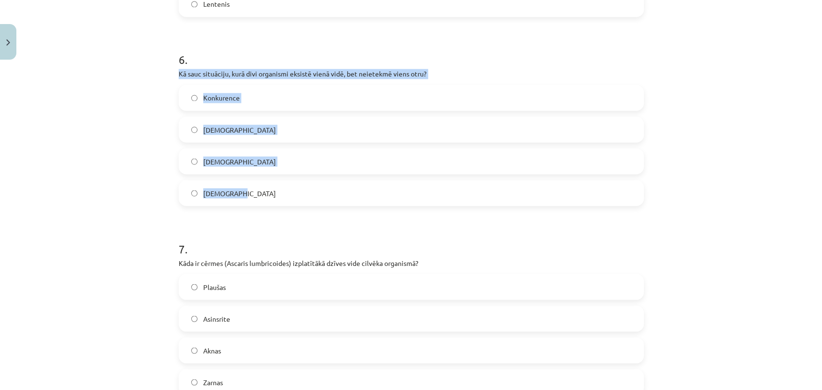
drag, startPoint x: 171, startPoint y: 72, endPoint x: 260, endPoint y: 191, distance: 148.6
click at [260, 191] on div "11 XP Saņemsi Grūts 69 pilda Apraksts Uzdevums Palīdzība 1 . Kuram no parazītis…" at bounding box center [411, 6] width 477 height 2088
copy div "Kā sauc situāciju, kurā divi organismi eksistē vienā vidē, bet neietekmē viens …"
click at [240, 157] on label "Neitrālisms" at bounding box center [411, 161] width 463 height 24
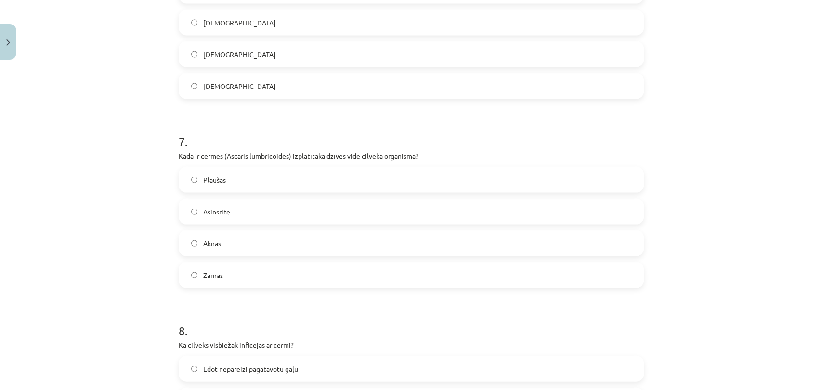
scroll to position [1226, 0]
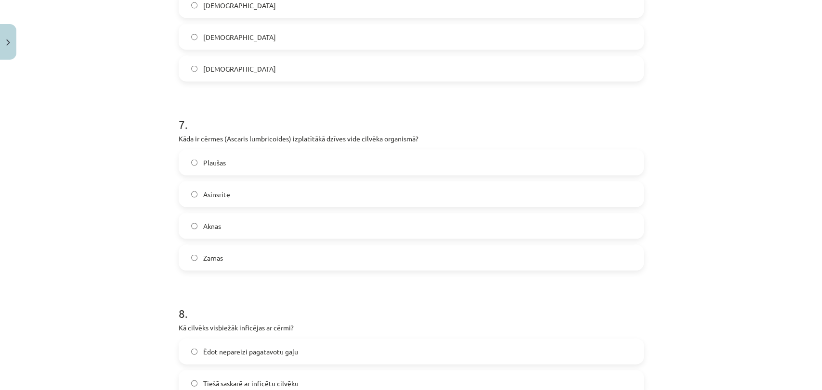
click at [236, 164] on label "Plaušas" at bounding box center [411, 162] width 463 height 24
click at [524, 220] on label "Aknas" at bounding box center [411, 226] width 463 height 24
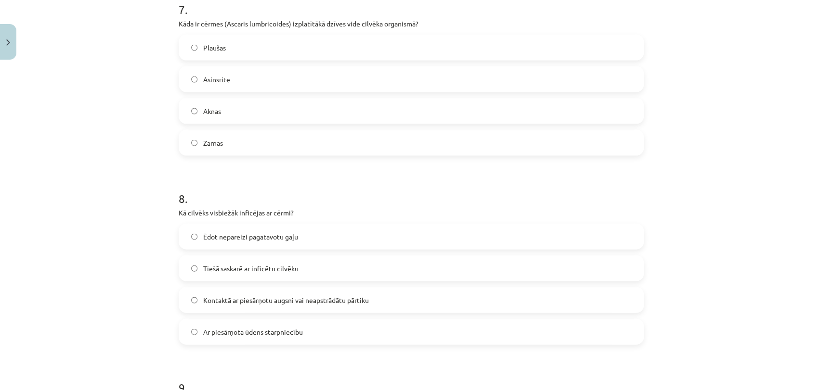
scroll to position [1366, 0]
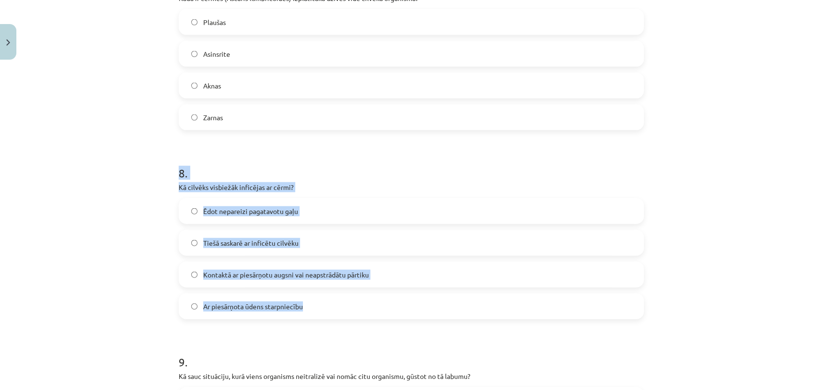
drag, startPoint x: 168, startPoint y: 178, endPoint x: 310, endPoint y: 304, distance: 189.6
click at [113, 175] on div "Mācību tēma: Bioloģijas i - 11. klases 1. ieskaites mācību materiāls #3 2. tēma…" at bounding box center [411, 195] width 822 height 390
drag, startPoint x: 171, startPoint y: 186, endPoint x: 317, endPoint y: 303, distance: 186.6
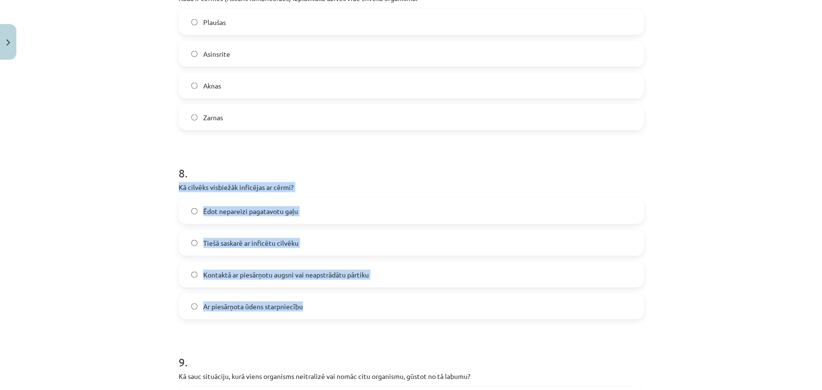
copy div "Kā cilvēks visbiežāk inficējas ar cērmi? Ēdot nepareizi pagatavotu gaļu Tiešā s…"
click at [255, 268] on label "Kontaktā ar piesārņotu augsni vai neapstrādātu pārtiku" at bounding box center [411, 275] width 463 height 24
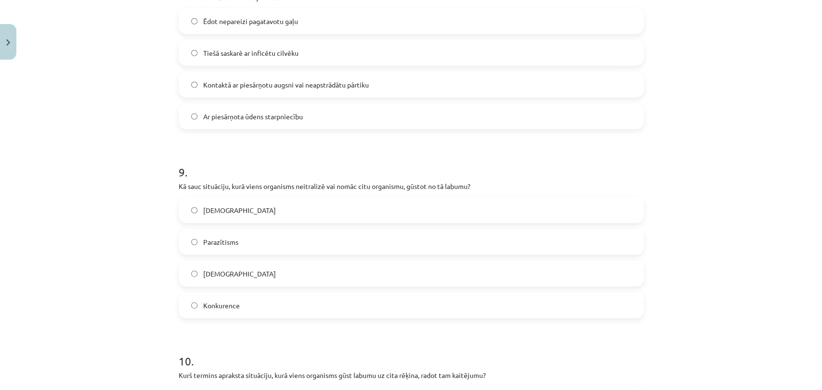
scroll to position [1577, 0]
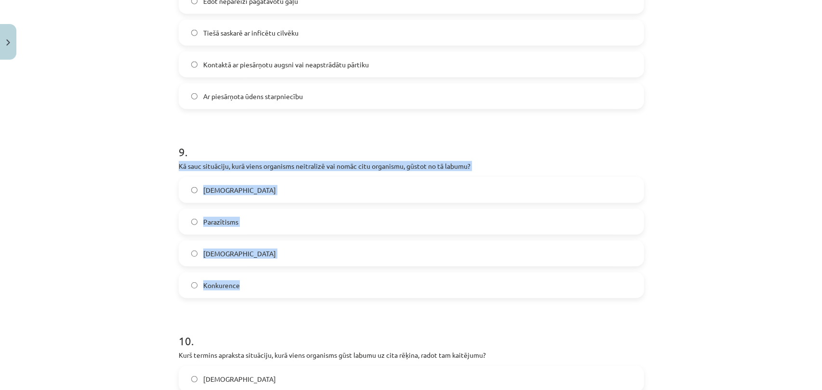
drag, startPoint x: 173, startPoint y: 165, endPoint x: 297, endPoint y: 279, distance: 168.0
copy div "Kā sauc situāciju, kurā viens organisms neitralizē vai nomāc citu organismu, gū…"
click at [235, 257] on span "Amensālisms" at bounding box center [239, 254] width 73 height 10
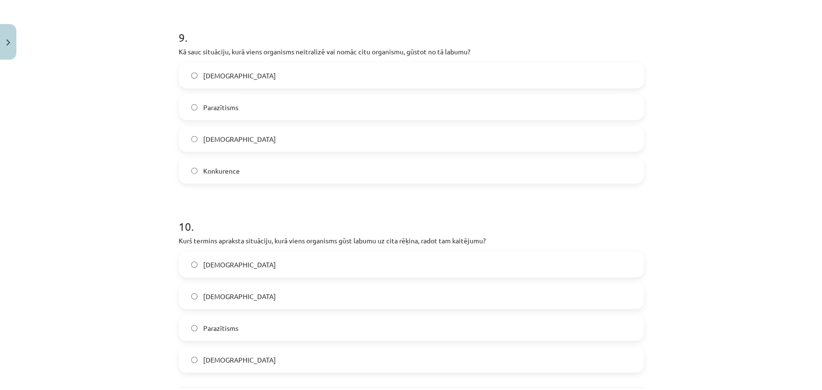
scroll to position [1786, 0]
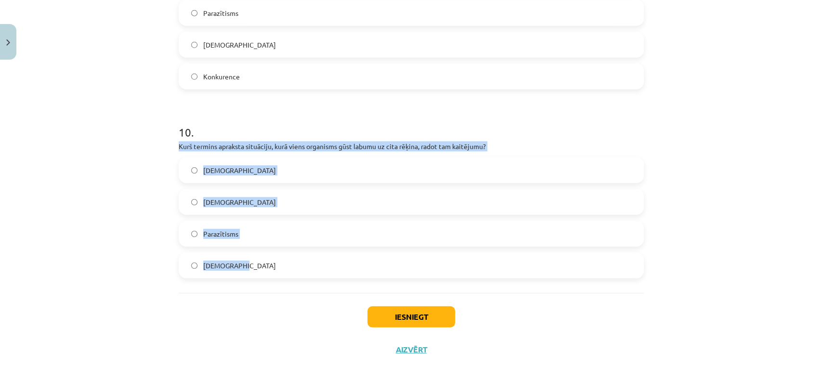
drag, startPoint x: 168, startPoint y: 141, endPoint x: 264, endPoint y: 262, distance: 155.0
copy div "Kurš termins apraksta situāciju, kurā viens organisms gūst labumu uz cita rēķin…"
click at [246, 236] on label "Parazītisms" at bounding box center [411, 234] width 463 height 24
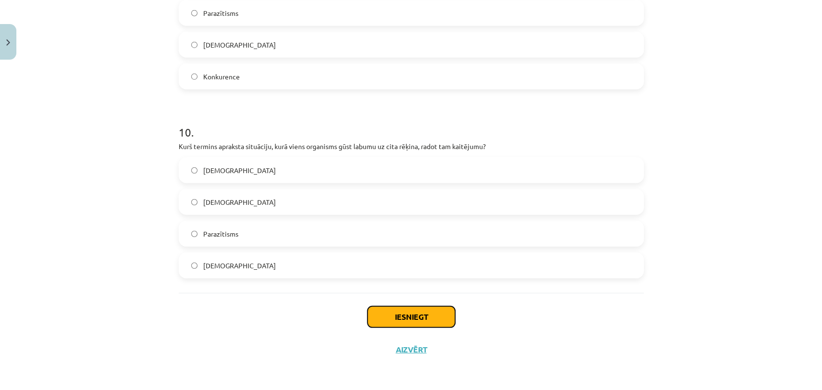
click at [378, 321] on button "Iesniegt" at bounding box center [411, 317] width 88 height 21
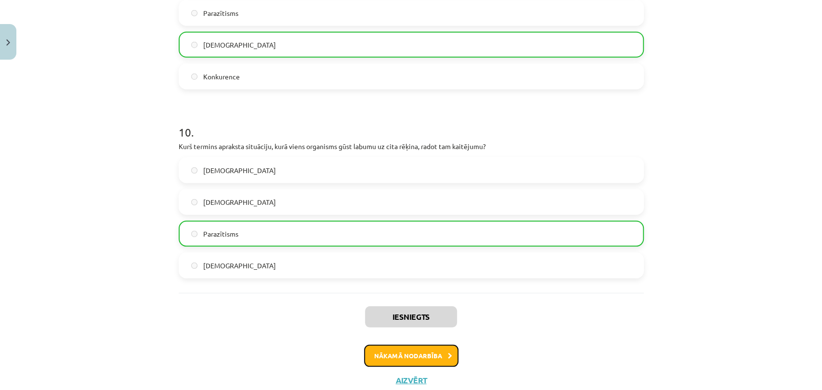
click at [416, 355] on button "Nākamā nodarbība" at bounding box center [411, 356] width 94 height 22
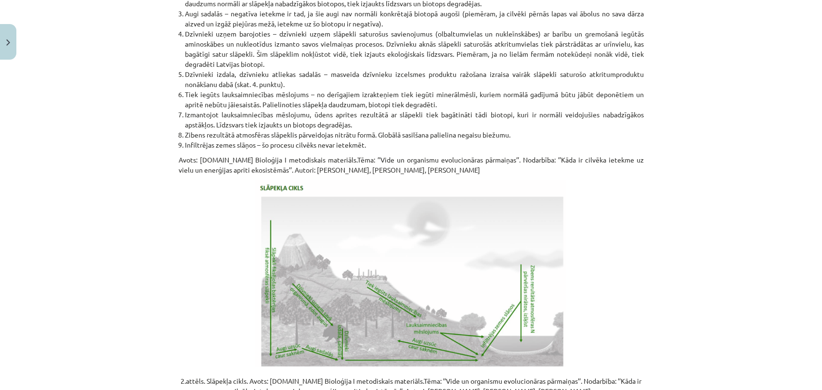
scroll to position [1931, 0]
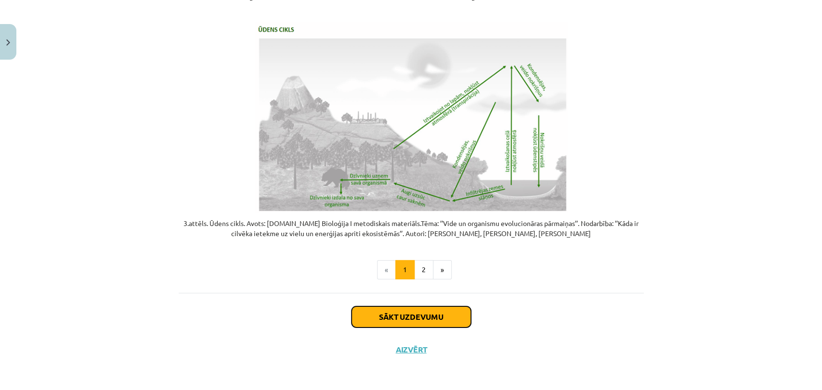
click at [450, 317] on button "Sākt uzdevumu" at bounding box center [410, 317] width 119 height 21
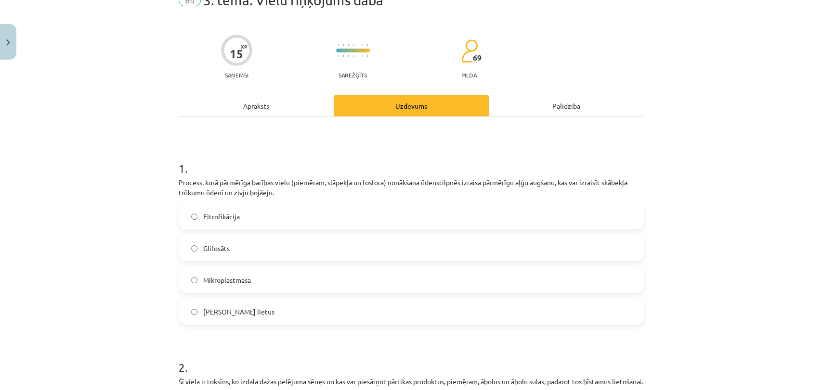
scroll to position [24, 0]
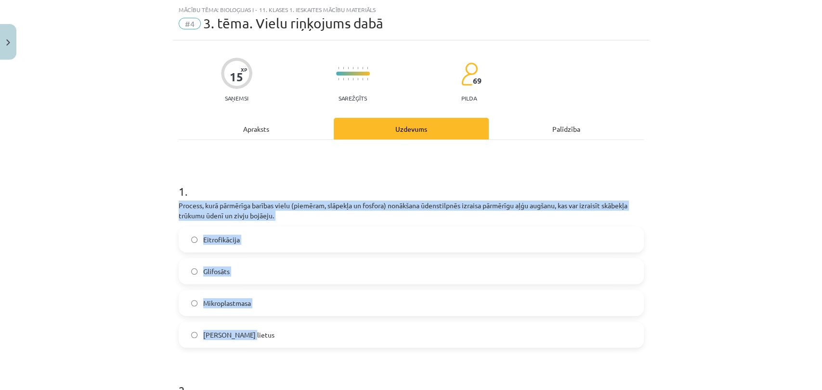
drag, startPoint x: 170, startPoint y: 202, endPoint x: 267, endPoint y: 338, distance: 167.8
click at [227, 240] on span "Eitrofikācija" at bounding box center [221, 240] width 37 height 10
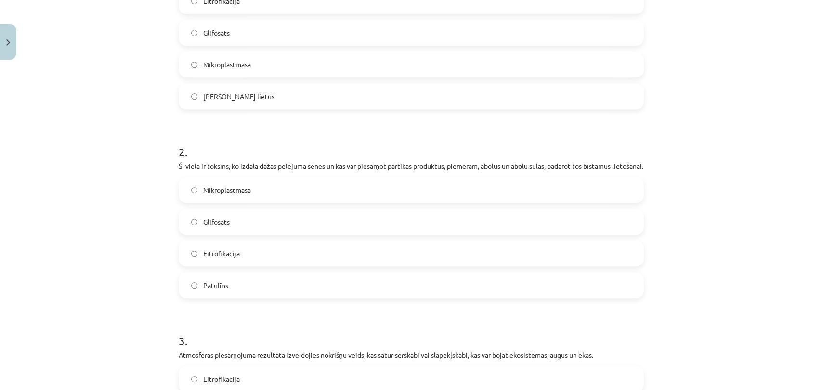
scroll to position [264, 0]
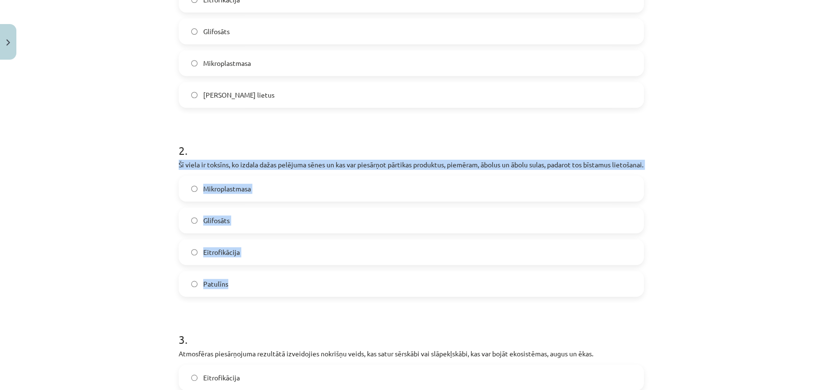
drag, startPoint x: 170, startPoint y: 157, endPoint x: 260, endPoint y: 286, distance: 157.1
click at [260, 286] on div "15 XP Saņemsi Sarežģīts 69 pilda Apraksts Uzdevums Palīdzība 1 . Process, kurā …" at bounding box center [411, 386] width 477 height 1172
click at [232, 293] on label "Patulīns" at bounding box center [411, 284] width 463 height 24
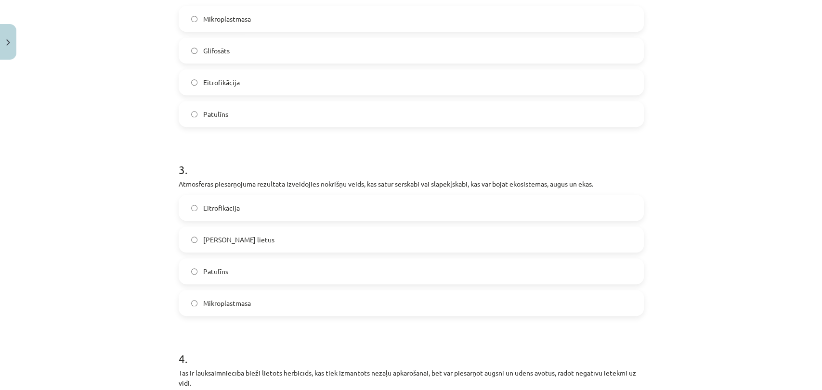
scroll to position [478, 0]
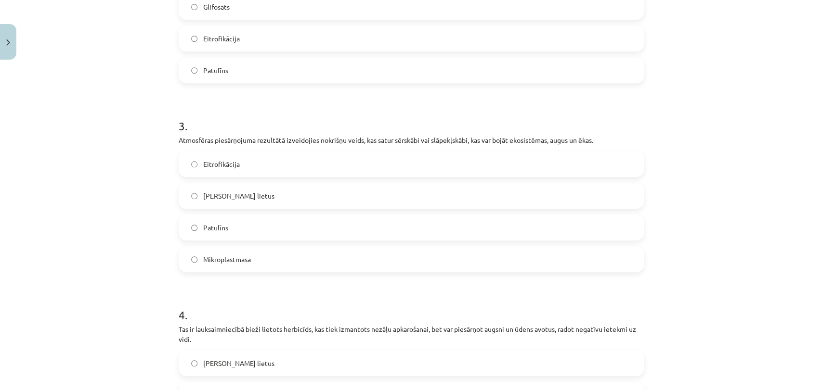
click at [383, 240] on label "Patulīns" at bounding box center [411, 228] width 463 height 24
click at [451, 208] on label "Skābais lietus" at bounding box center [411, 196] width 463 height 24
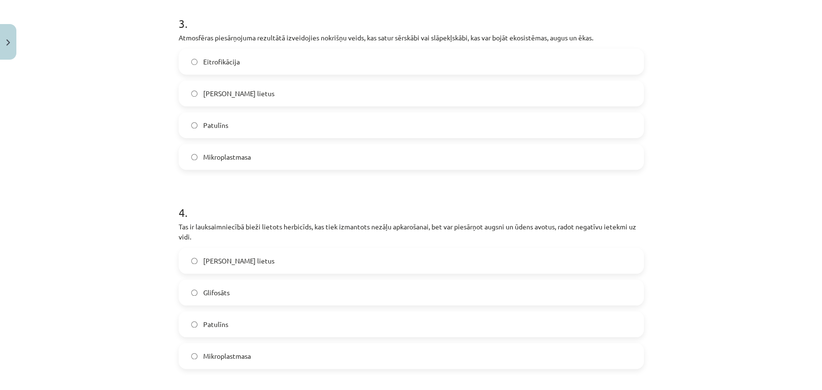
scroll to position [648, 0]
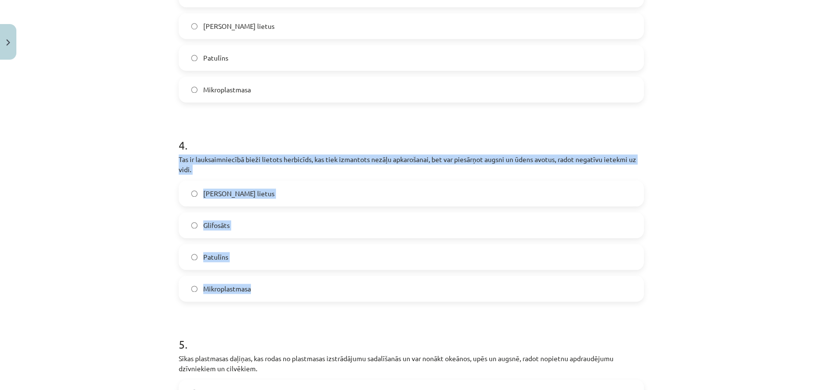
drag, startPoint x: 166, startPoint y: 162, endPoint x: 271, endPoint y: 289, distance: 164.8
click at [271, 289] on div "Mācību tēma: Bioloģijas i - 11. klases 1. ieskaites mācību materiāls #4 3. tēma…" at bounding box center [411, 195] width 822 height 390
click at [214, 231] on span "Glifosāts" at bounding box center [216, 226] width 26 height 10
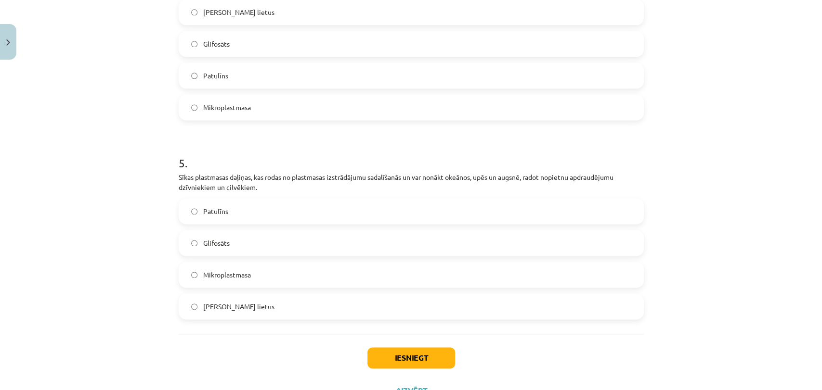
scroll to position [844, 0]
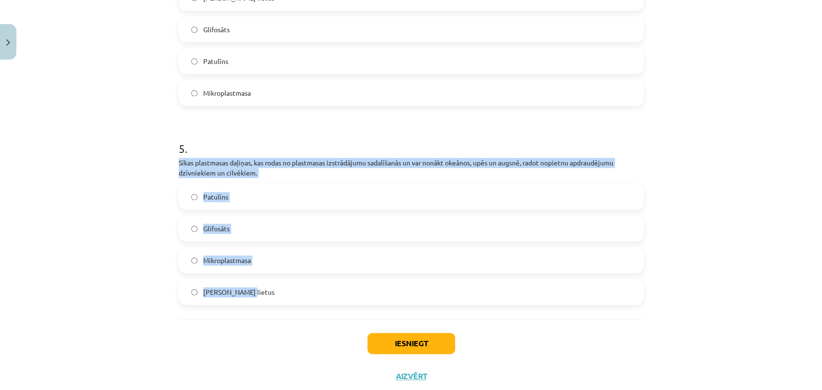
drag, startPoint x: 167, startPoint y: 170, endPoint x: 270, endPoint y: 309, distance: 172.5
click at [270, 309] on div "Mācību tēma: Bioloģijas i - 11. klases 1. ieskaites mācību materiāls #4 3. tēma…" at bounding box center [411, 195] width 822 height 390
click at [221, 266] on span "Mikroplastmasa" at bounding box center [227, 261] width 48 height 10
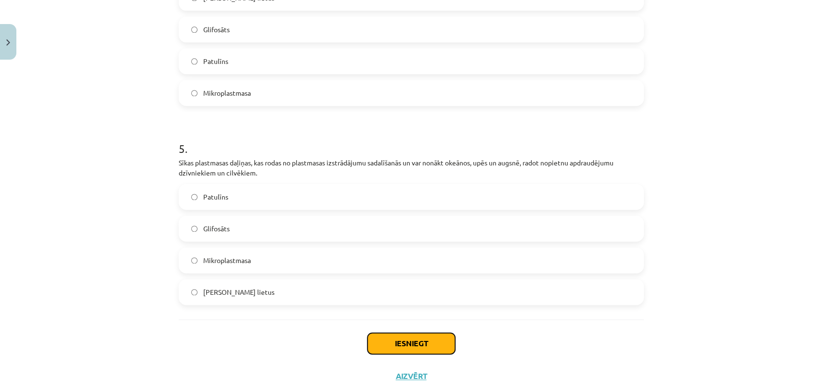
click at [388, 354] on button "Iesniegt" at bounding box center [411, 343] width 88 height 21
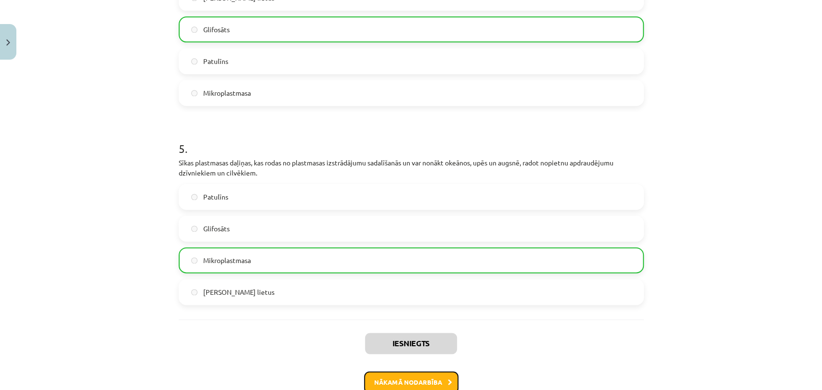
click at [401, 384] on button "Nākamā nodarbība" at bounding box center [411, 383] width 94 height 22
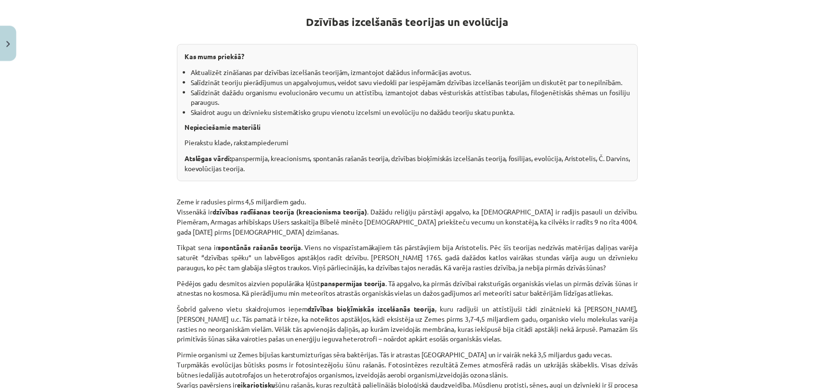
scroll to position [0, 0]
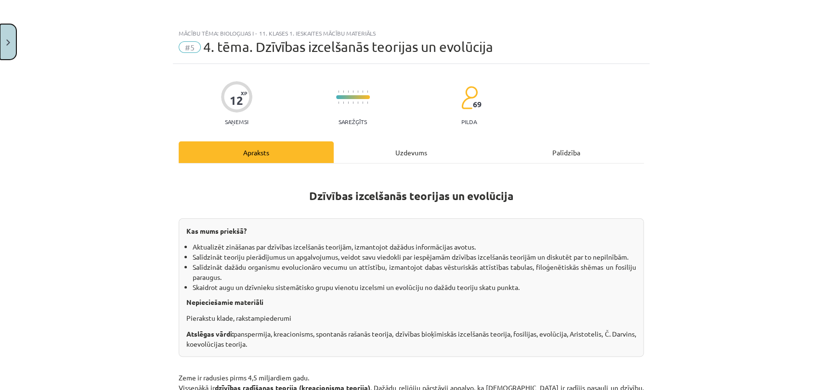
click at [11, 38] on button "Close" at bounding box center [8, 42] width 16 height 36
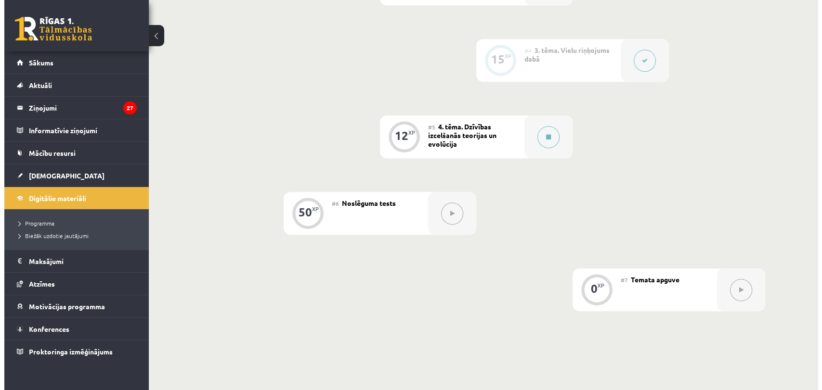
scroll to position [470, 0]
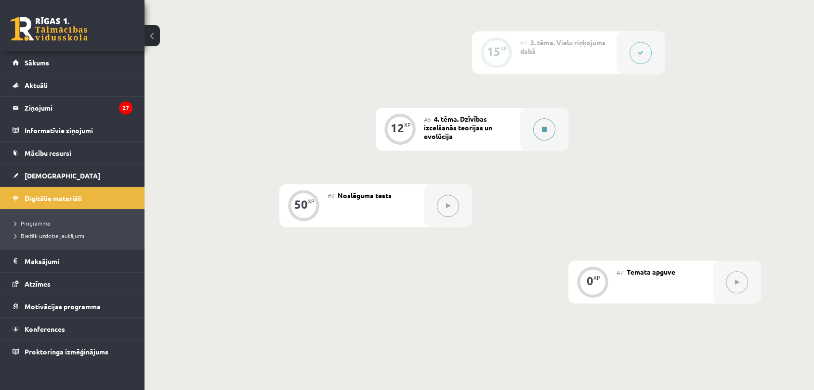
click at [547, 131] on button at bounding box center [544, 129] width 22 height 22
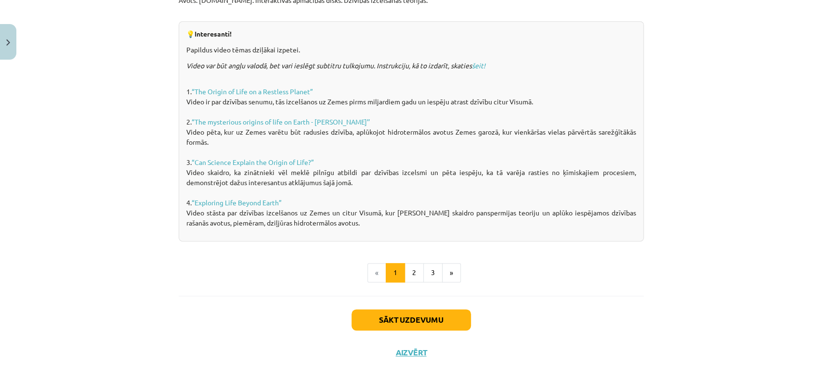
scroll to position [671, 0]
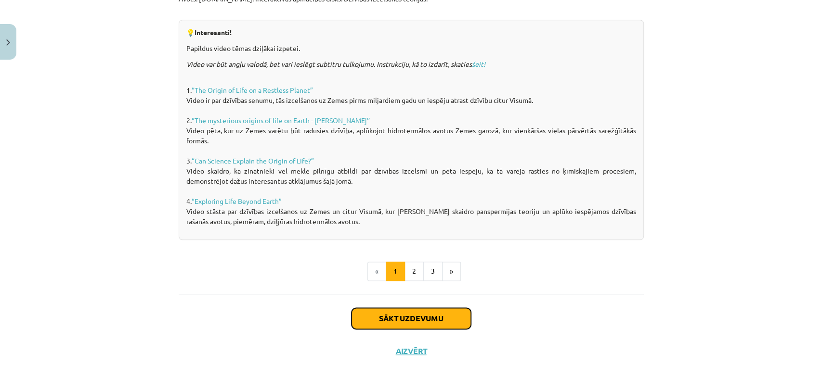
click at [400, 317] on button "Sākt uzdevumu" at bounding box center [410, 318] width 119 height 21
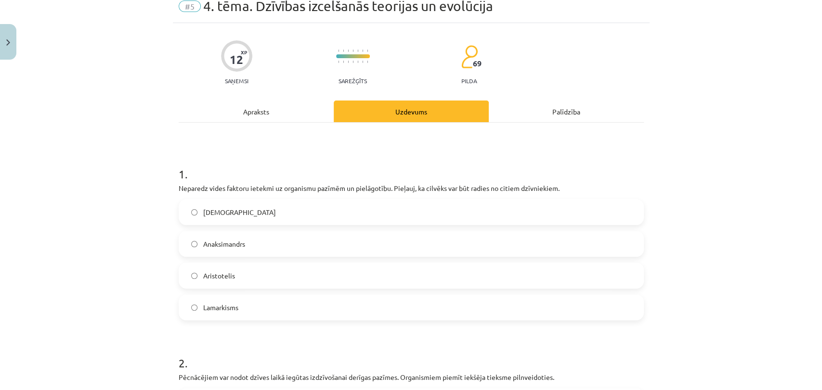
scroll to position [24, 0]
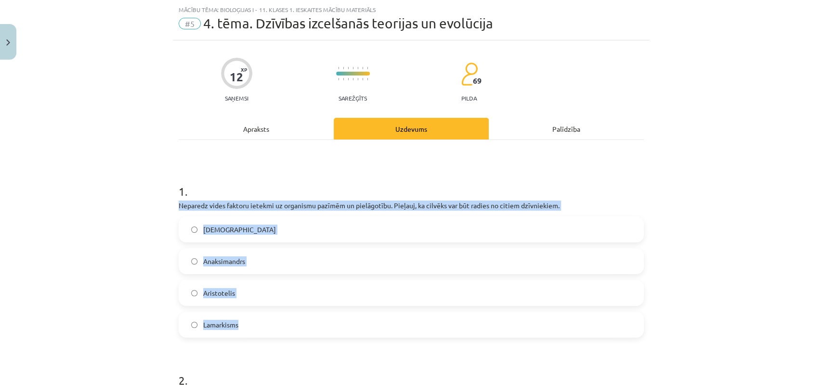
drag, startPoint x: 167, startPoint y: 202, endPoint x: 255, endPoint y: 325, distance: 151.1
click at [255, 325] on div "Mācību tēma: Bioloģijas i - 11. klases 1. ieskaites mācību materiāls #5 4. tēma…" at bounding box center [411, 195] width 822 height 390
click at [220, 229] on span "Darvinisms" at bounding box center [239, 230] width 73 height 10
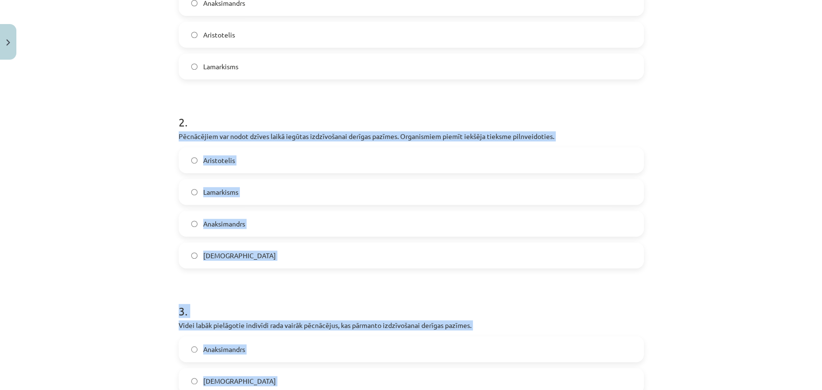
scroll to position [316, 0]
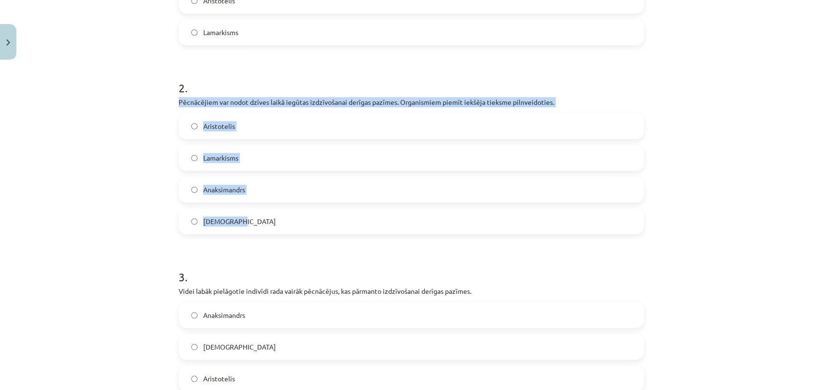
drag, startPoint x: 171, startPoint y: 263, endPoint x: 244, endPoint y: 221, distance: 83.3
click at [244, 221] on div "12 XP Saņemsi Sarežģīts 69 pilda Apraksts Uzdevums Palīdzība 1 . Neparedz vides…" at bounding box center [411, 130] width 477 height 764
click at [235, 155] on label "Lamarkisms" at bounding box center [411, 158] width 463 height 24
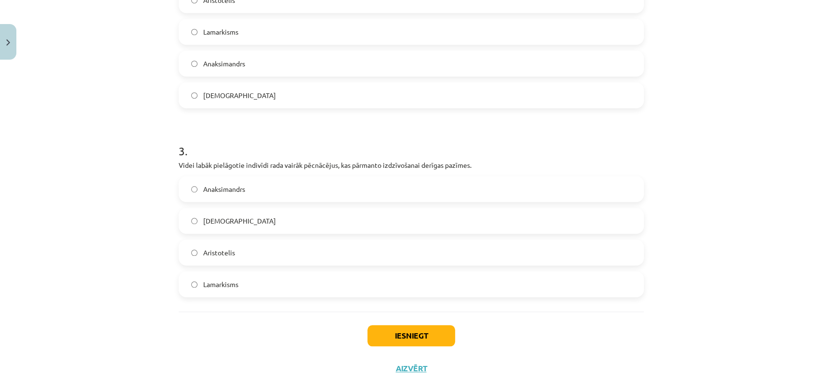
scroll to position [445, 0]
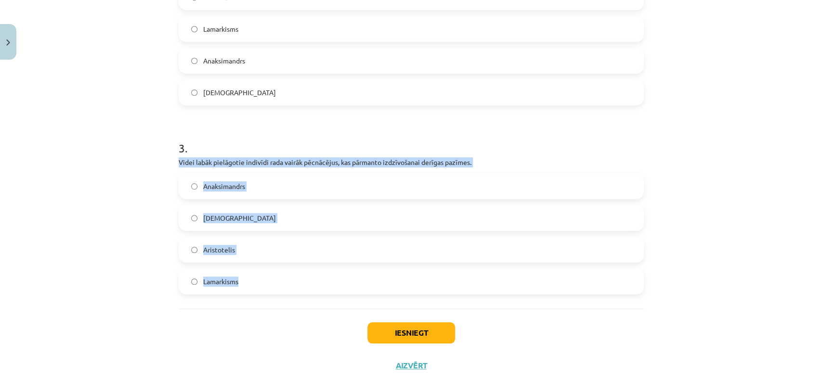
drag, startPoint x: 170, startPoint y: 164, endPoint x: 253, endPoint y: 279, distance: 141.9
click at [253, 279] on div "12 XP Saņemsi Sarežģīts 69 pilda Apraksts Uzdevums Palīdzība 1 . Neparedz vides…" at bounding box center [411, 1] width 477 height 764
click at [227, 216] on span "Darvinisms" at bounding box center [239, 218] width 73 height 10
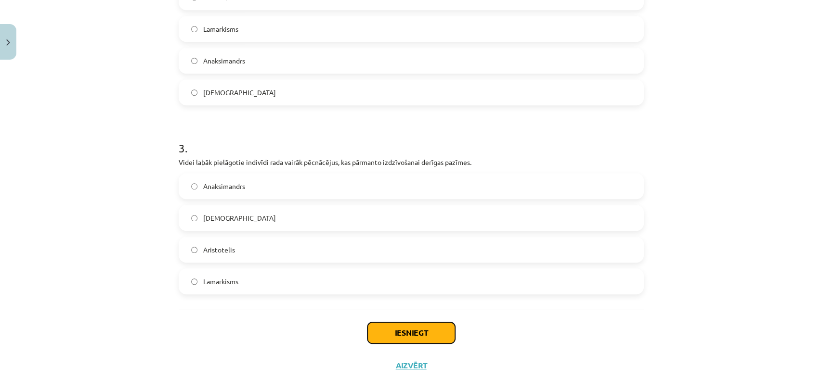
click at [418, 336] on button "Iesniegt" at bounding box center [411, 333] width 88 height 21
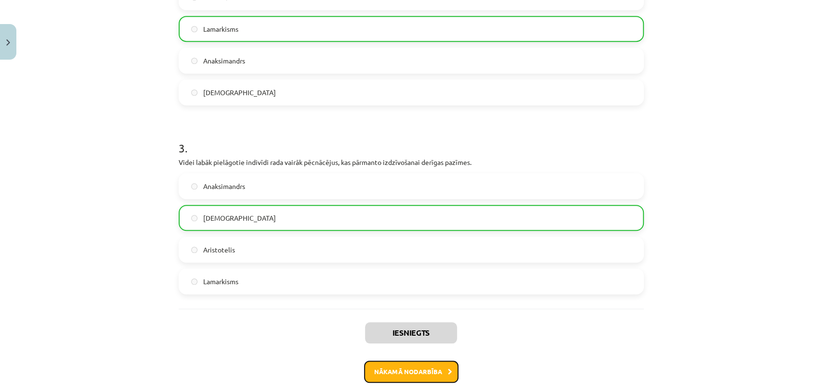
click at [430, 369] on button "Nākamā nodarbība" at bounding box center [411, 372] width 94 height 22
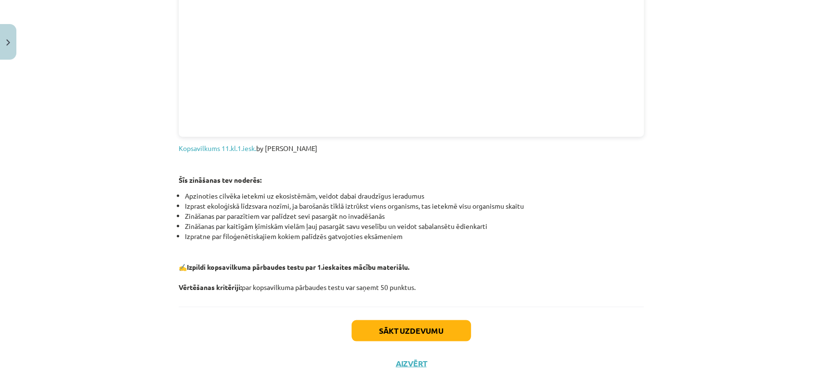
scroll to position [1103, 0]
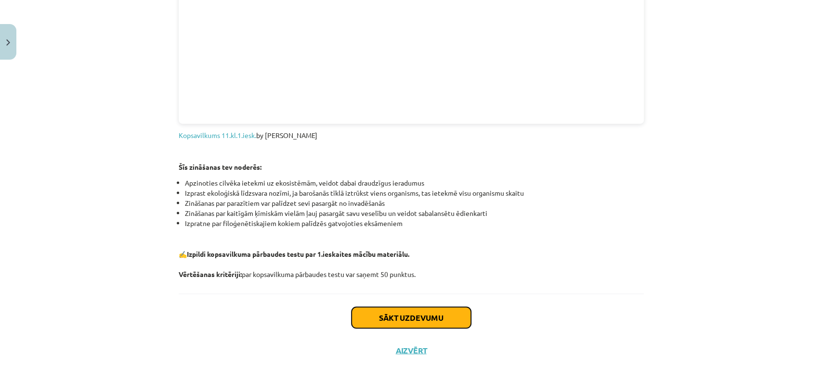
click at [424, 323] on button "Sākt uzdevumu" at bounding box center [410, 317] width 119 height 21
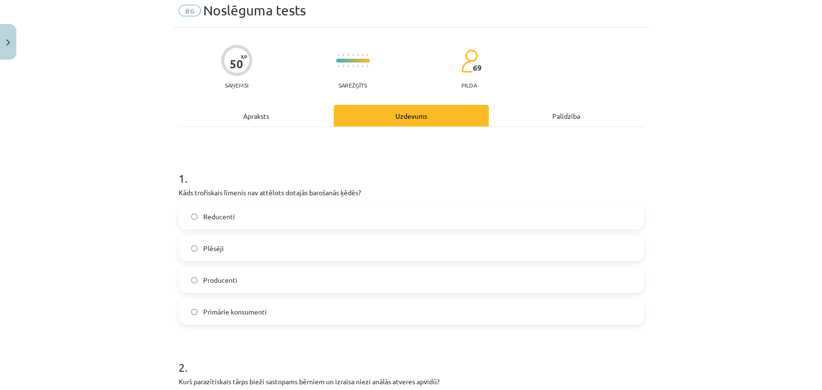
scroll to position [24, 0]
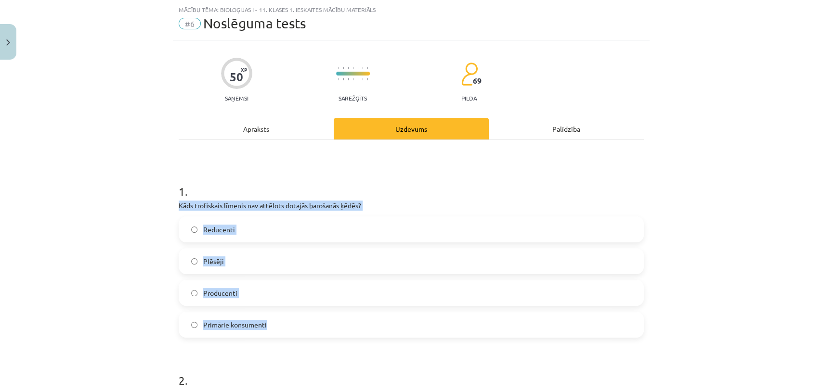
drag, startPoint x: 170, startPoint y: 200, endPoint x: 280, endPoint y: 328, distance: 168.3
click at [167, 204] on div "Mācību tēma: Bioloģijas i - 11. klases 1. ieskaites mācību materiāls #6 Noslēgu…" at bounding box center [411, 195] width 822 height 390
drag, startPoint x: 169, startPoint y: 204, endPoint x: 273, endPoint y: 317, distance: 153.7
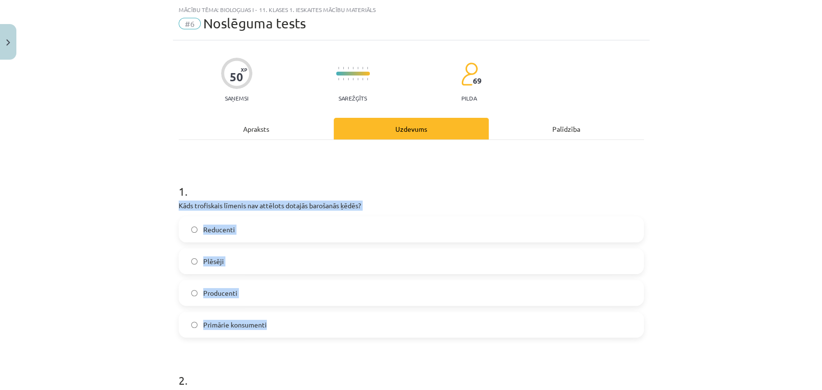
click at [216, 226] on span "Reducenti" at bounding box center [219, 230] width 32 height 10
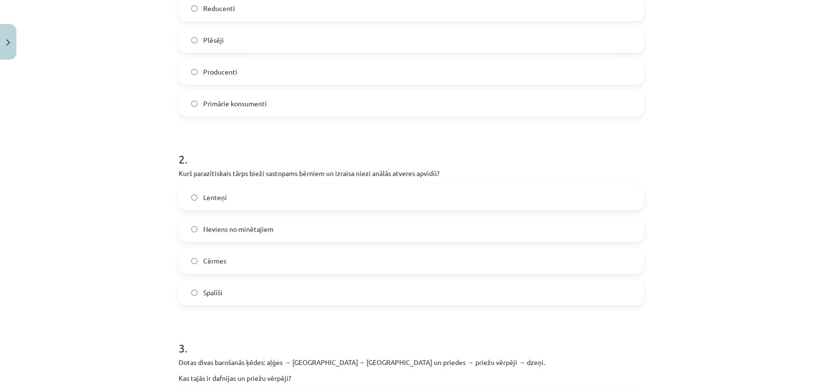
scroll to position [261, 0]
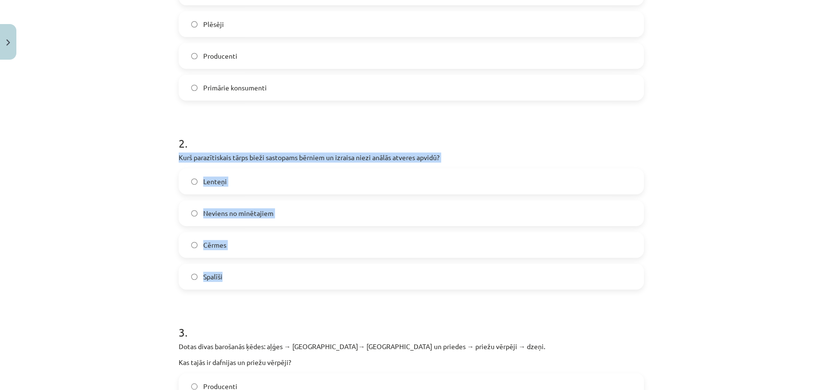
drag, startPoint x: 169, startPoint y: 155, endPoint x: 243, endPoint y: 272, distance: 138.5
click at [231, 273] on label "Spalīši" at bounding box center [411, 277] width 463 height 24
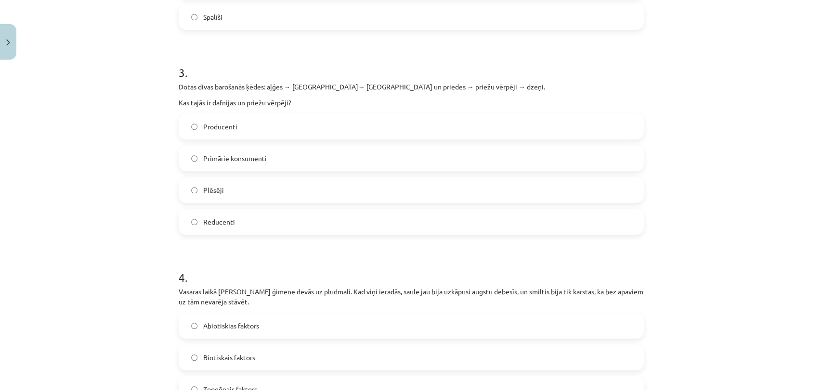
scroll to position [529, 0]
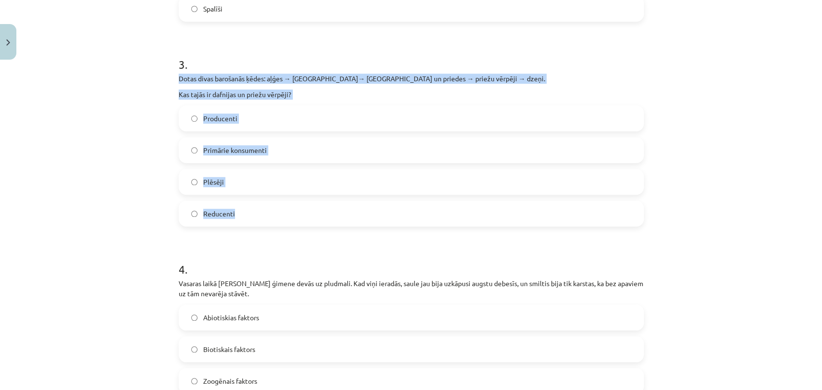
drag, startPoint x: 173, startPoint y: 78, endPoint x: 247, endPoint y: 201, distance: 143.8
click at [215, 149] on span "Primārie konsumenti" at bounding box center [235, 150] width 64 height 10
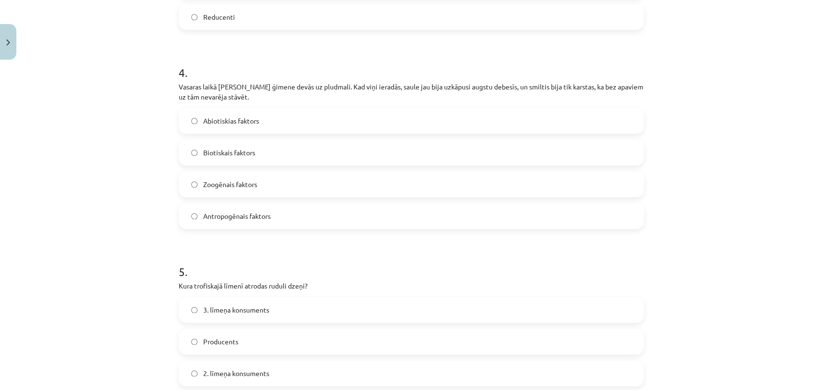
scroll to position [718, 0]
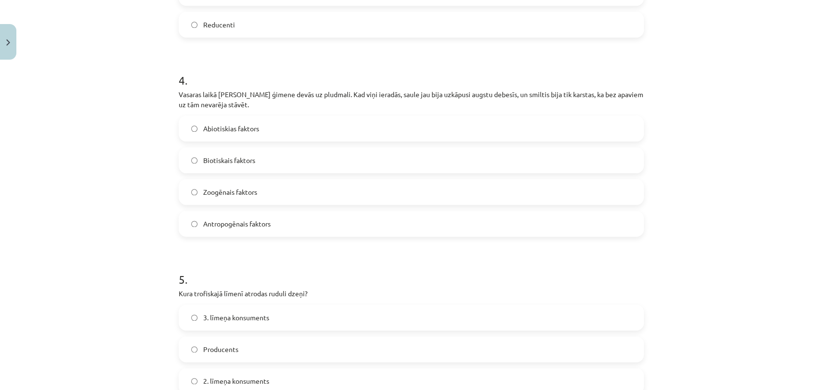
click at [354, 155] on label "Biotiskais faktors" at bounding box center [411, 160] width 463 height 24
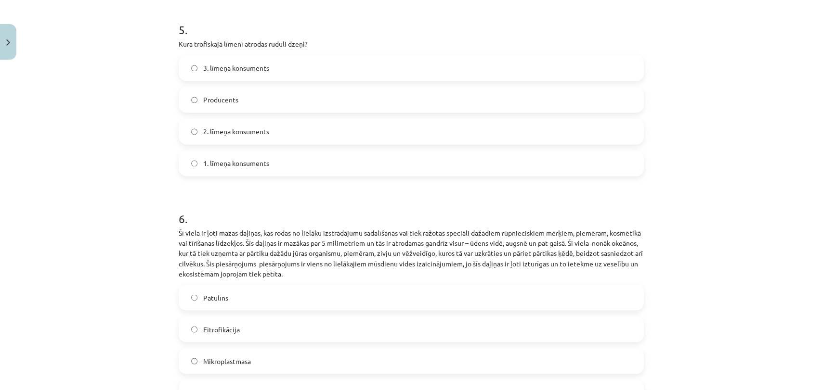
scroll to position [976, 0]
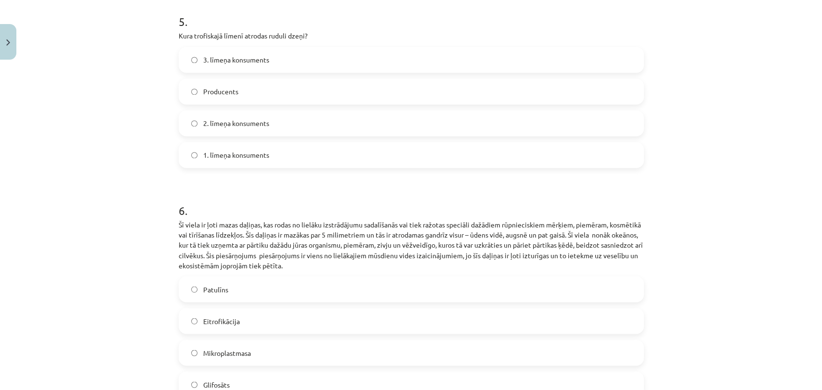
click at [525, 123] on label "2. līmeņa konsuments" at bounding box center [411, 123] width 463 height 24
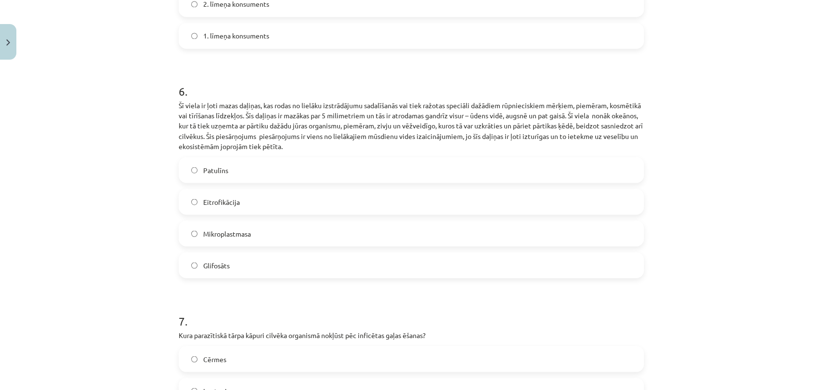
scroll to position [1122, 0]
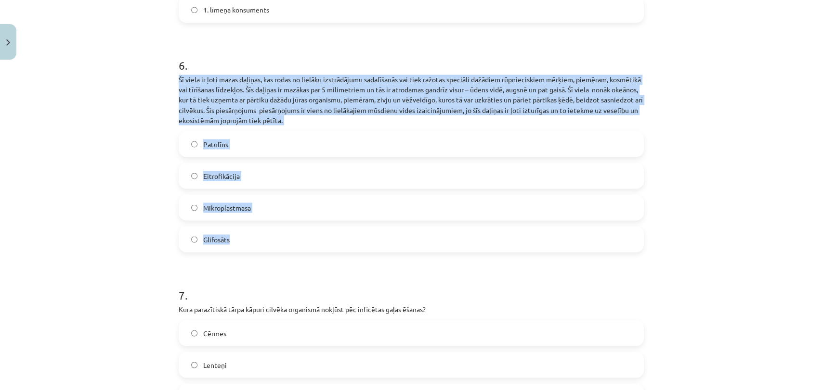
drag, startPoint x: 167, startPoint y: 77, endPoint x: 262, endPoint y: 242, distance: 190.4
click at [262, 242] on div "Mācību tēma: Bioloģijas i - 11. klases 1. ieskaites mācību materiāls #6 Noslēgu…" at bounding box center [411, 195] width 822 height 390
click at [203, 204] on span "Mikroplastmasa" at bounding box center [227, 208] width 48 height 10
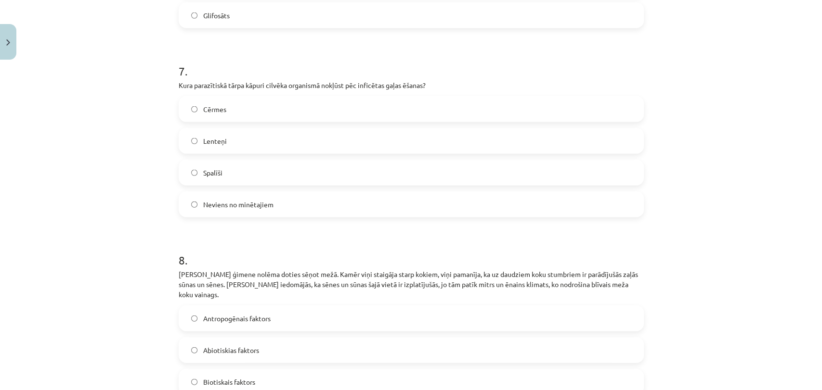
scroll to position [1359, 0]
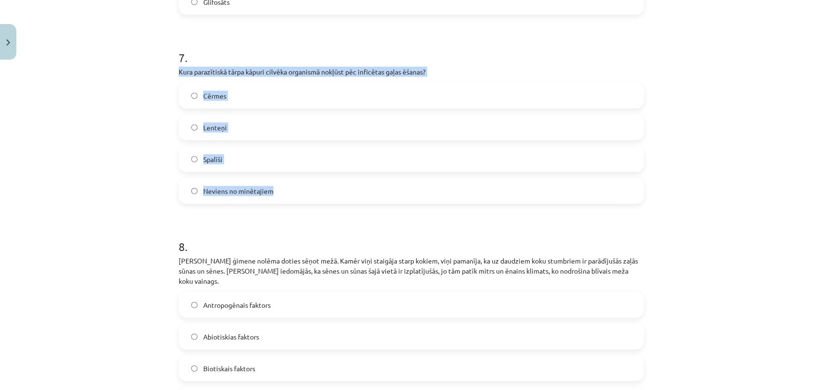
drag, startPoint x: 168, startPoint y: 69, endPoint x: 286, endPoint y: 201, distance: 177.0
click at [286, 201] on div "Mācību tēma: Bioloģijas i - 11. klases 1. ieskaites mācību materiāls #6 Noslēgu…" at bounding box center [411, 195] width 822 height 390
click at [226, 124] on label "Lenteņi" at bounding box center [411, 128] width 463 height 24
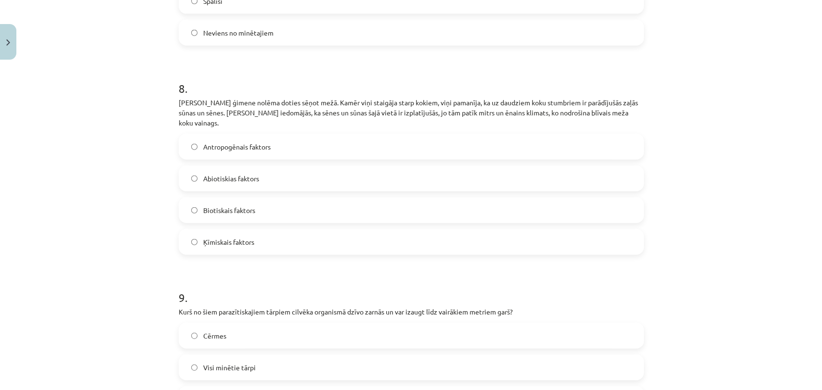
scroll to position [1533, 0]
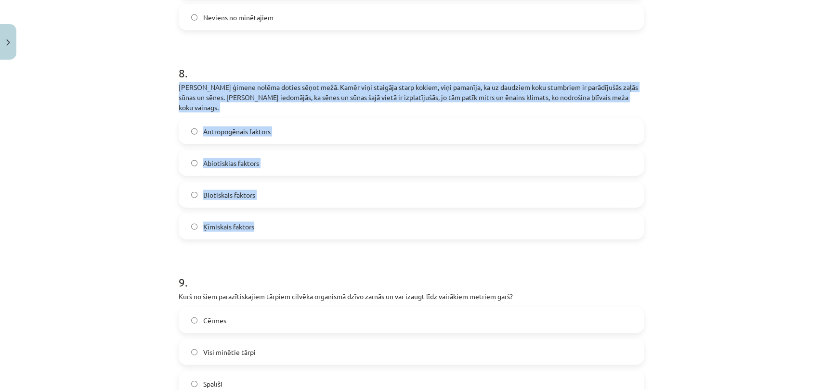
drag, startPoint x: 172, startPoint y: 86, endPoint x: 264, endPoint y: 209, distance: 154.1
click at [243, 158] on span "Abiotiskias faktors" at bounding box center [231, 163] width 56 height 10
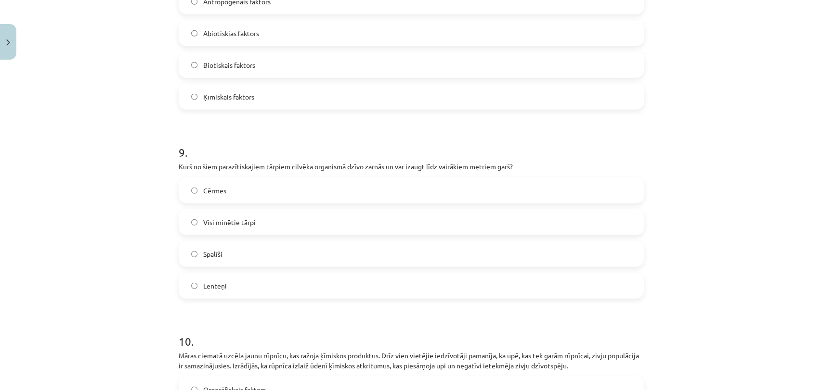
scroll to position [1713, 0]
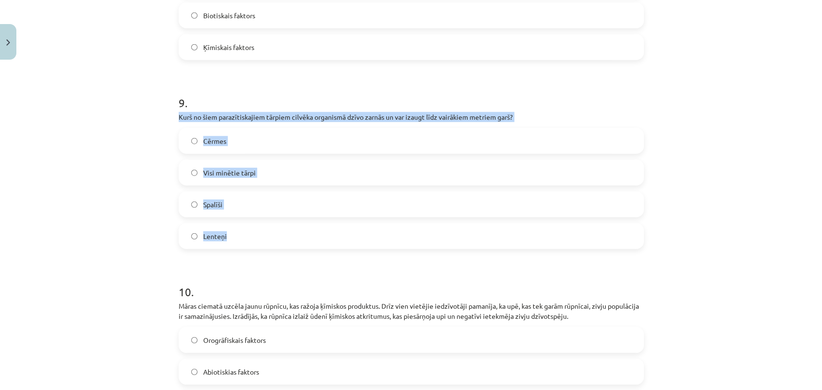
drag, startPoint x: 166, startPoint y: 109, endPoint x: 265, endPoint y: 229, distance: 155.6
click at [265, 229] on div "Mācību tēma: Bioloģijas i - 11. klases 1. ieskaites mācību materiāls #6 Noslēgu…" at bounding box center [411, 195] width 822 height 390
click at [257, 229] on label "Lenteņi" at bounding box center [411, 236] width 463 height 24
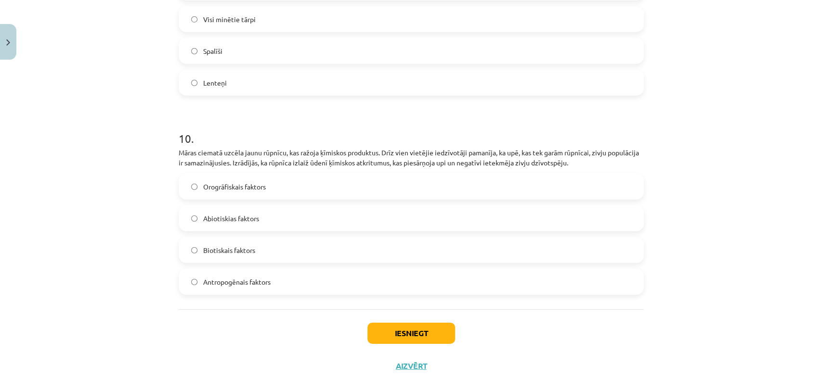
scroll to position [1872, 0]
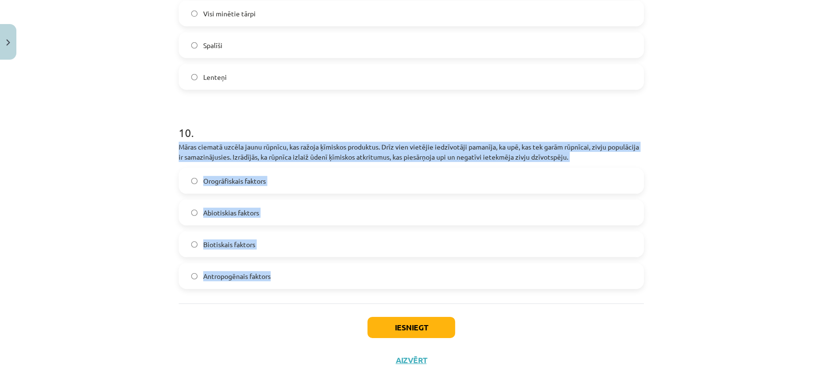
drag, startPoint x: 172, startPoint y: 133, endPoint x: 306, endPoint y: 273, distance: 193.4
click at [243, 272] on span "Antropogēnais faktors" at bounding box center [236, 277] width 67 height 10
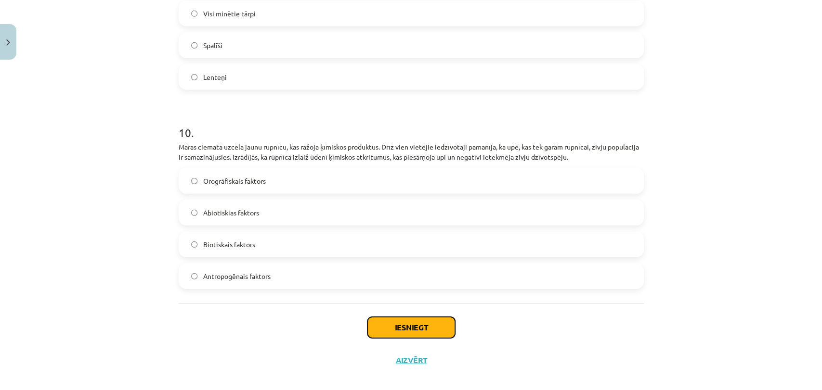
click at [402, 317] on button "Iesniegt" at bounding box center [411, 327] width 88 height 21
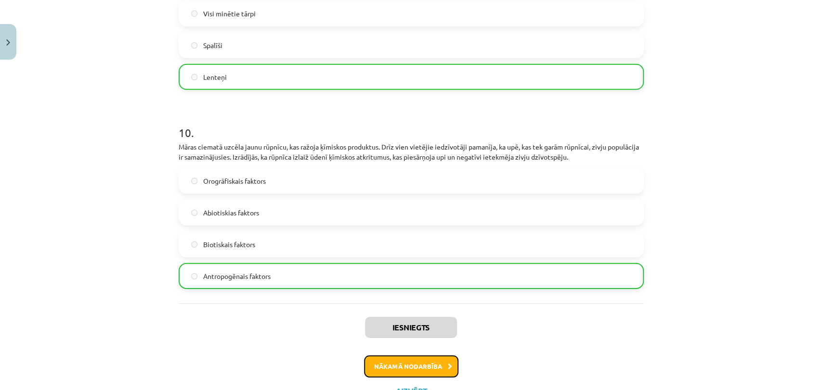
drag, startPoint x: 414, startPoint y: 356, endPoint x: 393, endPoint y: 359, distance: 21.4
click at [393, 359] on button "Nākamā nodarbība" at bounding box center [411, 367] width 94 height 22
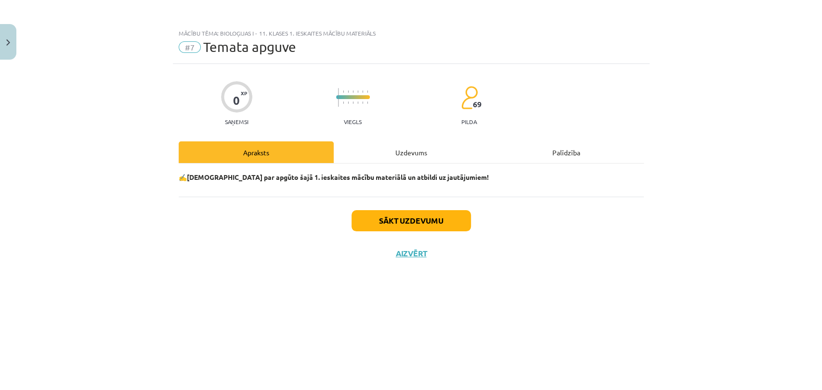
scroll to position [0, 0]
click at [376, 209] on div "Sākt uzdevumu Aizvērt" at bounding box center [411, 230] width 465 height 67
click at [376, 218] on button "Sākt uzdevumu" at bounding box center [410, 220] width 119 height 21
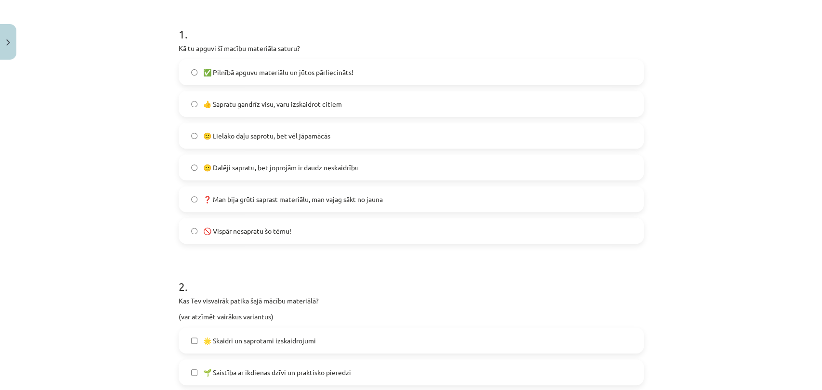
scroll to position [184, 0]
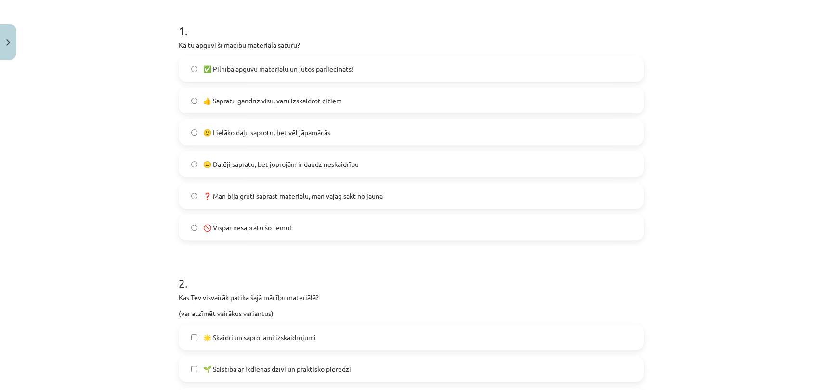
click at [253, 132] on span "🙂 Lielāko daļu saprotu, bet vēl jāpamācās" at bounding box center [266, 133] width 127 height 10
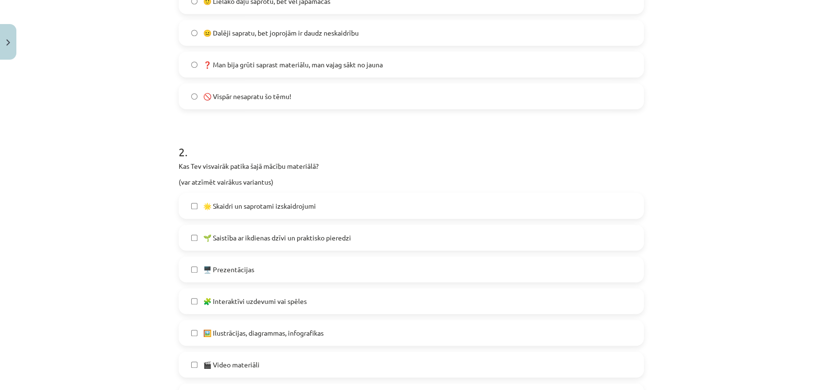
scroll to position [318, 0]
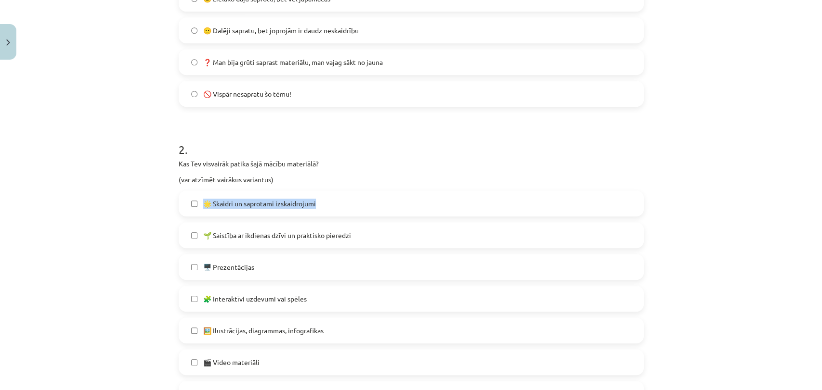
drag, startPoint x: 482, startPoint y: 215, endPoint x: 683, endPoint y: 164, distance: 207.3
click at [683, 164] on div "Mācību tēma: Bioloģijas i - 11. klases 1. ieskaites mācību materiāls #7 Temata …" at bounding box center [411, 195] width 822 height 390
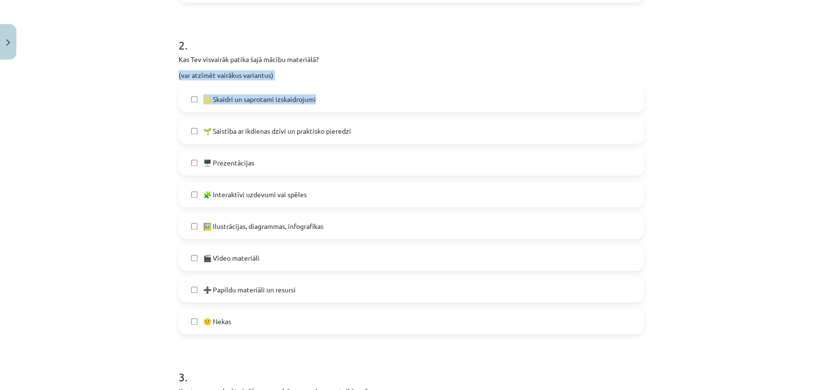
scroll to position [416, 0]
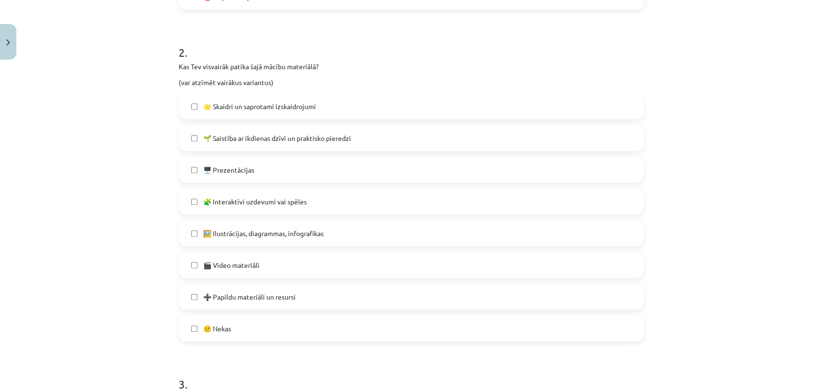
click at [723, 156] on div "Mācību tēma: Bioloģijas i - 11. klases 1. ieskaites mācību materiāls #7 Temata …" at bounding box center [411, 195] width 822 height 390
click at [272, 109] on span "🌟 Skaidri un saprotami izskaidrojumi" at bounding box center [259, 107] width 113 height 10
click at [288, 292] on span "➕ Papildu materiāli un resursi" at bounding box center [249, 297] width 92 height 10
click at [264, 207] on label "🧩 Interaktīvi uzdevumi vai spēles" at bounding box center [411, 202] width 463 height 24
click at [478, 198] on label "🧩 Interaktīvi uzdevumi vai spēles" at bounding box center [411, 202] width 463 height 24
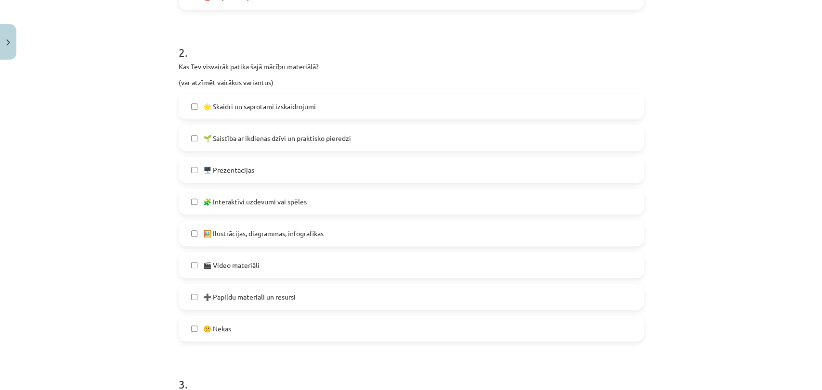
click at [362, 230] on label "🖼️ Ilustrācijas, diagrammas, infografikas" at bounding box center [411, 233] width 463 height 24
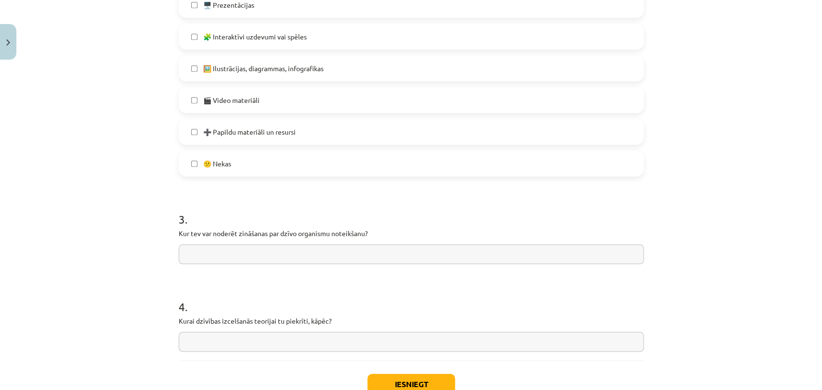
scroll to position [648, 0]
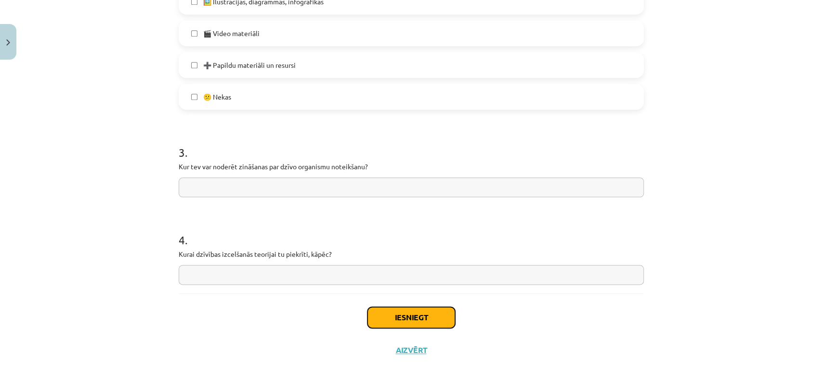
click at [386, 318] on button "Iesniegt" at bounding box center [411, 317] width 88 height 21
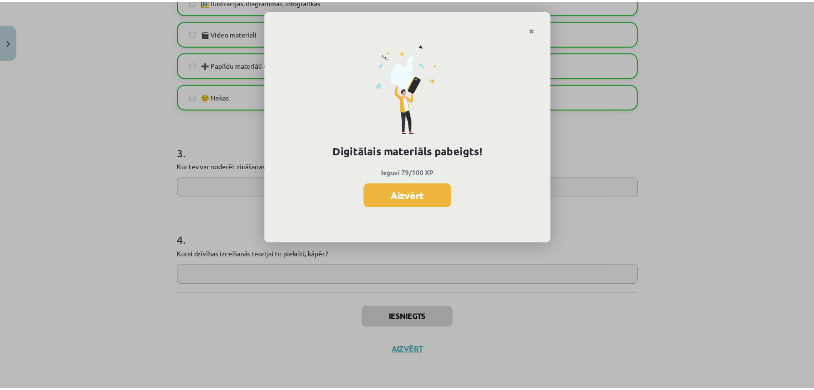
scroll to position [469, 0]
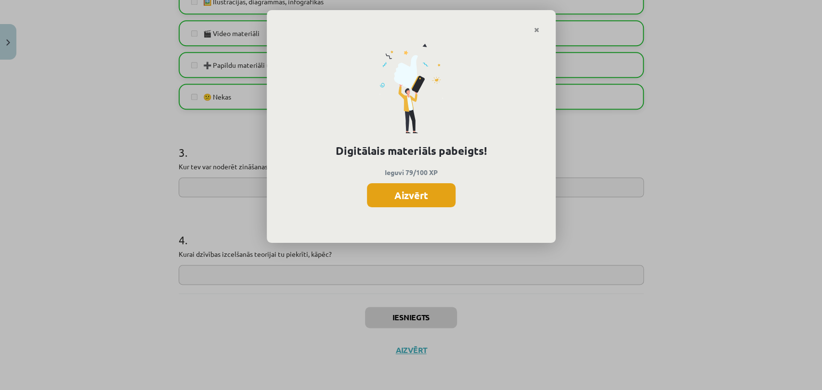
click at [415, 190] on button "Aizvērt" at bounding box center [411, 195] width 89 height 24
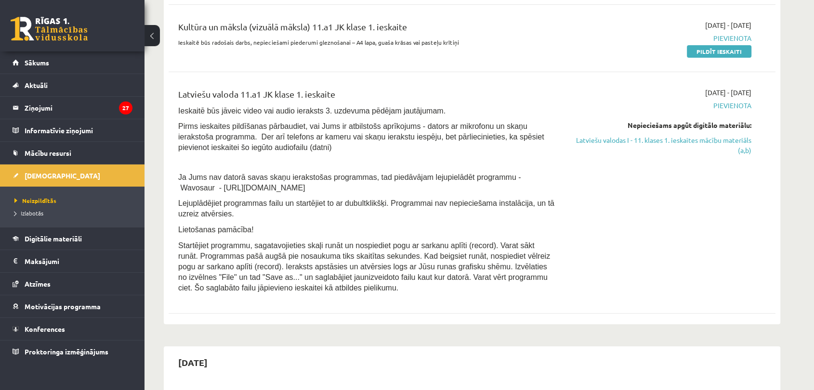
scroll to position [278, 0]
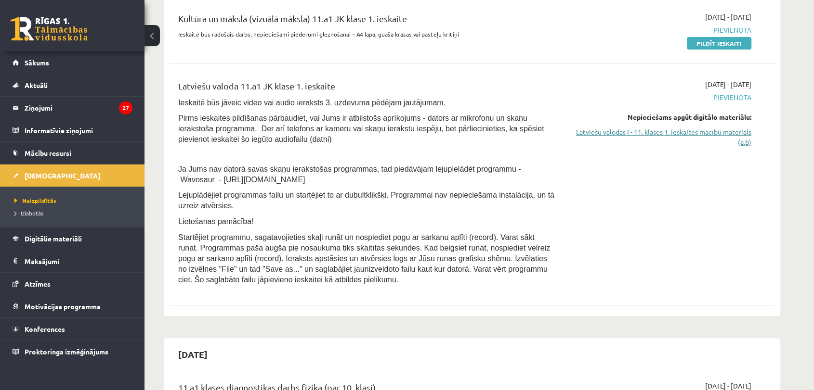
click at [732, 127] on link "Latviešu valodas I - 11. klases 1. ieskaites mācību materiāls (a,b)" at bounding box center [661, 137] width 182 height 20
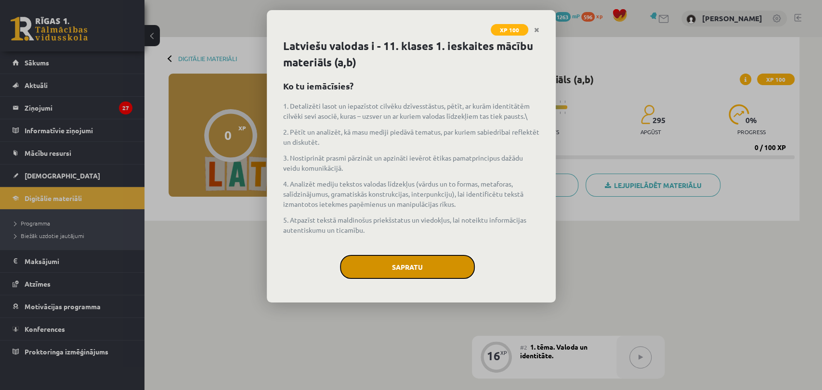
click at [430, 267] on button "Sapratu" at bounding box center [407, 267] width 135 height 24
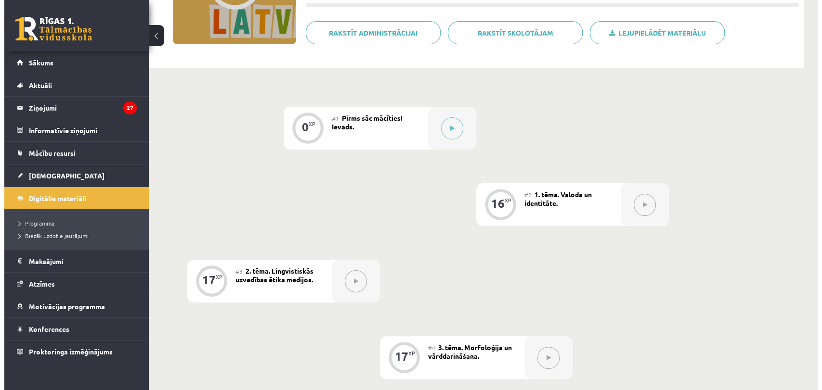
scroll to position [143, 0]
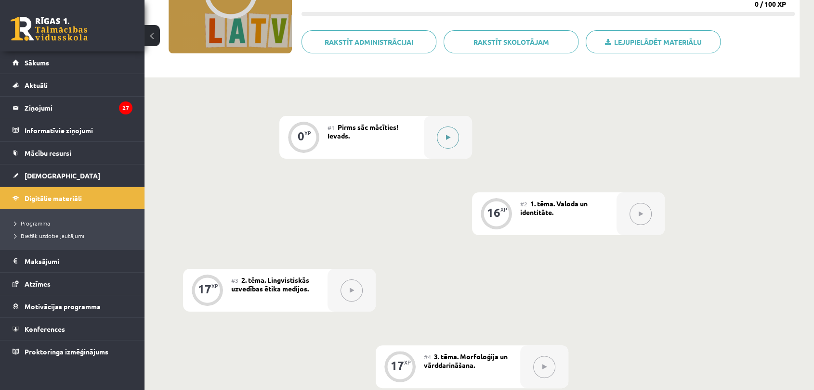
click at [435, 149] on div at bounding box center [448, 137] width 48 height 43
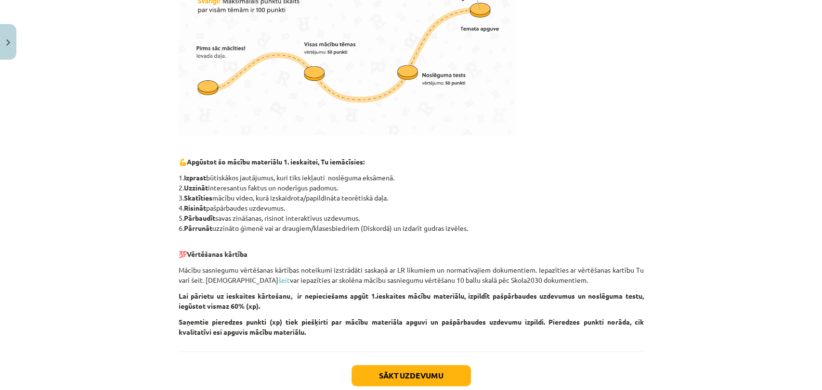
scroll to position [387, 0]
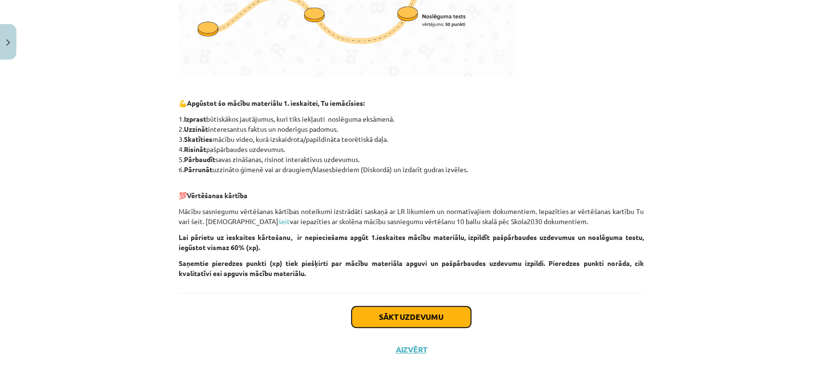
click at [429, 321] on button "Sākt uzdevumu" at bounding box center [410, 317] width 119 height 21
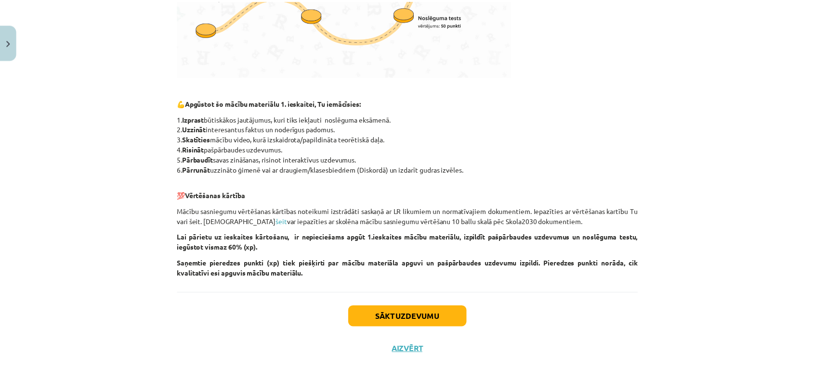
scroll to position [0, 0]
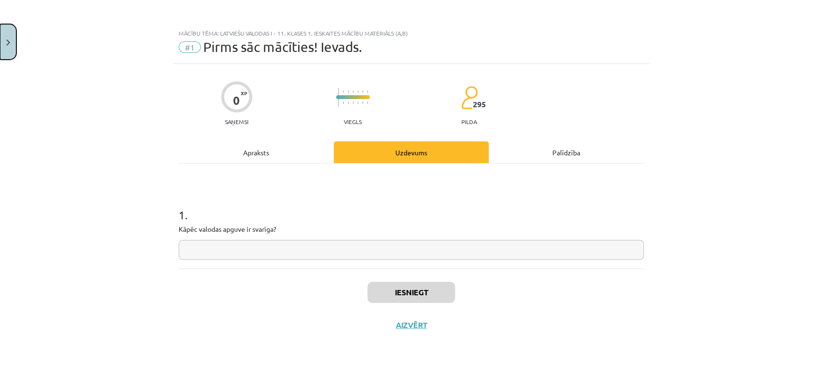
click at [10, 46] on button "Close" at bounding box center [8, 42] width 16 height 36
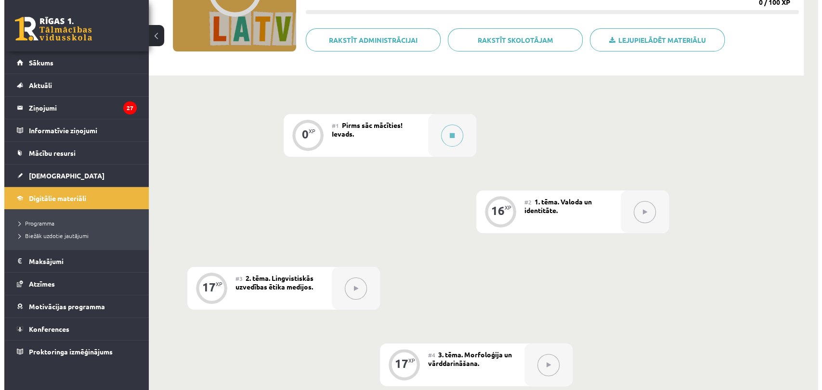
scroll to position [147, 0]
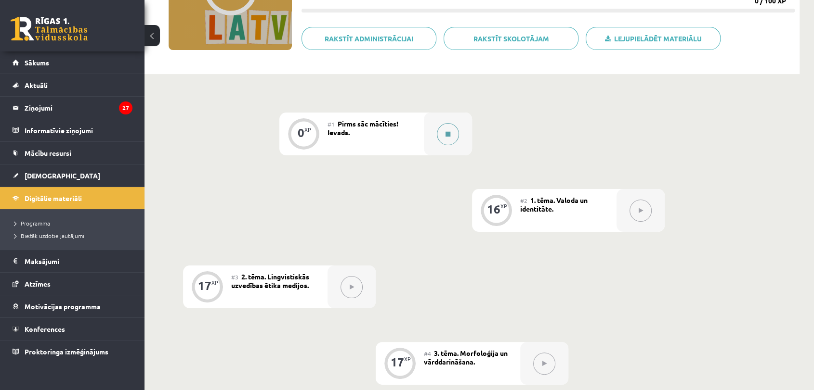
click at [450, 132] on icon at bounding box center [447, 134] width 5 height 6
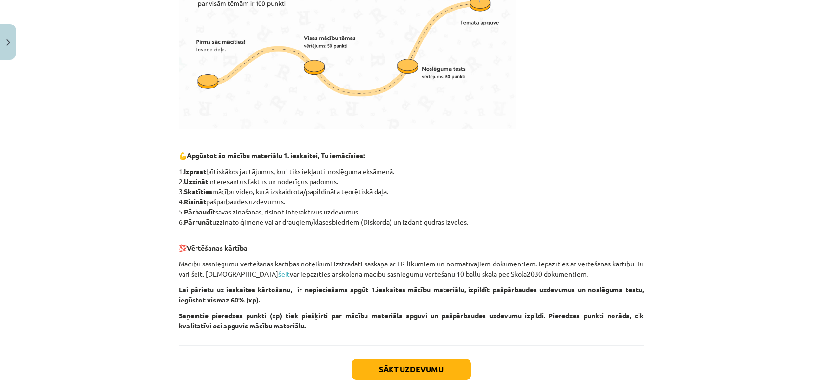
scroll to position [387, 0]
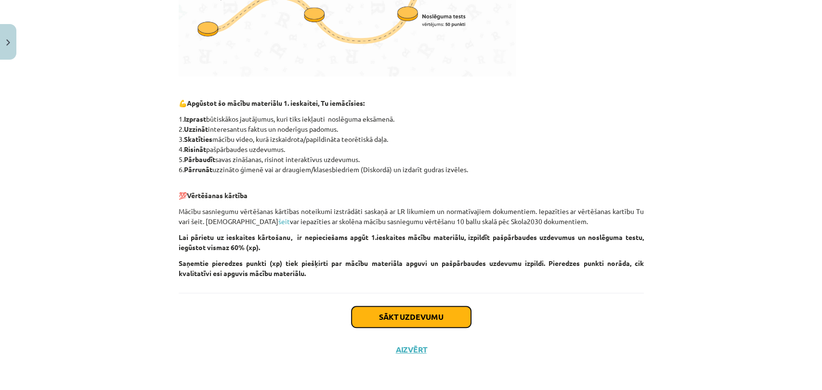
click at [410, 312] on button "Sākt uzdevumu" at bounding box center [410, 317] width 119 height 21
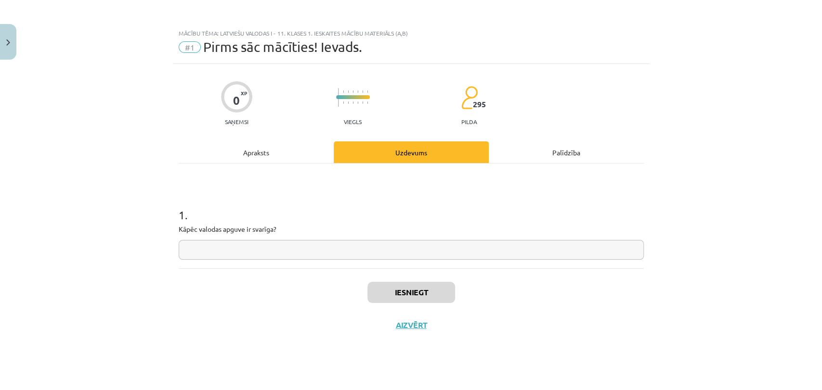
click at [280, 251] on input "text" at bounding box center [411, 250] width 465 height 20
type input "*"
click at [359, 251] on input "text" at bounding box center [411, 250] width 465 height 20
type input "**********"
click at [396, 282] on button "Iesniegt" at bounding box center [411, 292] width 88 height 21
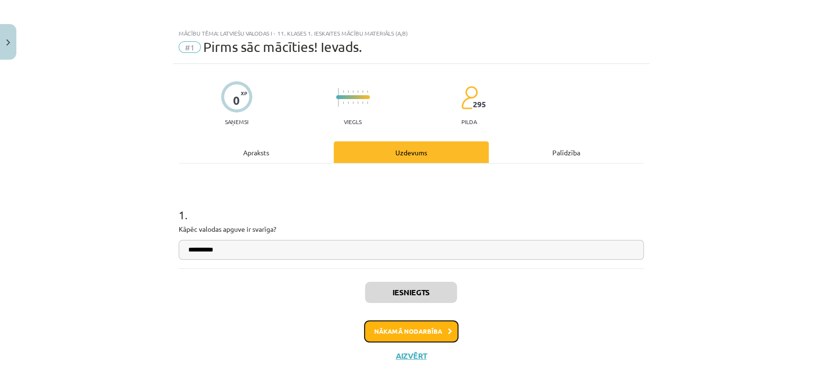
click at [394, 330] on button "Nākamā nodarbība" at bounding box center [411, 332] width 94 height 22
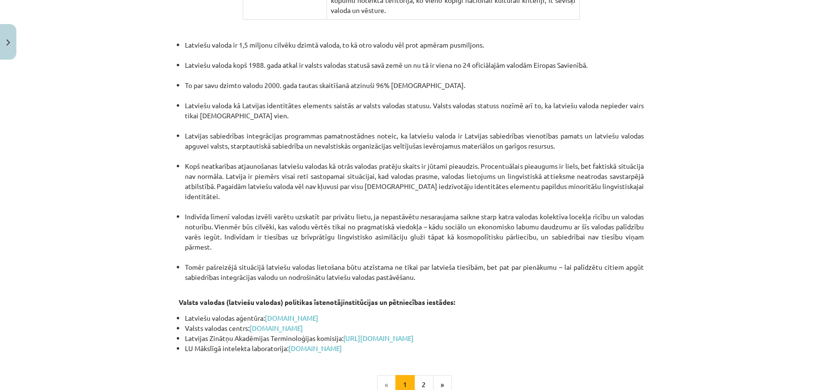
scroll to position [1989, 0]
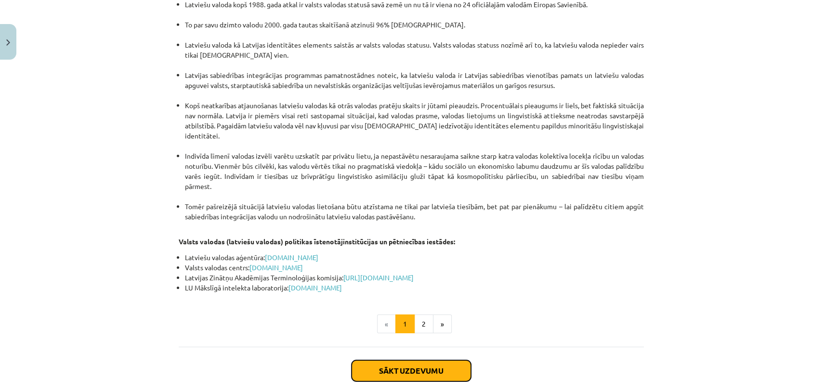
click at [457, 361] on button "Sākt uzdevumu" at bounding box center [410, 371] width 119 height 21
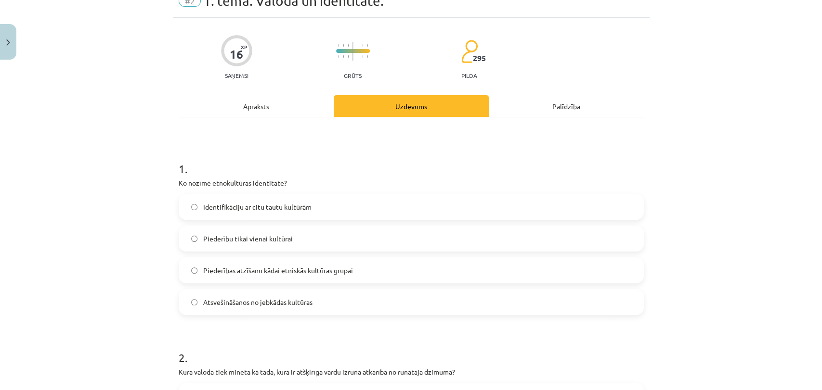
scroll to position [24, 0]
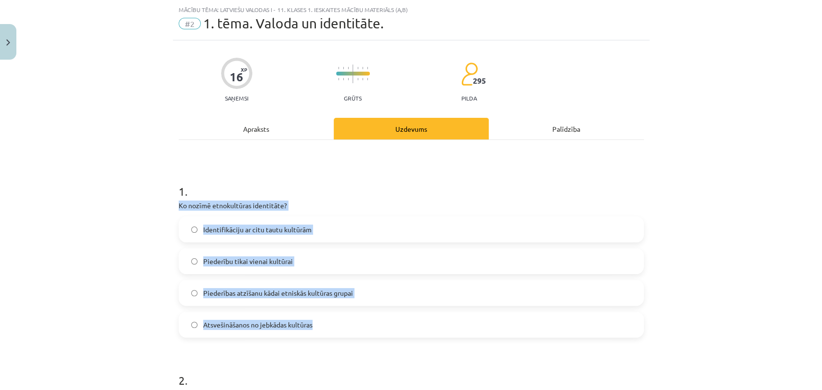
drag, startPoint x: 173, startPoint y: 205, endPoint x: 342, endPoint y: 333, distance: 211.4
copy div "Ko nozīmē etnokultūras identitāte? Identifikāciju ar citu tautu kultūrām Pieder…"
click at [222, 297] on span "Piederības atzīšanu kādai etniskās kultūras grupai" at bounding box center [278, 293] width 150 height 10
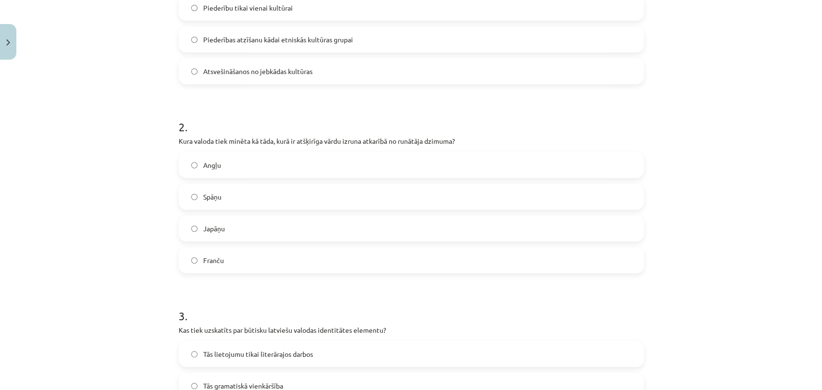
scroll to position [290, 0]
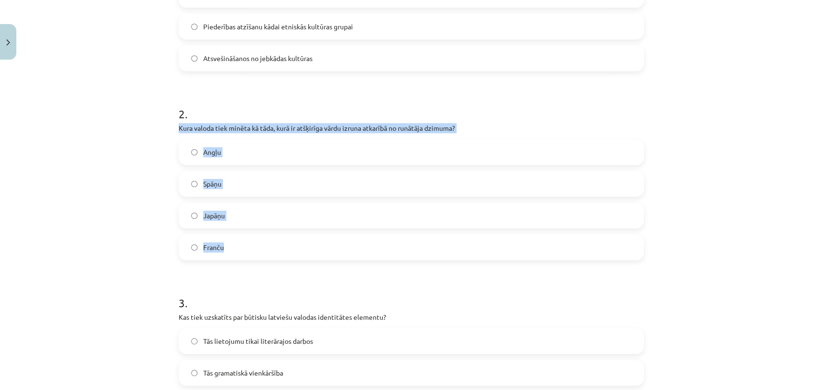
drag, startPoint x: 175, startPoint y: 124, endPoint x: 243, endPoint y: 254, distance: 146.7
click at [243, 254] on div "2 . Kura valoda tiek minēta kā tāda, kurā ir atšķirīga vārdu izruna atkarībā no…" at bounding box center [411, 176] width 465 height 170
copy div "Kura valoda tiek minēta kā tāda, kurā ir atšķirīga vārdu izruna atkarībā no run…"
click at [226, 219] on label "Japāņu" at bounding box center [411, 216] width 463 height 24
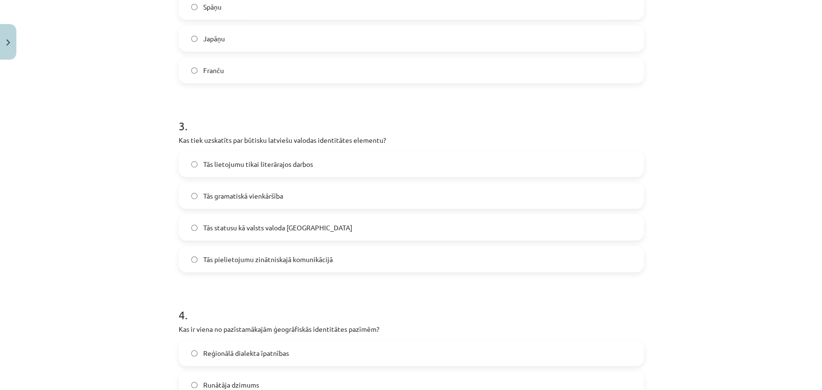
scroll to position [585, 0]
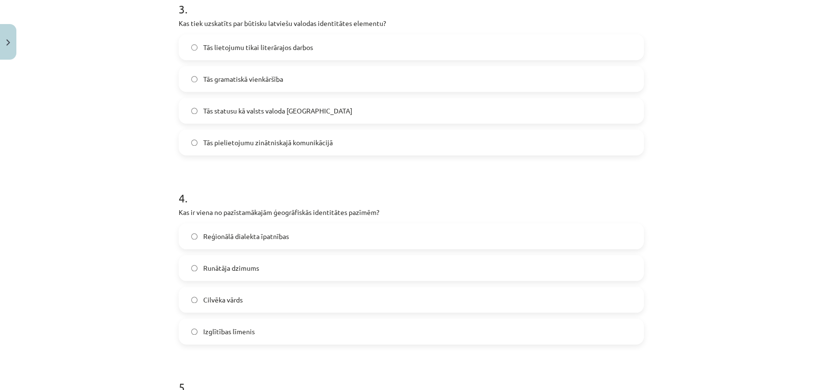
click at [264, 111] on span "Tās statusu kā valsts valoda [GEOGRAPHIC_DATA]" at bounding box center [277, 111] width 149 height 10
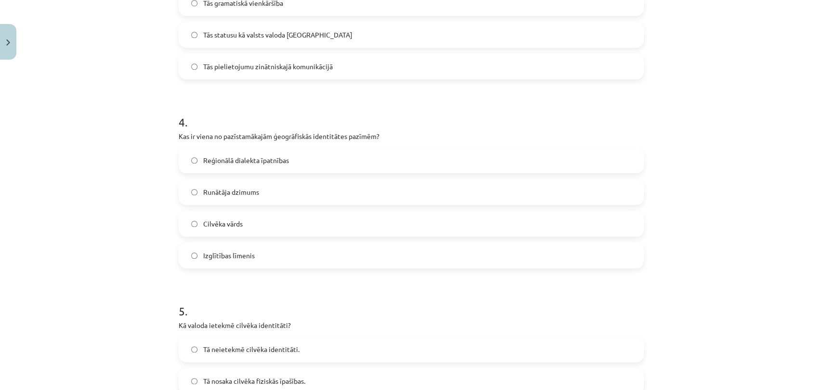
scroll to position [681, 0]
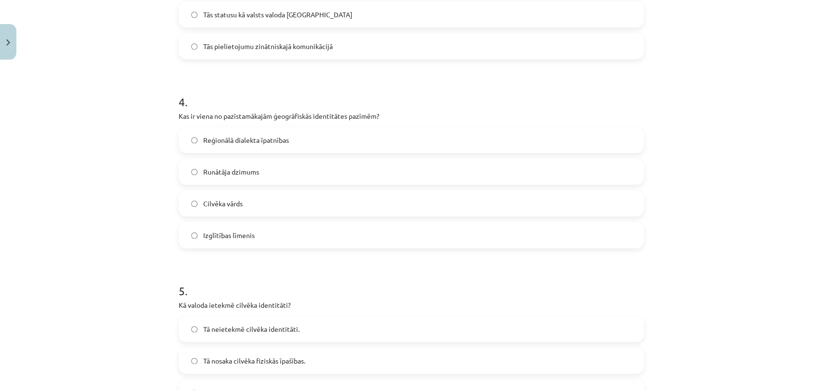
click at [463, 136] on label "Reģionālā dialekta īpatnības" at bounding box center [411, 140] width 463 height 24
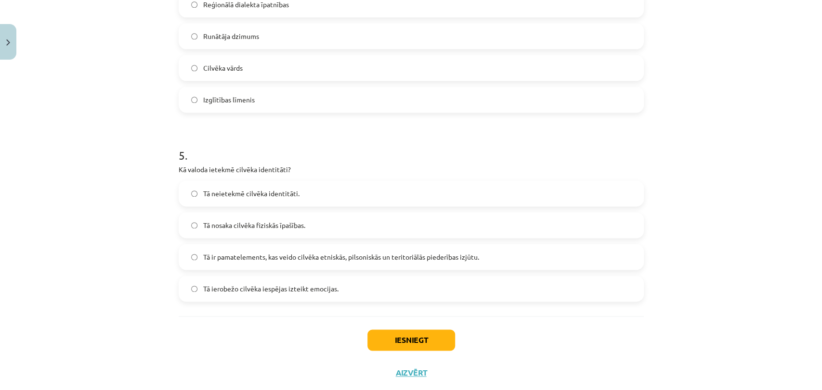
scroll to position [818, 0]
drag, startPoint x: 171, startPoint y: 164, endPoint x: 343, endPoint y: 274, distance: 204.2
copy div "Kā valoda ietekmē cilvēka identitāti? Tā neietekmē cilvēka identitāti. Tā nosak…"
click at [283, 262] on label "Tā ir pamatelements, kas veido cilvēka etniskās, pilsoniskās un teritoriālās pi…" at bounding box center [411, 256] width 463 height 24
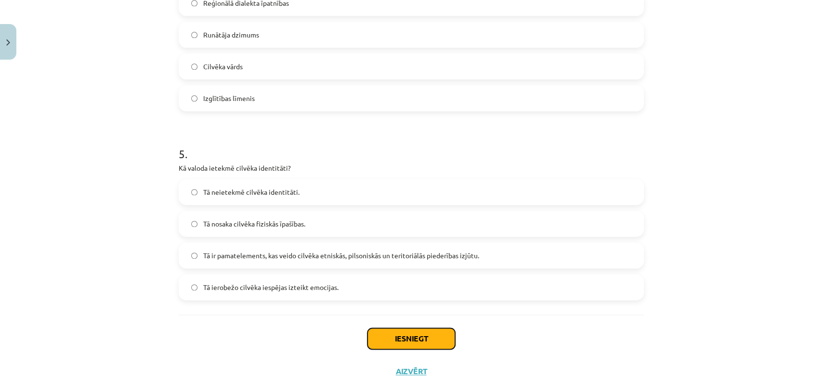
click at [426, 341] on button "Iesniegt" at bounding box center [411, 338] width 88 height 21
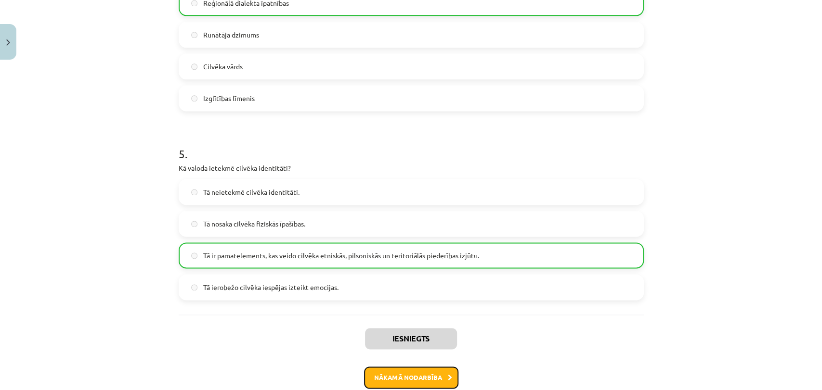
click at [448, 376] on icon at bounding box center [450, 378] width 4 height 6
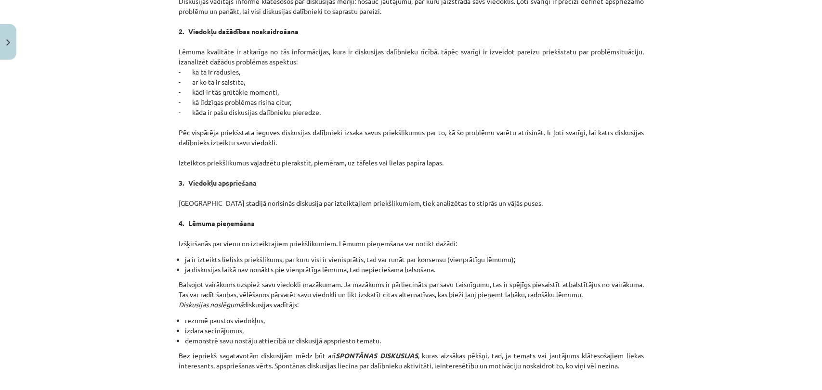
scroll to position [833, 0]
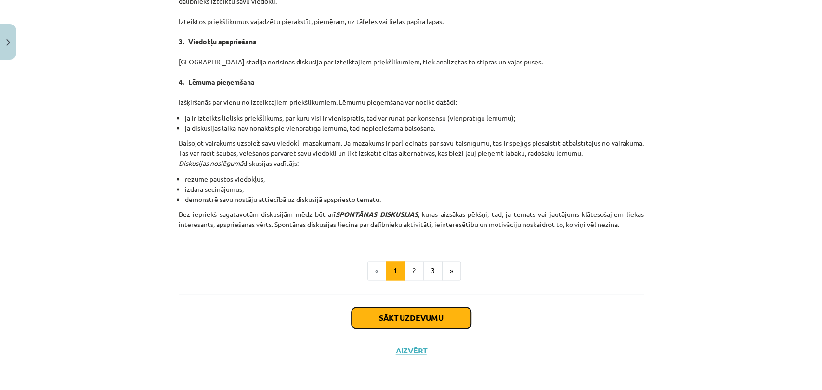
click at [404, 314] on button "Sākt uzdevumu" at bounding box center [410, 318] width 119 height 21
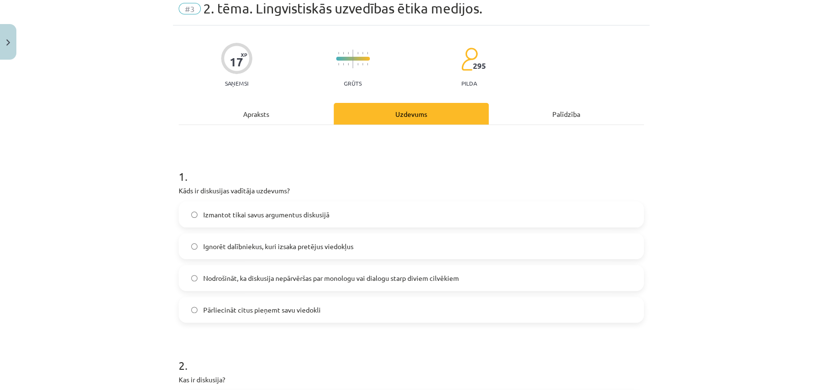
scroll to position [24, 0]
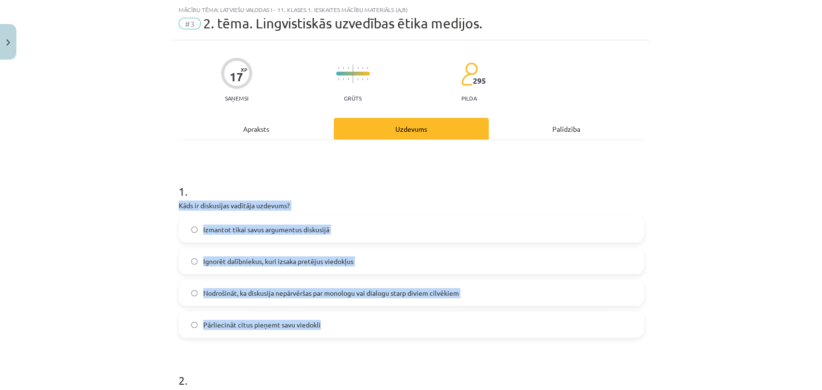
drag, startPoint x: 173, startPoint y: 201, endPoint x: 387, endPoint y: 331, distance: 250.0
copy div "Kāds ir diskusijas vadītāja uzdevums? Izmantot tikai savus argumentus diskusijā…"
click at [285, 300] on label "Nodrošināt, ka diskusija nepārvēršas par monologu vai dialogu starp diviem cilv…" at bounding box center [411, 293] width 463 height 24
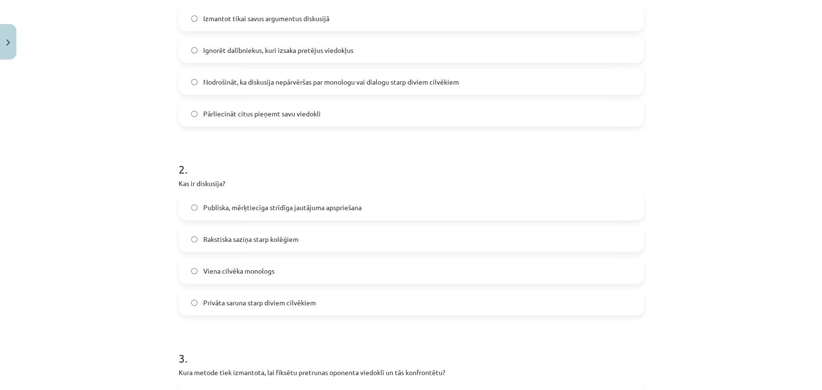
scroll to position [238, 0]
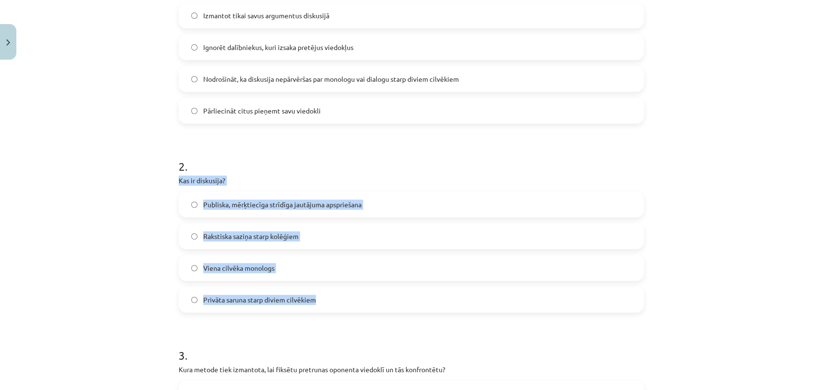
drag, startPoint x: 173, startPoint y: 180, endPoint x: 327, endPoint y: 295, distance: 192.3
click at [327, 295] on div "17 XP Saņemsi Grūts 295 pilda Apraksts Uzdevums Palīdzība 1 . Kāds ir diskusija…" at bounding box center [411, 397] width 477 height 1142
copy div "Kas ir diskusija? Publiska, mērķtiecīga strīdīga jautājuma apspriešana Rakstisk…"
click at [229, 200] on span "Publiska, mērķtiecīga strīdīga jautājuma apspriešana" at bounding box center [282, 205] width 158 height 10
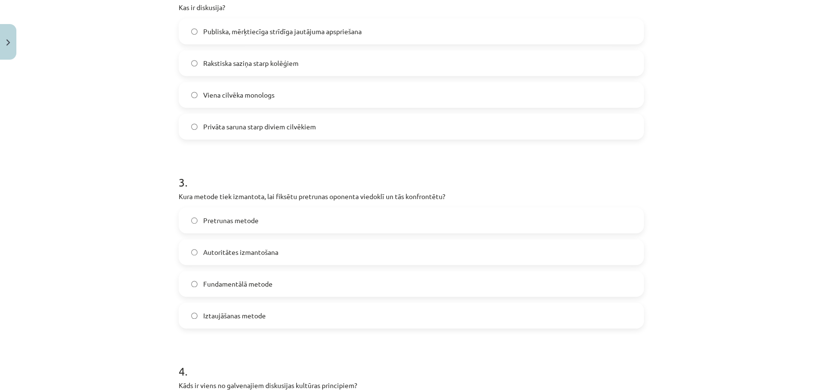
scroll to position [456, 0]
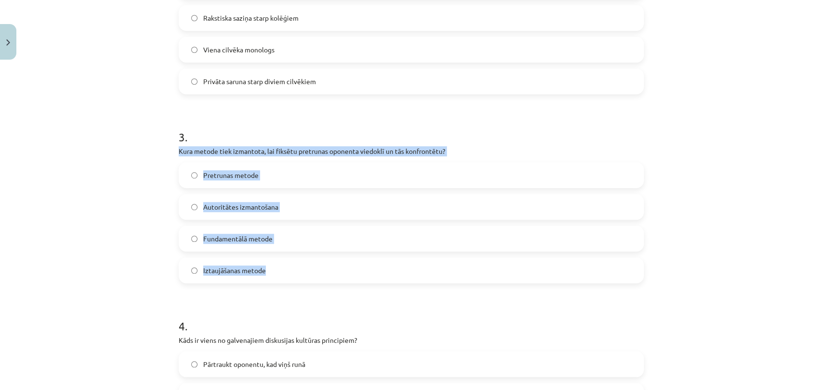
drag, startPoint x: 173, startPoint y: 146, endPoint x: 285, endPoint y: 278, distance: 172.9
click at [285, 278] on div "17 XP Saņemsi Grūts 295 pilda Apraksts Uzdevums Palīdzība 1 . Kāds ir diskusija…" at bounding box center [411, 179] width 477 height 1142
copy div "Kura metode tiek izmantota, lai fiksētu pretrunas oponenta viedoklī un tās konf…"
click at [235, 173] on span "Pretrunas metode" at bounding box center [230, 175] width 55 height 10
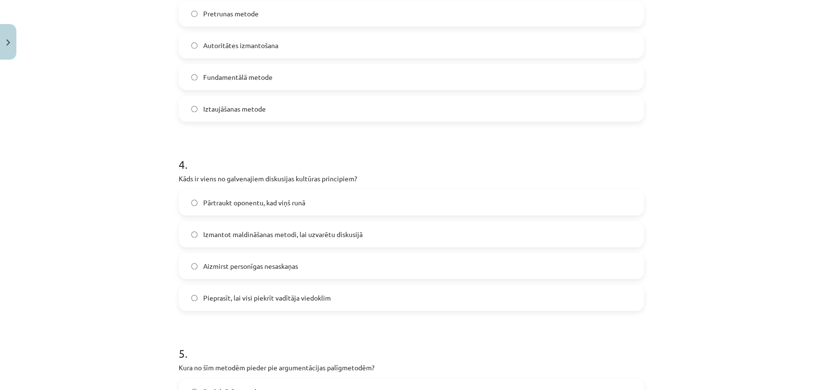
scroll to position [621, 0]
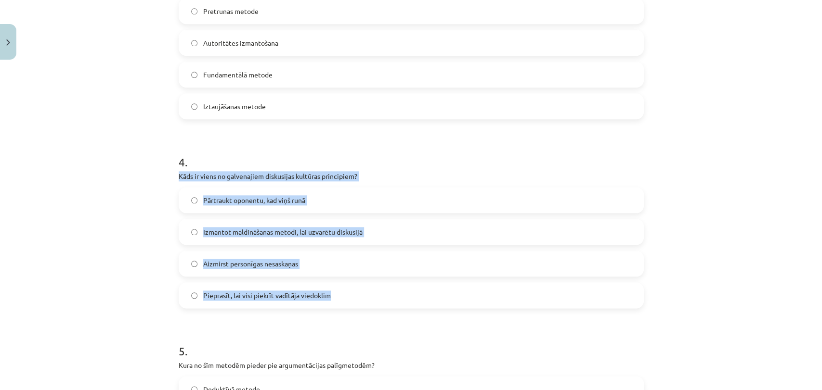
drag, startPoint x: 173, startPoint y: 171, endPoint x: 332, endPoint y: 286, distance: 195.5
click at [332, 286] on div "17 XP Saņemsi Grūts 295 pilda Apraksts Uzdevums Palīdzība 1 . Kāds ir diskusija…" at bounding box center [411, 14] width 477 height 1142
copy div "Kāds ir viens no galvenajiem diskusijas kultūras principiem? Pārtraukt oponentu…"
click at [223, 262] on span "Aizmirst personīgas nesaskaņas" at bounding box center [250, 264] width 95 height 10
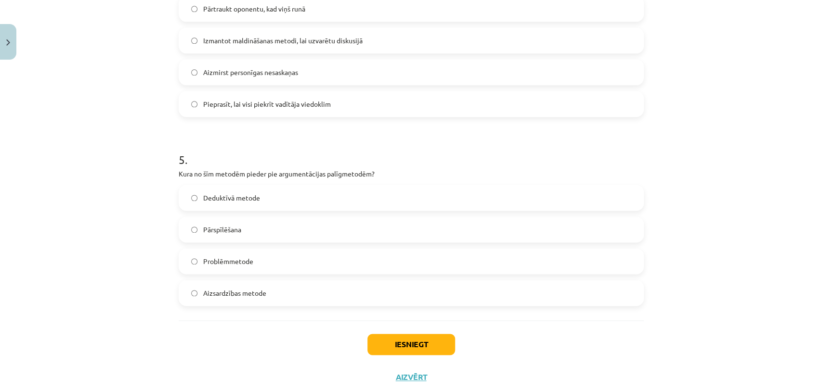
scroll to position [840, 0]
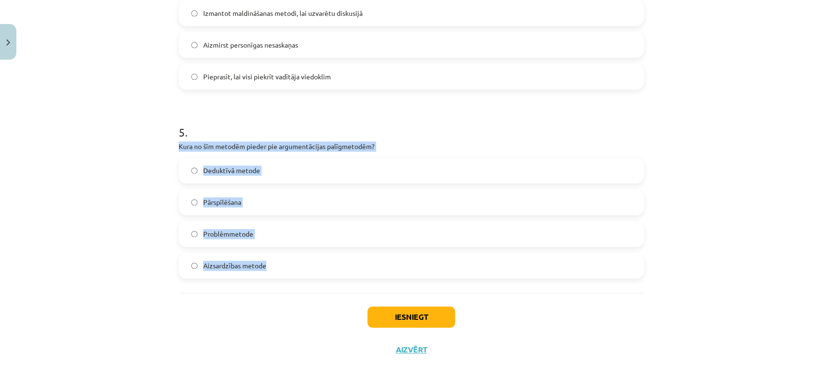
drag, startPoint x: 171, startPoint y: 144, endPoint x: 275, endPoint y: 261, distance: 155.9
copy div "Kura no šīm metodēm pieder pie argumentācijas palīgmetodēm? Deduktīvā metode Pā…"
click at [239, 269] on span "Aizsardzības metode" at bounding box center [234, 266] width 63 height 10
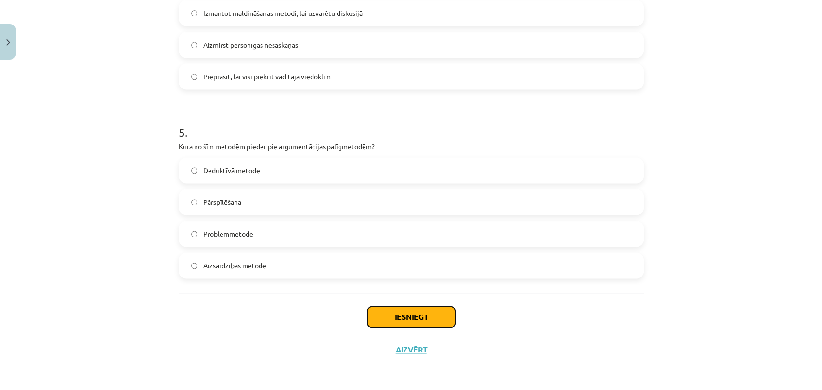
click at [440, 322] on button "Iesniegt" at bounding box center [411, 317] width 88 height 21
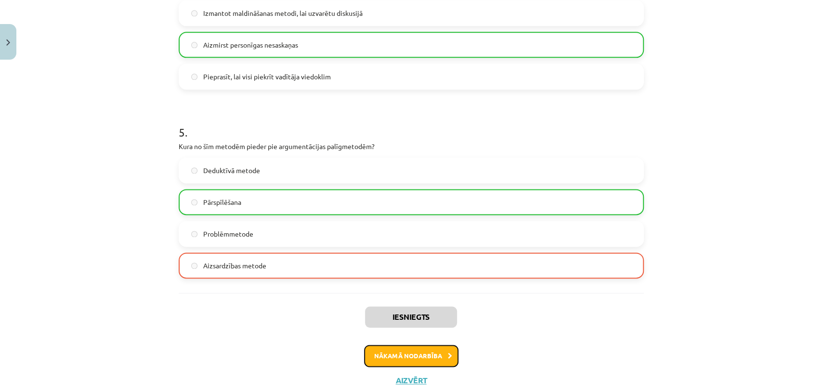
click at [408, 356] on button "Nākamā nodarbība" at bounding box center [411, 356] width 94 height 22
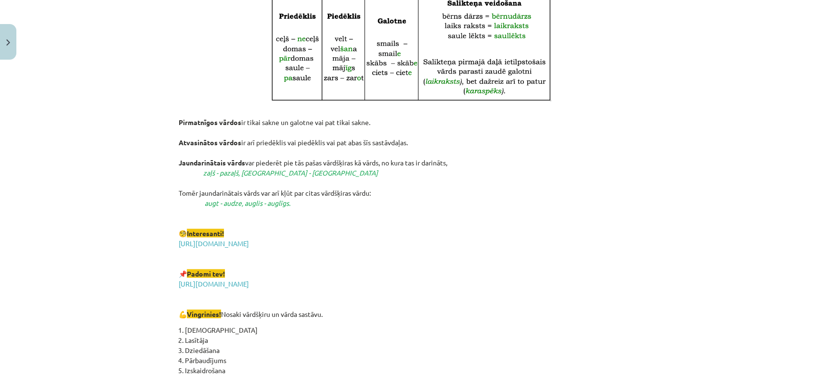
scroll to position [1666, 0]
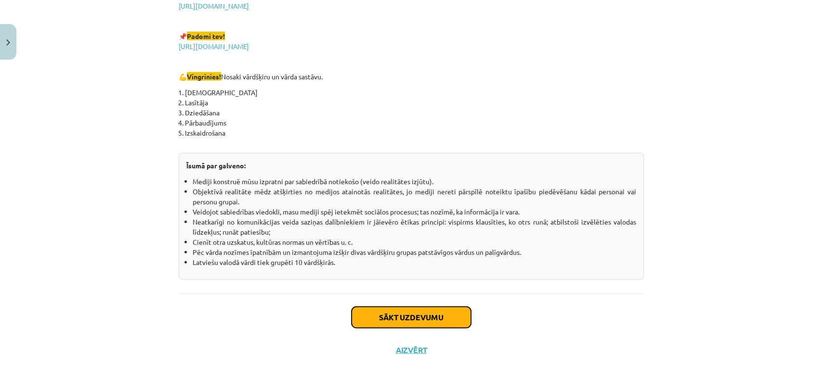
click at [454, 313] on button "Sākt uzdevumu" at bounding box center [410, 317] width 119 height 21
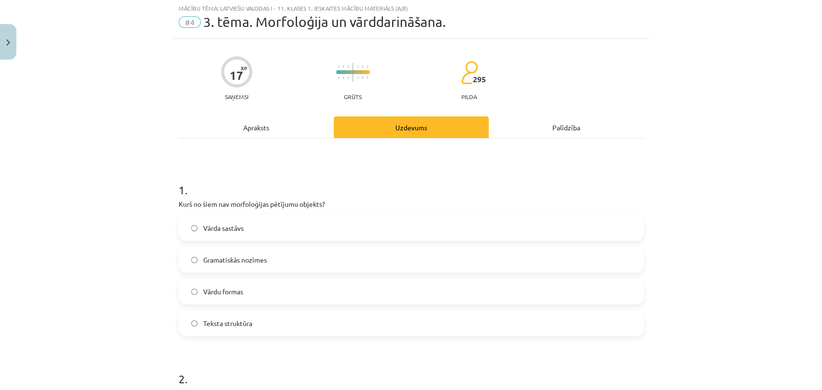
scroll to position [24, 0]
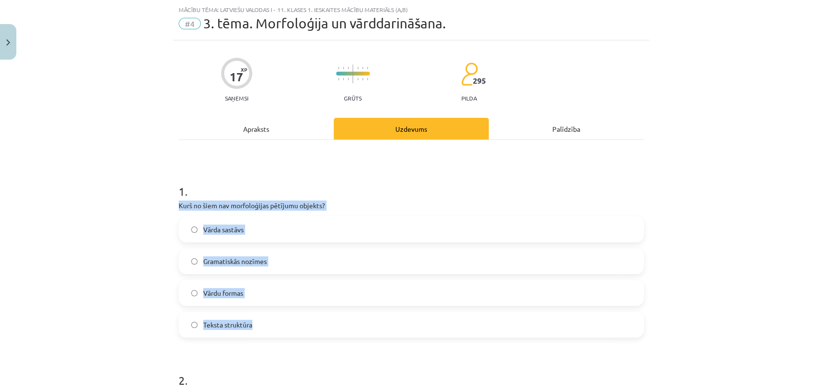
drag, startPoint x: 170, startPoint y: 200, endPoint x: 302, endPoint y: 316, distance: 175.3
copy div "Kurš no šiem nav morfoloģijas pētījumu objekts? Vārda sastāvs Gramatiskās nozīm…"
click at [221, 322] on span "Teksta struktūra" at bounding box center [227, 325] width 49 height 10
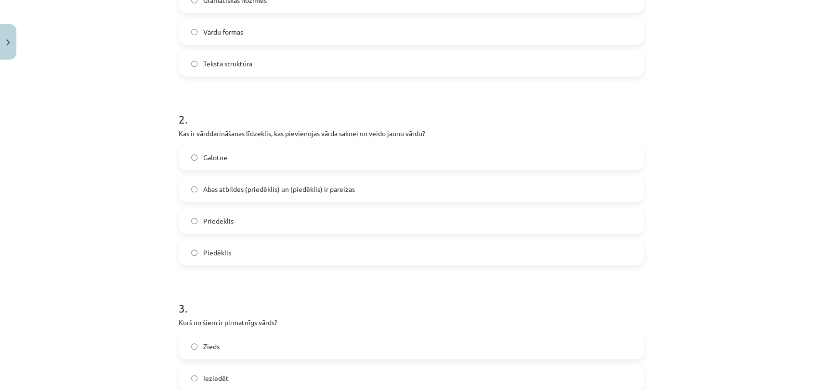
scroll to position [309, 0]
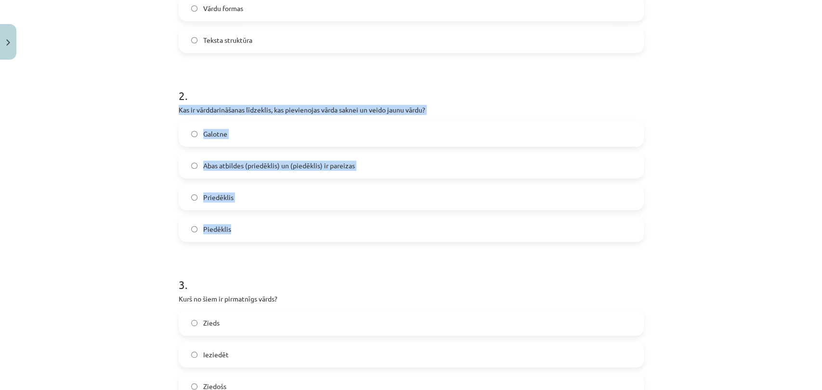
drag, startPoint x: 171, startPoint y: 105, endPoint x: 239, endPoint y: 221, distance: 134.9
click at [239, 221] on div "17 XP Saņemsi Grūts 295 pilda Apraksts Uzdevums Palīdzība 1 . Kurš no šiem nav …" at bounding box center [411, 326] width 477 height 1142
copy div "Kas ir vārddarināšanas līdzeklis, kas pievienojas vārda saknei un veido jaunu v…"
click at [202, 155] on label "Abas atbildes (priedēklis) un (piedēklis) ir pareizas" at bounding box center [411, 166] width 463 height 24
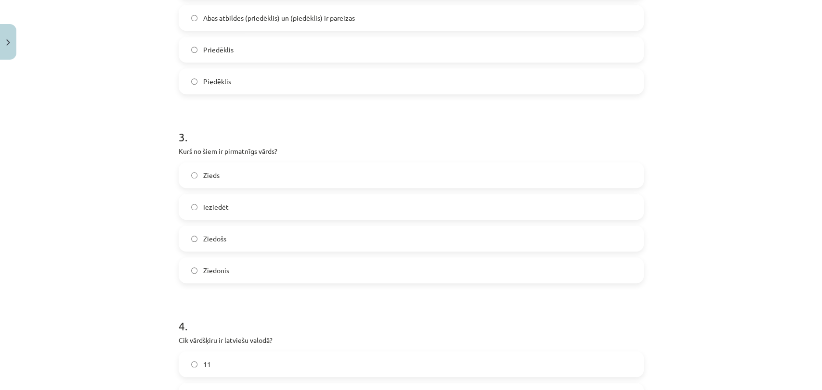
scroll to position [472, 0]
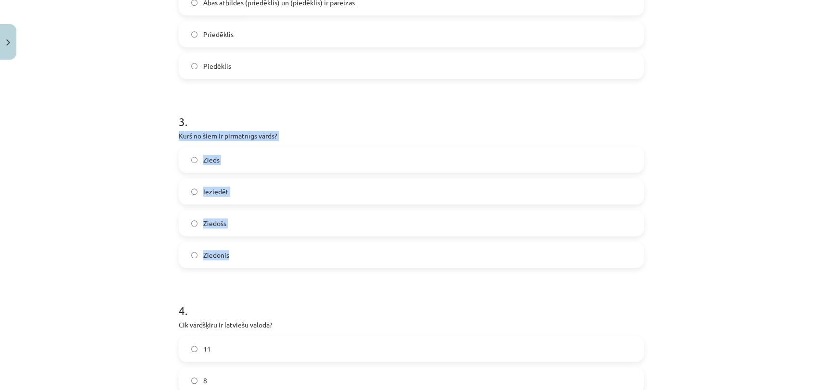
drag, startPoint x: 168, startPoint y: 136, endPoint x: 253, endPoint y: 243, distance: 137.0
click at [253, 243] on div "Mācību tēma: Latviešu valodas i - 11. klases 1. ieskaites mācību materiāls (a,b…" at bounding box center [411, 195] width 822 height 390
click at [216, 166] on label "Zieds" at bounding box center [411, 160] width 463 height 24
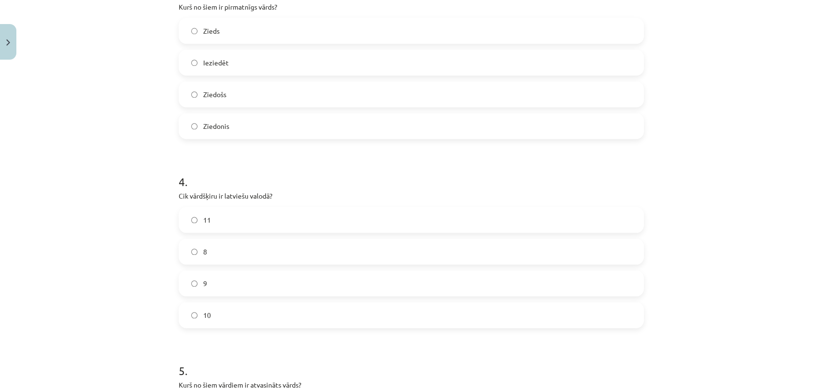
scroll to position [625, 0]
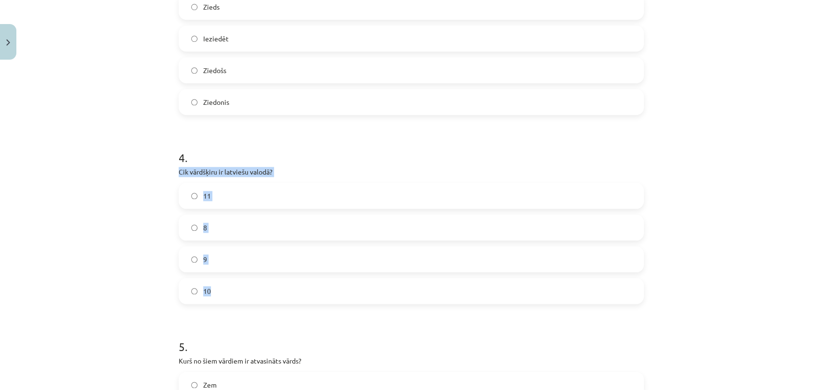
drag, startPoint x: 173, startPoint y: 165, endPoint x: 239, endPoint y: 282, distance: 134.1
click at [239, 282] on div "17 XP Saņemsi Grūts 295 pilda Apraksts Uzdevums Palīdzība 1 . Kurš no šiem nav …" at bounding box center [411, 10] width 477 height 1142
click at [225, 286] on label "10" at bounding box center [411, 291] width 463 height 24
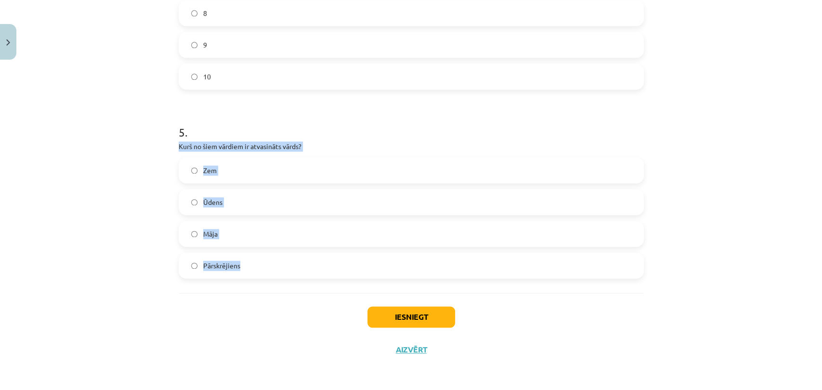
drag, startPoint x: 170, startPoint y: 146, endPoint x: 253, endPoint y: 258, distance: 139.4
click at [243, 260] on label "Pārskrējiens" at bounding box center [411, 266] width 463 height 24
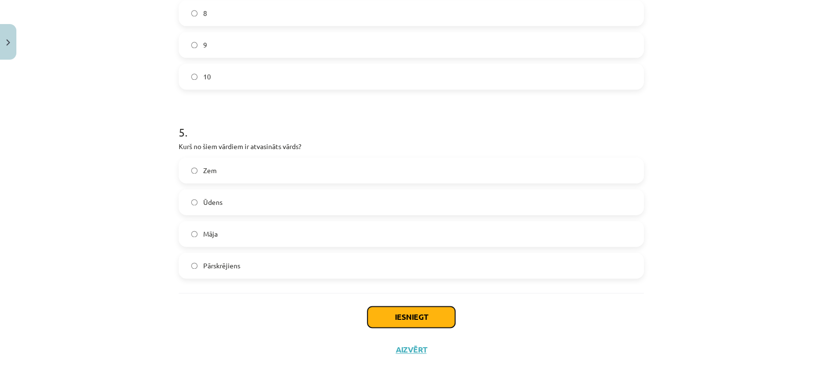
click at [440, 314] on button "Iesniegt" at bounding box center [411, 317] width 88 height 21
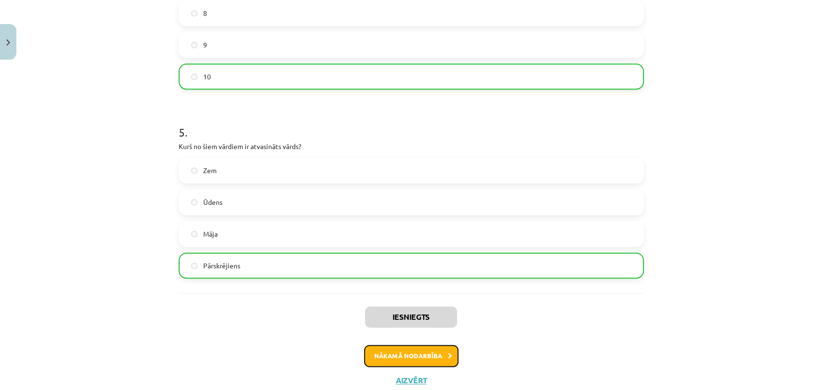
click at [398, 355] on button "Nākamā nodarbība" at bounding box center [411, 356] width 94 height 22
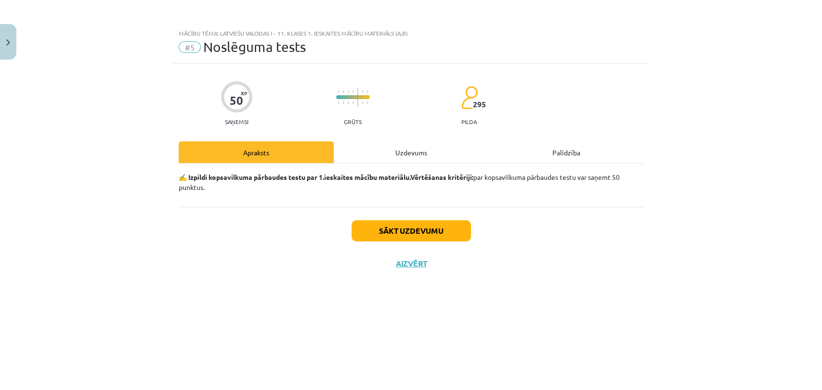
scroll to position [0, 0]
click at [404, 229] on button "Sākt uzdevumu" at bounding box center [410, 231] width 119 height 21
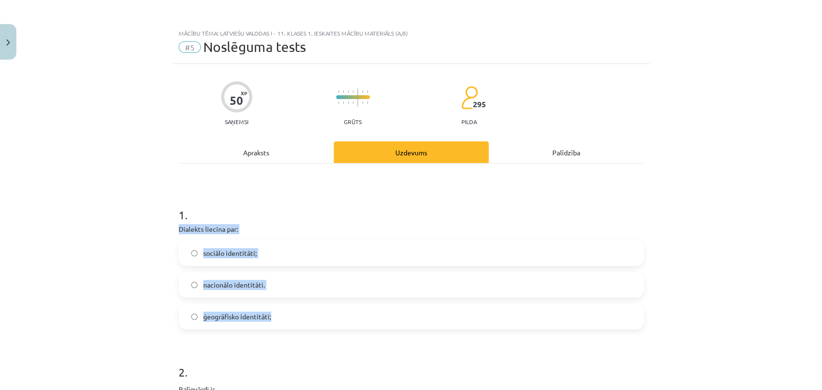
drag, startPoint x: 169, startPoint y: 222, endPoint x: 288, endPoint y: 325, distance: 157.4
click at [281, 317] on label "ģeogrāfisko identitāti;" at bounding box center [411, 317] width 463 height 24
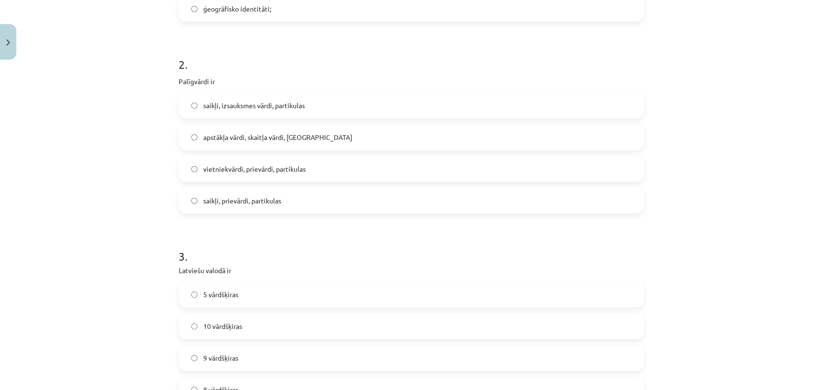
scroll to position [322, 0]
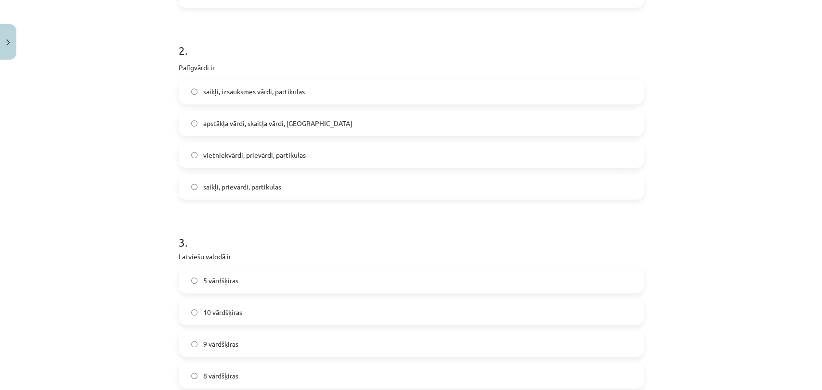
click at [284, 89] on span "saikļi, izsauksmes vārdi, partikulas" at bounding box center [254, 92] width 102 height 10
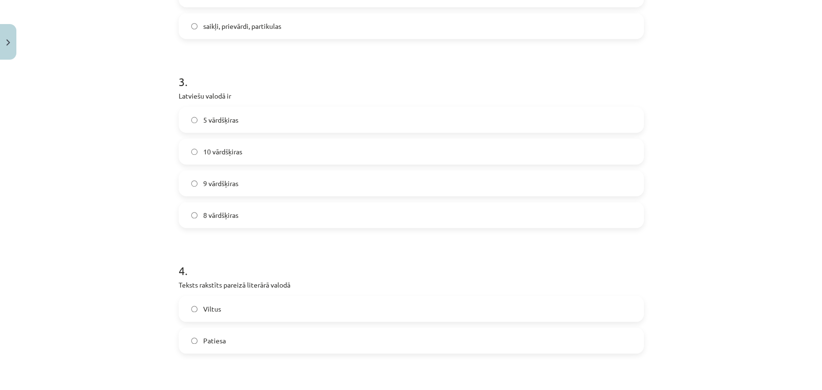
scroll to position [485, 0]
drag, startPoint x: 173, startPoint y: 88, endPoint x: 267, endPoint y: 203, distance: 148.9
click at [211, 140] on label "10 vārdšķiras" at bounding box center [411, 149] width 463 height 24
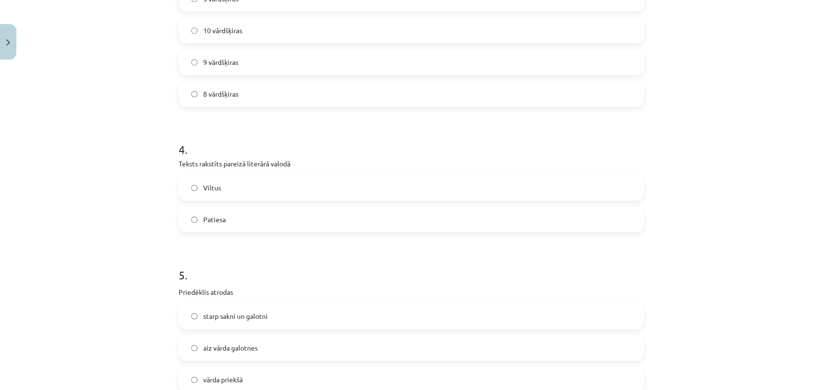
scroll to position [651, 0]
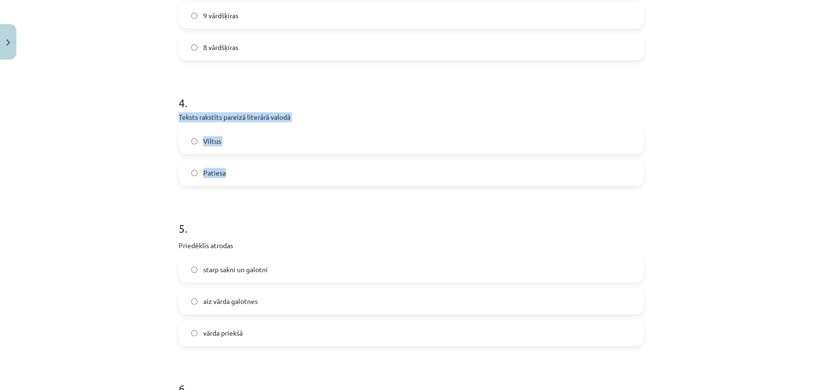
drag, startPoint x: 171, startPoint y: 112, endPoint x: 236, endPoint y: 184, distance: 97.2
click at [236, 184] on div "50 XP Saņemsi Grūts 295 pilda Apraksts Uzdevums Palīdzība 1 . Dialekts liecina …" at bounding box center [411, 382] width 477 height 1938
click at [236, 171] on label "Patiesa" at bounding box center [411, 173] width 463 height 24
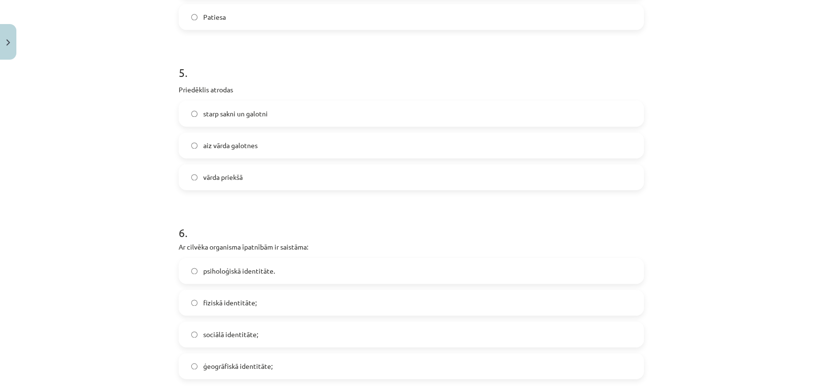
scroll to position [817, 0]
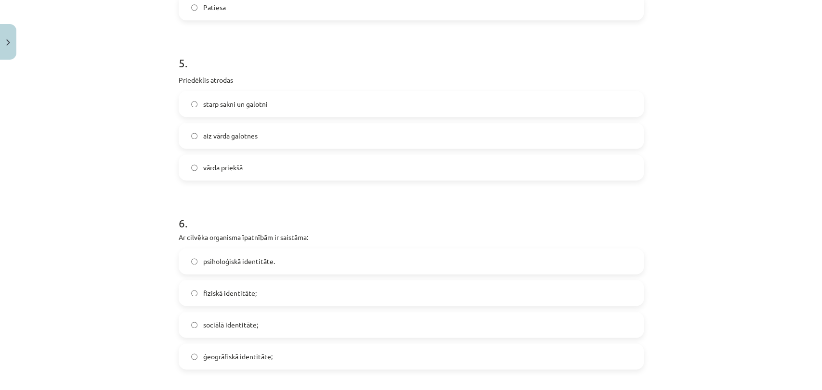
click at [368, 128] on label "aiz vārda galotnes" at bounding box center [411, 136] width 463 height 24
click at [268, 365] on label "ģeogrāfiskā identitāte;" at bounding box center [411, 357] width 463 height 24
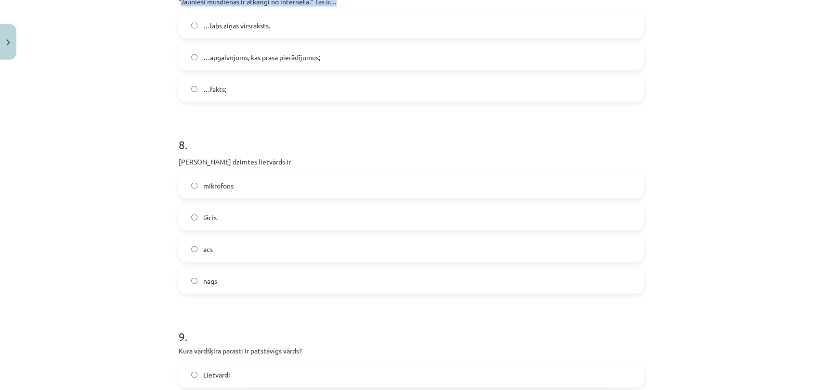
scroll to position [1239, 0]
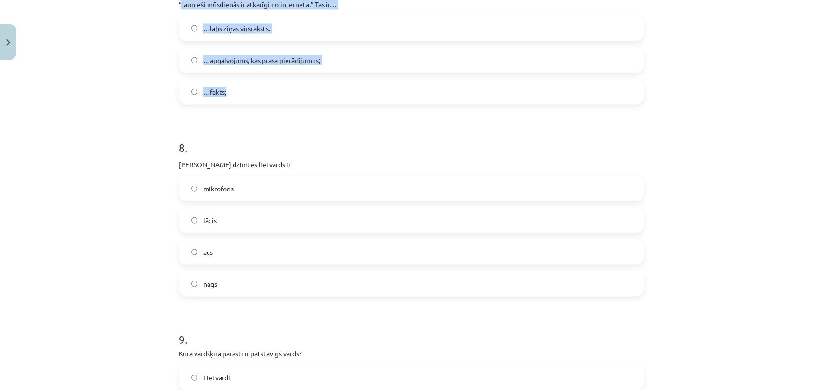
drag, startPoint x: 175, startPoint y: 1, endPoint x: 265, endPoint y: 91, distance: 127.3
click at [265, 91] on div "7 . “Jaunieši mūsdienās ir atkarīgi no interneta.” Tas ir… …labs ziņas virsraks…" at bounding box center [411, 36] width 465 height 138
click at [212, 55] on span "…apgalvojums, kas prasa pierādījumus;" at bounding box center [261, 60] width 117 height 10
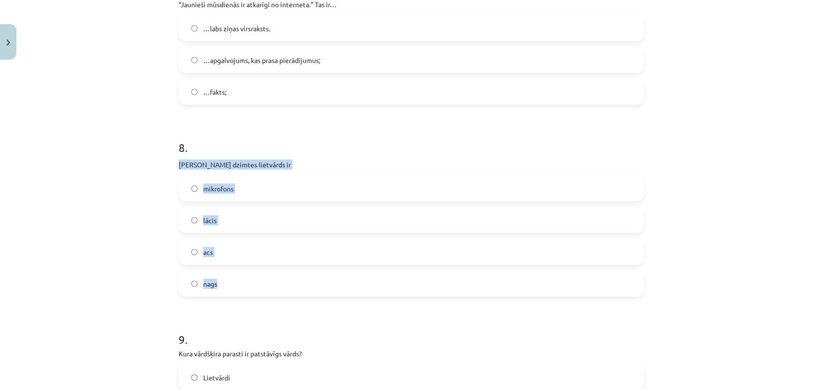
drag, startPoint x: 174, startPoint y: 162, endPoint x: 256, endPoint y: 294, distance: 155.7
click at [256, 294] on div "8 . Sieviešu dzimtes lietvārds ir mikrofons lācis acs nags" at bounding box center [411, 210] width 465 height 173
click at [217, 247] on label "acs" at bounding box center [411, 252] width 463 height 24
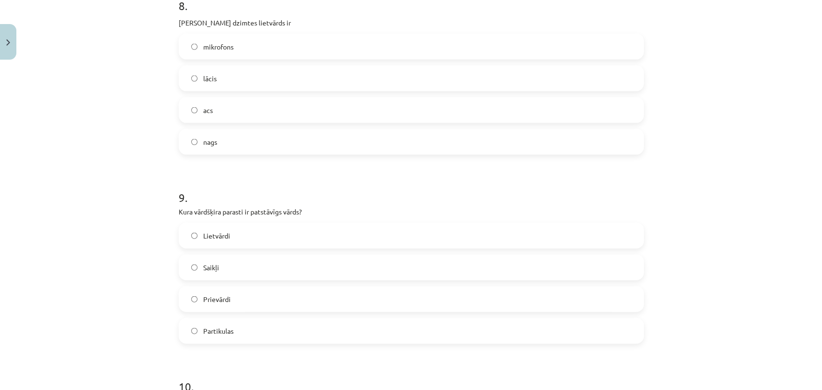
scroll to position [1444, 0]
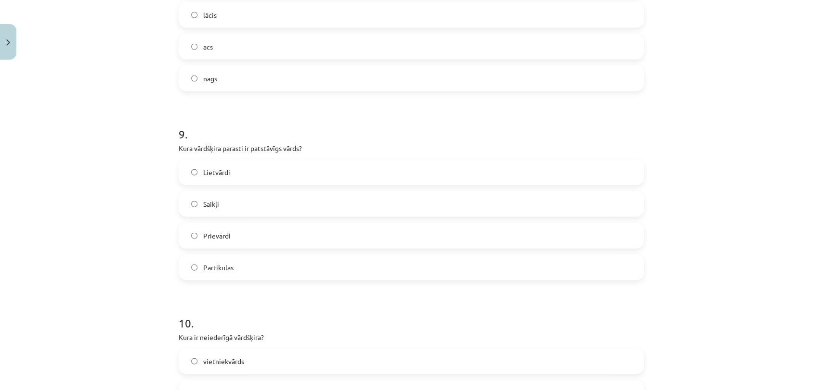
click at [230, 238] on label "Prievārdi" at bounding box center [411, 236] width 463 height 24
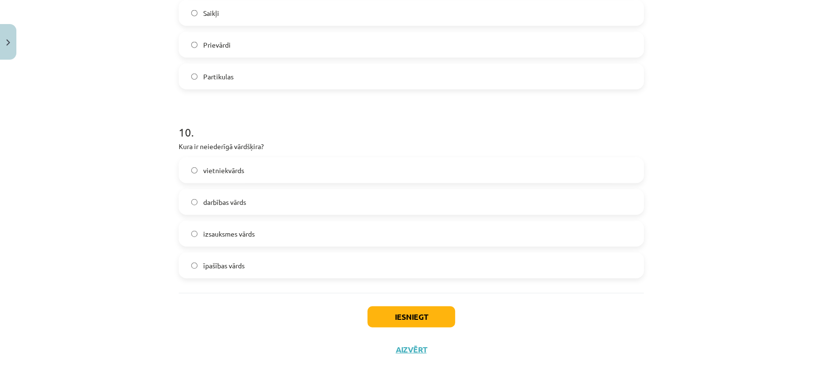
click at [233, 227] on label "izsauksmes vārds" at bounding box center [411, 234] width 463 height 24
click at [384, 313] on button "Iesniegt" at bounding box center [411, 317] width 88 height 21
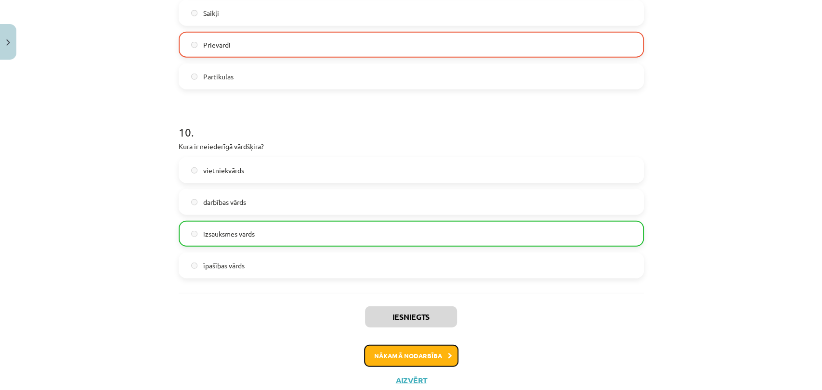
click at [409, 363] on button "Nākamā nodarbība" at bounding box center [411, 356] width 94 height 22
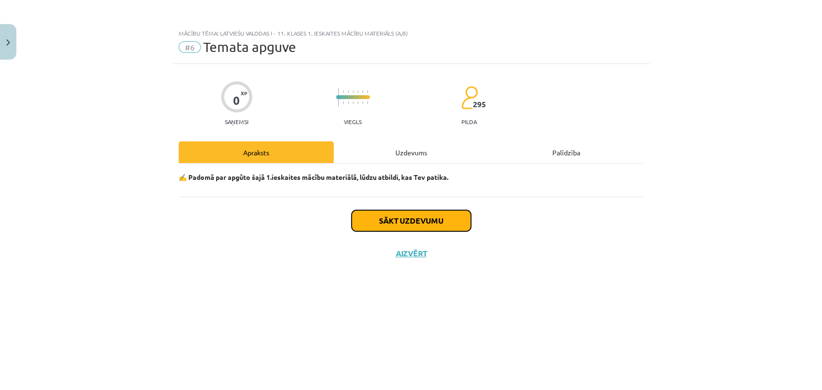
click at [386, 215] on button "Sākt uzdevumu" at bounding box center [410, 220] width 119 height 21
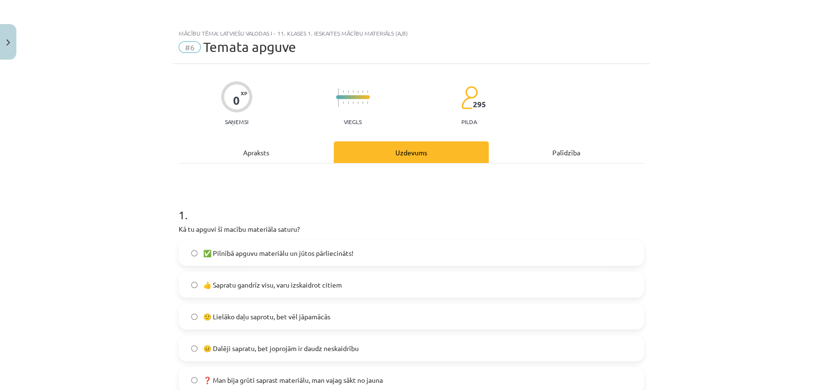
scroll to position [88, 0]
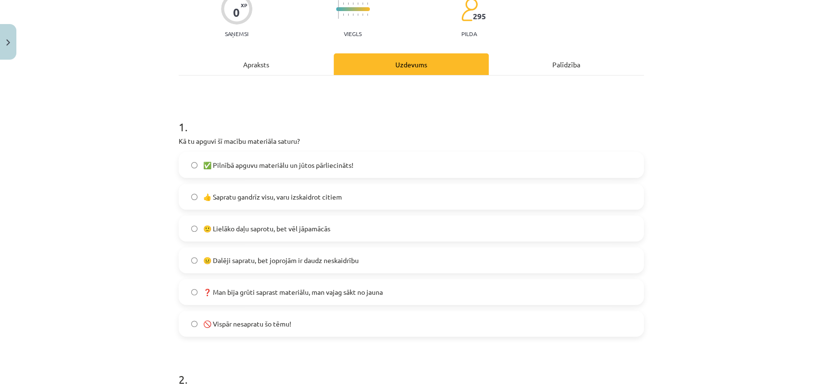
click at [293, 228] on span "🙂 Lielāko daļu saprotu, bet vēl jāpamācās" at bounding box center [266, 229] width 127 height 10
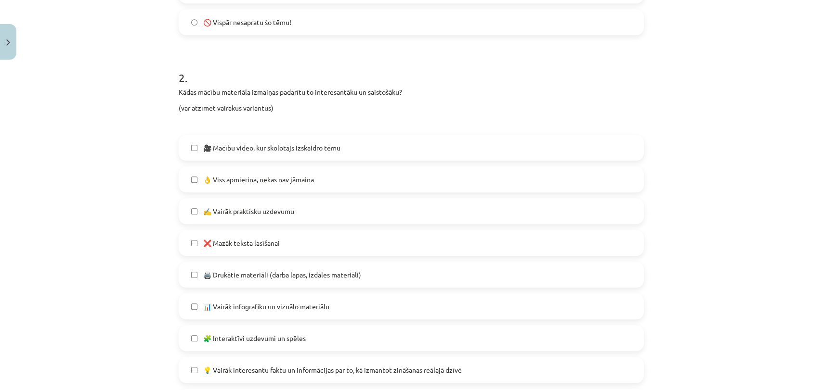
scroll to position [394, 0]
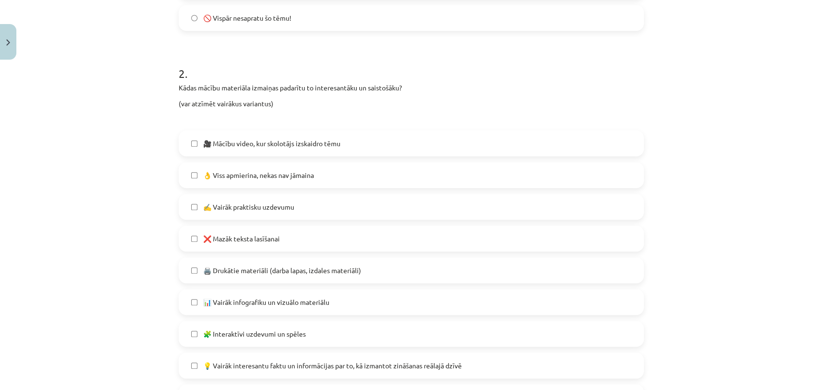
click at [249, 177] on span "👌 Viss apmierina, nekas nav jāmaina" at bounding box center [258, 175] width 111 height 10
click at [290, 208] on span "✍️ Vairāk praktisku uzdevumu" at bounding box center [248, 207] width 91 height 10
click at [288, 183] on label "👌 Viss apmierina, nekas nav jāmaina" at bounding box center [411, 175] width 463 height 24
click at [293, 310] on label "📊 Vairāk infografiku un vizuālo materiālu" at bounding box center [411, 302] width 463 height 24
click at [278, 334] on span "🧩 Interaktīvi uzdevumi un spēles" at bounding box center [254, 334] width 103 height 10
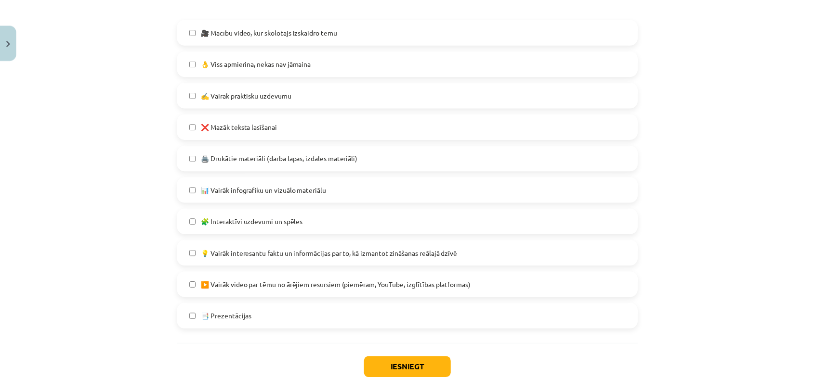
scroll to position [558, 0]
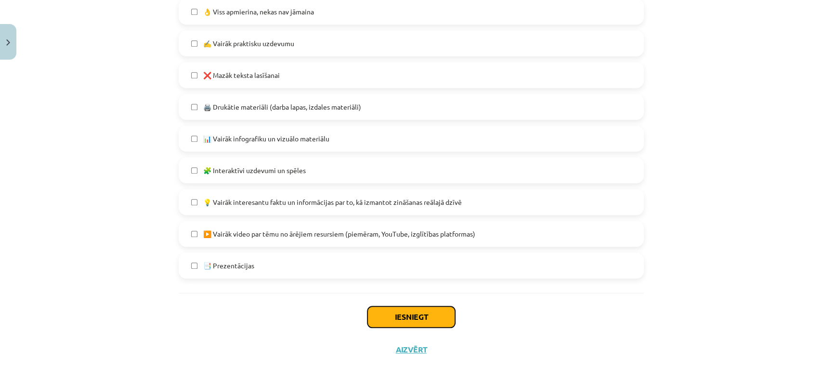
click at [420, 321] on button "Iesniegt" at bounding box center [411, 317] width 88 height 21
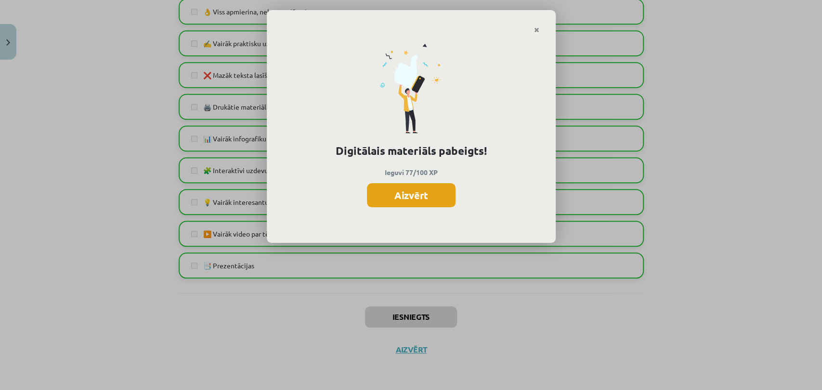
click at [409, 198] on button "Aizvērt" at bounding box center [411, 195] width 89 height 24
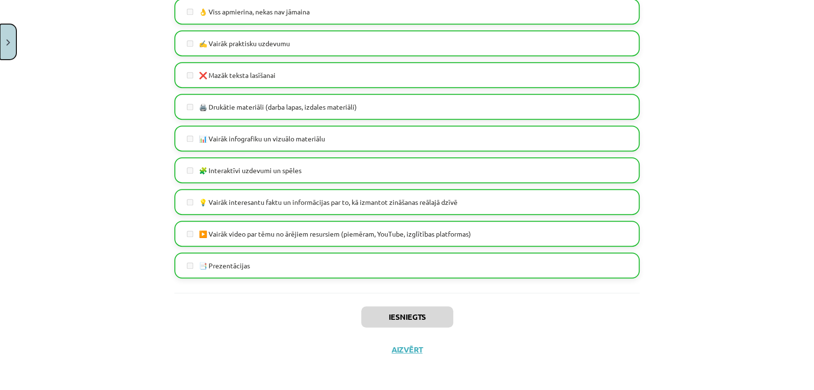
click at [3, 47] on button "Close" at bounding box center [8, 42] width 16 height 36
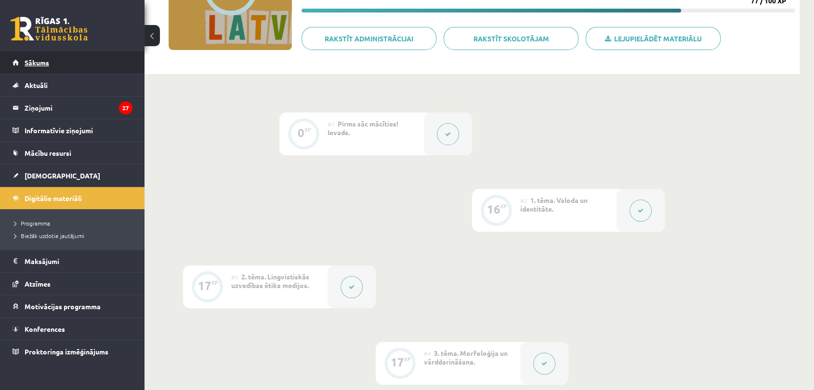
click at [69, 63] on link "Sākums" at bounding box center [73, 63] width 120 height 22
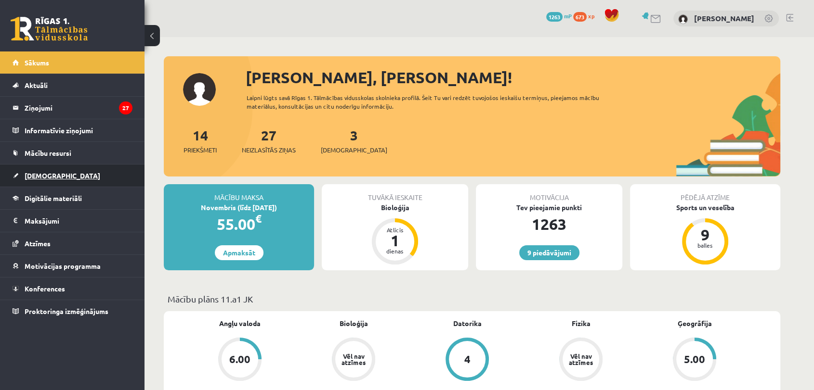
click at [72, 176] on link "[DEMOGRAPHIC_DATA]" at bounding box center [73, 176] width 120 height 22
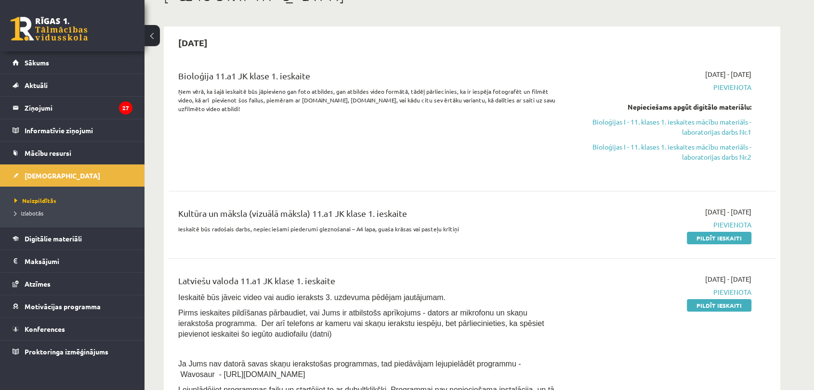
scroll to position [52, 0]
